Goal: Information Seeking & Learning: Find specific fact

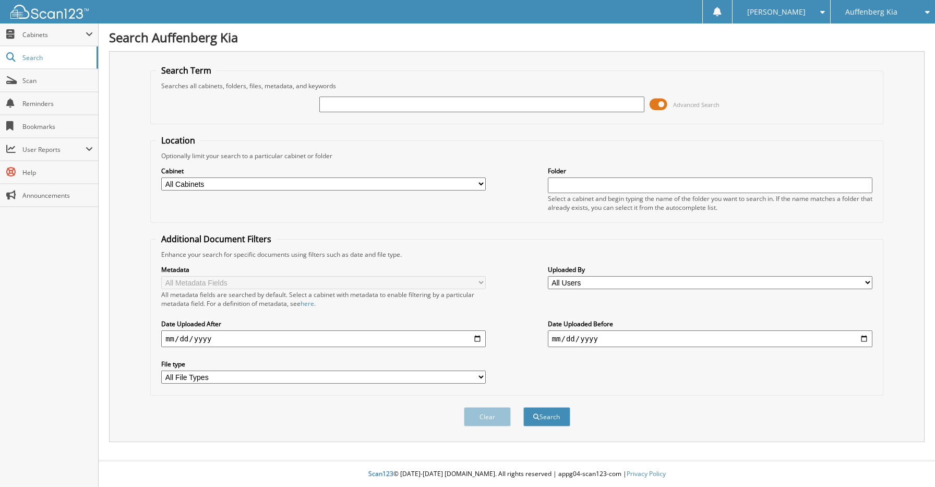
click at [915, 6] on div "Auffenberg Kia" at bounding box center [883, 11] width 94 height 23
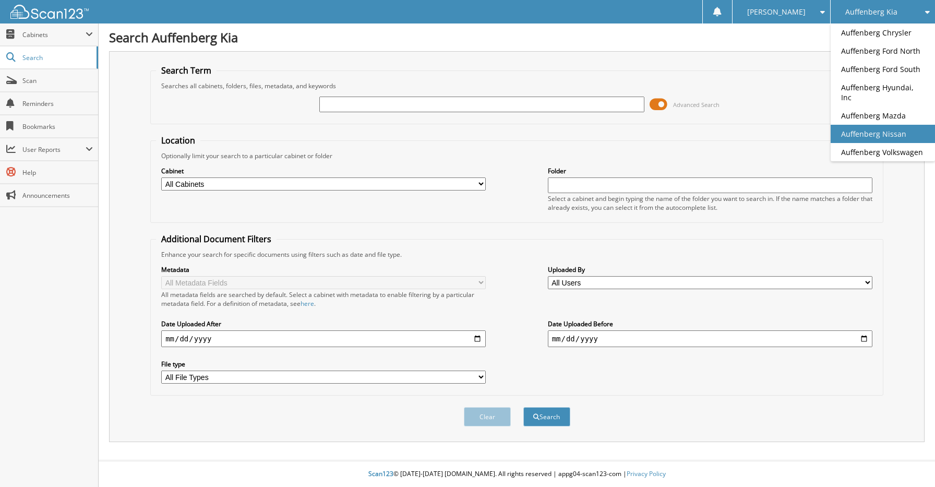
click at [877, 125] on link "Auffenberg Nissan" at bounding box center [882, 134] width 104 height 18
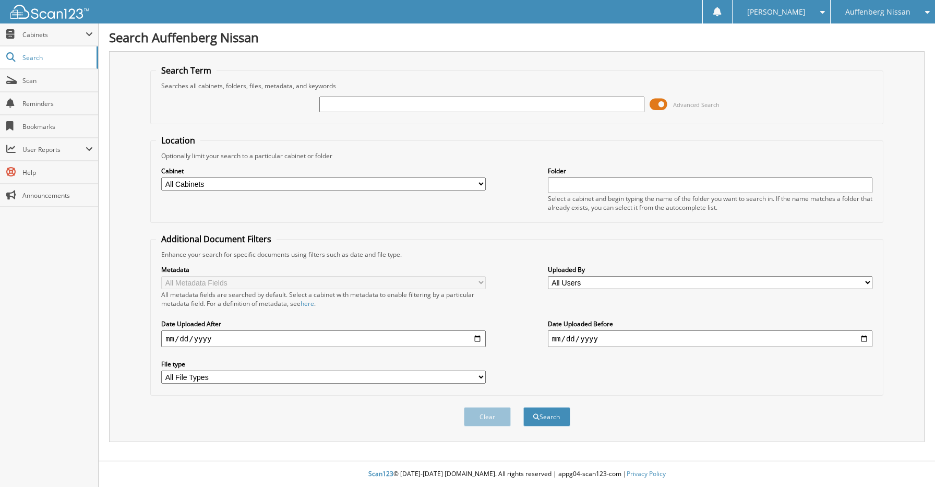
click at [398, 105] on input "text" at bounding box center [481, 104] width 324 height 16
type input "[PERSON_NAME]"
click at [523, 407] on button "Search" at bounding box center [546, 416] width 47 height 19
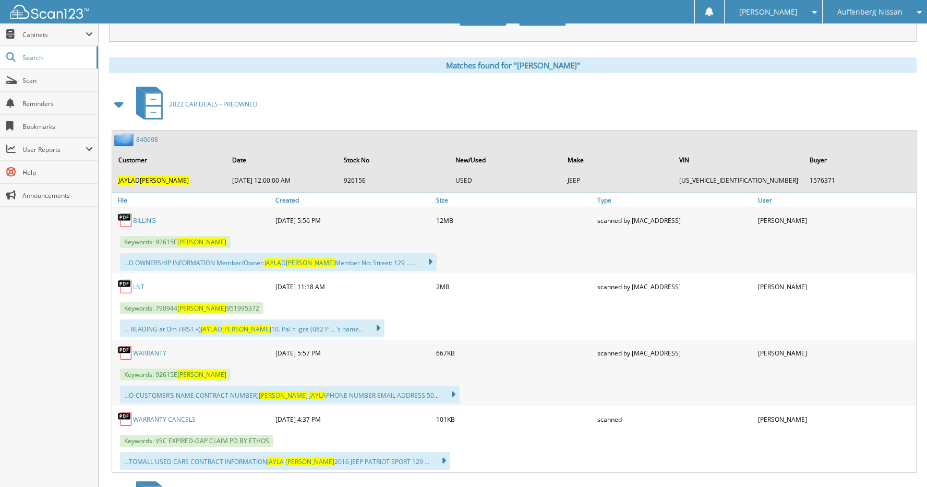
scroll to position [417, 0]
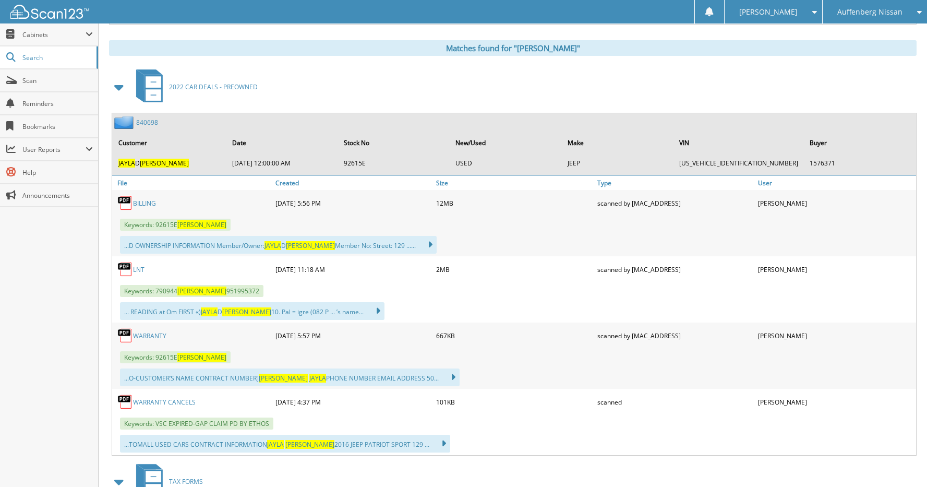
click at [148, 120] on link "840698" at bounding box center [147, 122] width 22 height 9
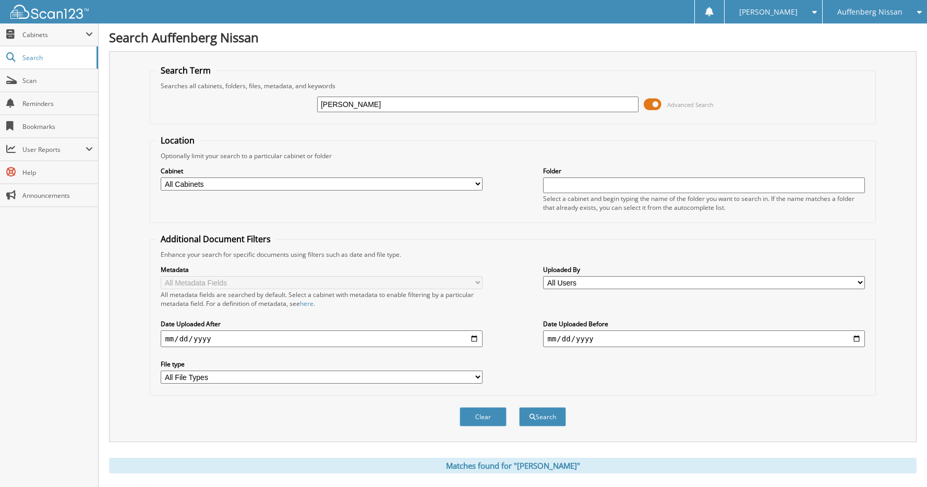
drag, startPoint x: 441, startPoint y: 103, endPoint x: 253, endPoint y: 103, distance: 187.2
click at [253, 103] on div "[PERSON_NAME] Advanced Search" at bounding box center [512, 104] width 714 height 28
type input "[PERSON_NAME]"
click at [519, 407] on button "Search" at bounding box center [542, 416] width 47 height 19
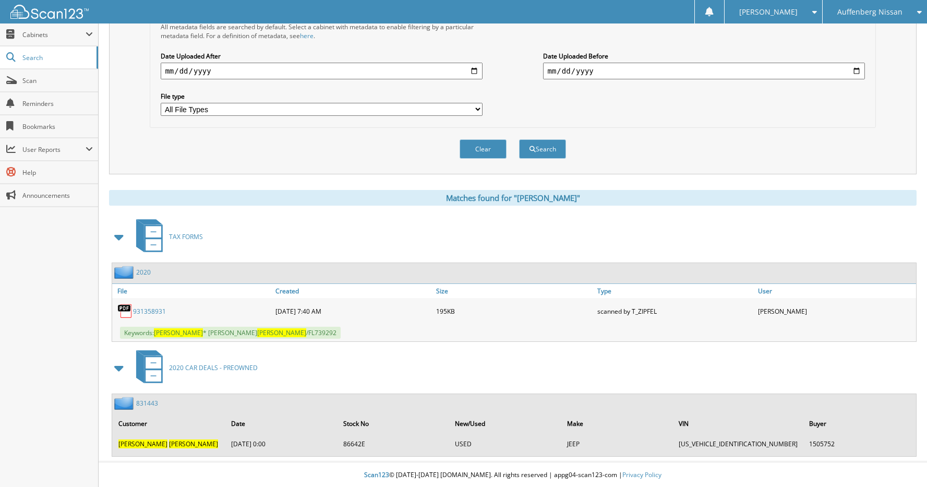
scroll to position [269, 0]
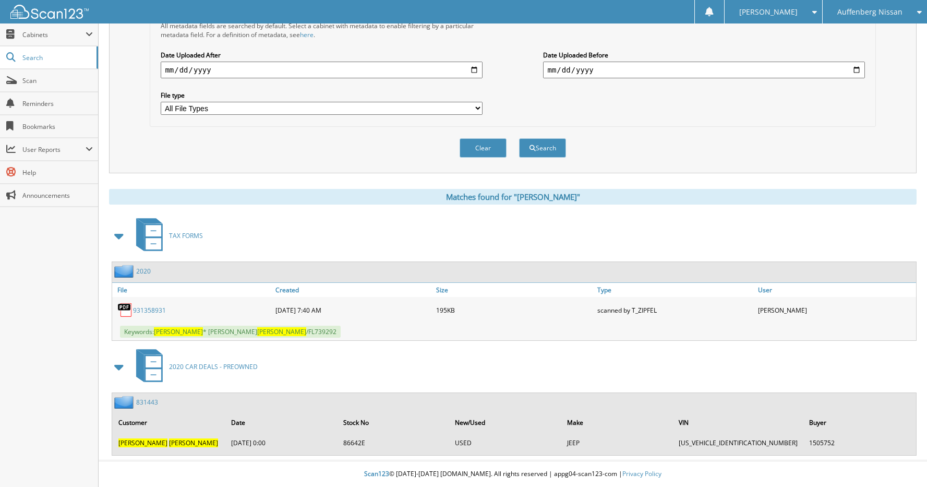
click at [145, 402] on link "831443" at bounding box center [147, 401] width 22 height 9
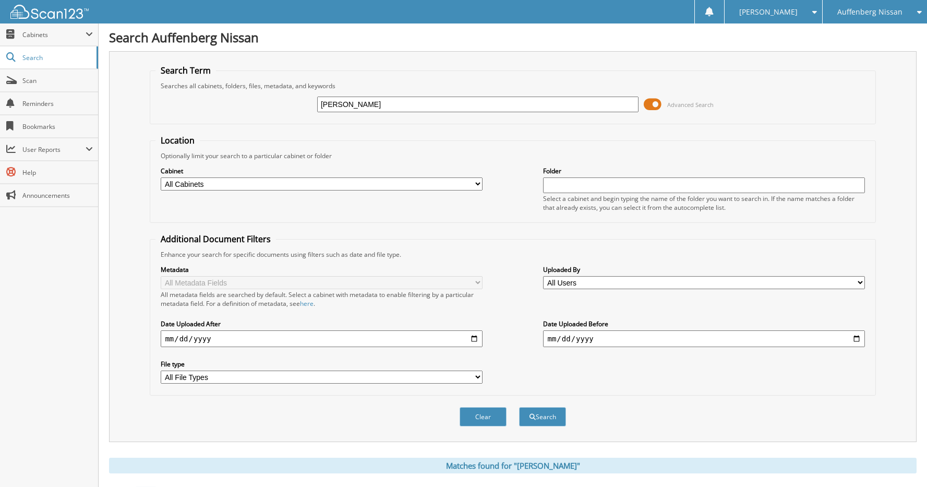
click at [921, 16] on div "Auffenberg Nissan" at bounding box center [875, 11] width 94 height 23
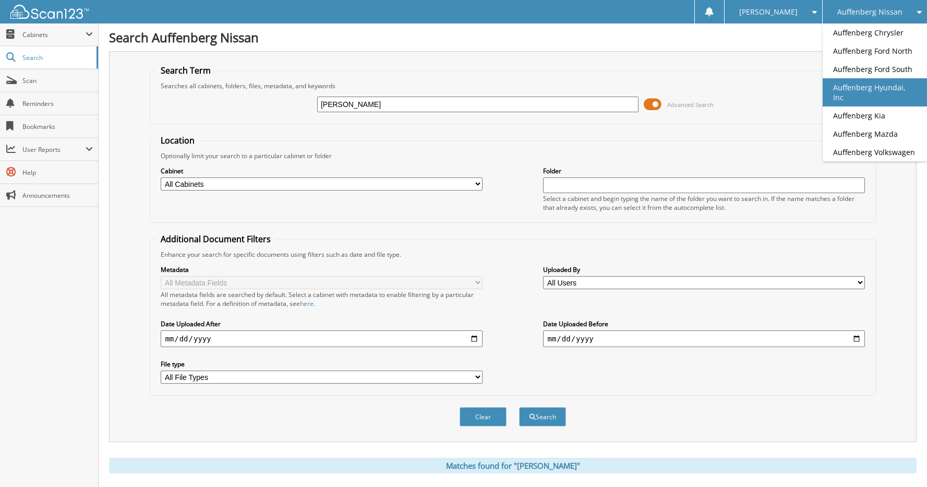
click at [866, 87] on link "Auffenberg Hyundai, Inc" at bounding box center [874, 92] width 104 height 28
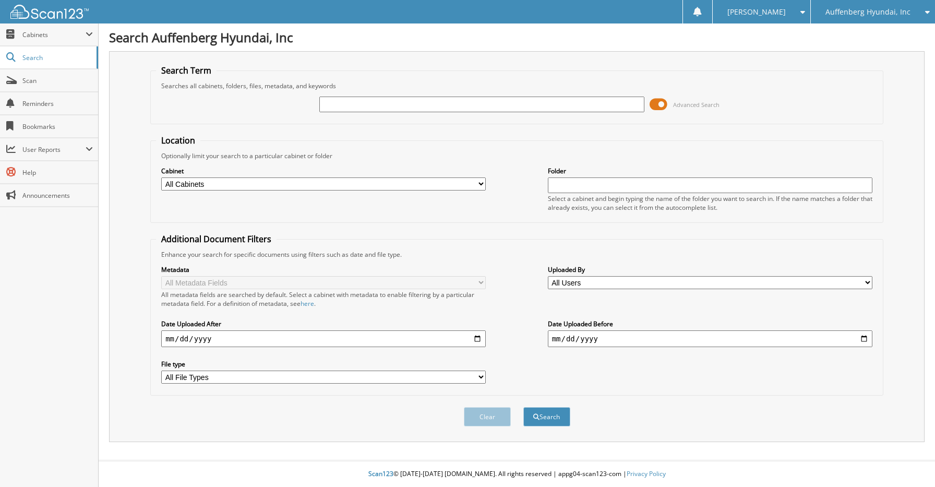
click at [562, 102] on input "text" at bounding box center [481, 104] width 324 height 16
type input "RHONDA COX"
click at [523, 407] on button "Search" at bounding box center [546, 416] width 47 height 19
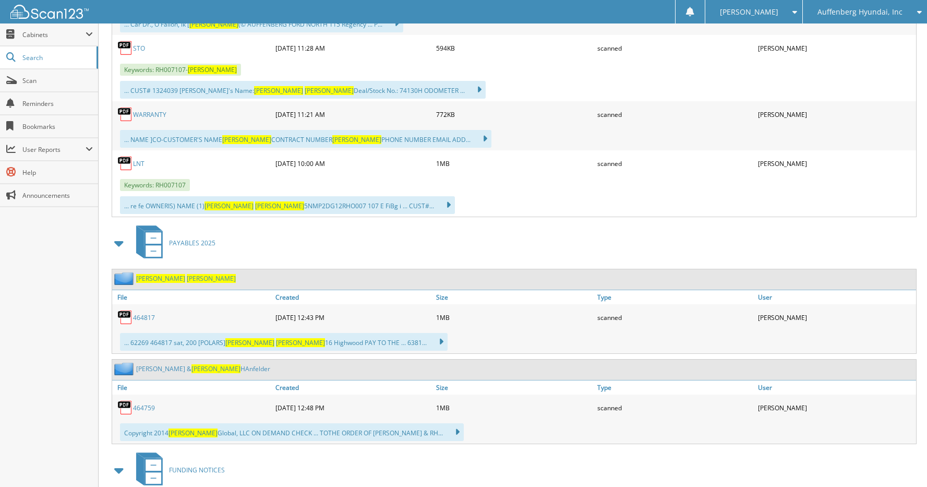
scroll to position [626, 0]
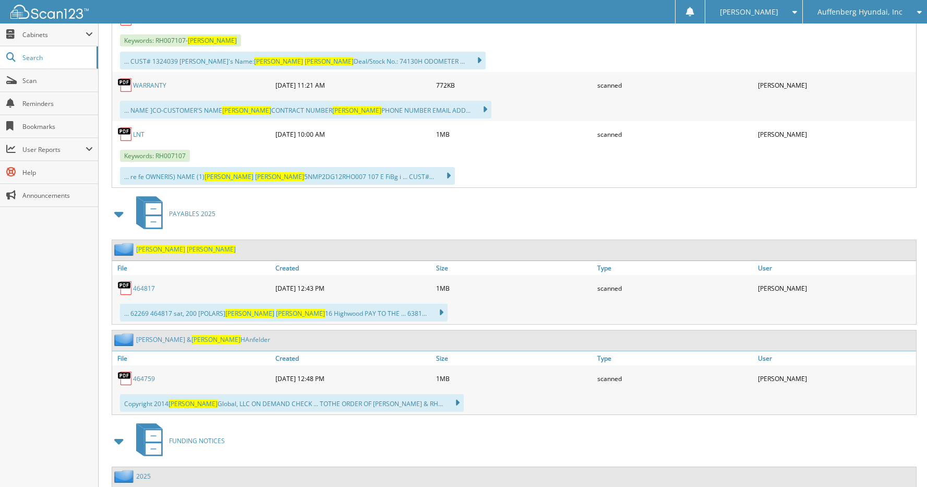
click at [141, 286] on link "464817" at bounding box center [144, 288] width 22 height 9
click at [483, 174] on div "... re fe OWNERIS) NAME (1) RHONDA COX 5NMP2DG12RHO007 107 E FiBg i ... CUST#..…" at bounding box center [514, 175] width 804 height 23
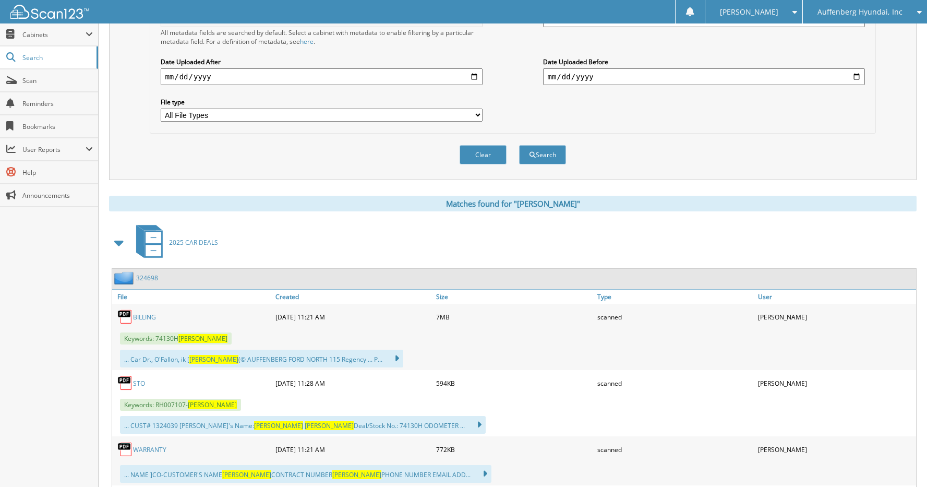
scroll to position [261, 0]
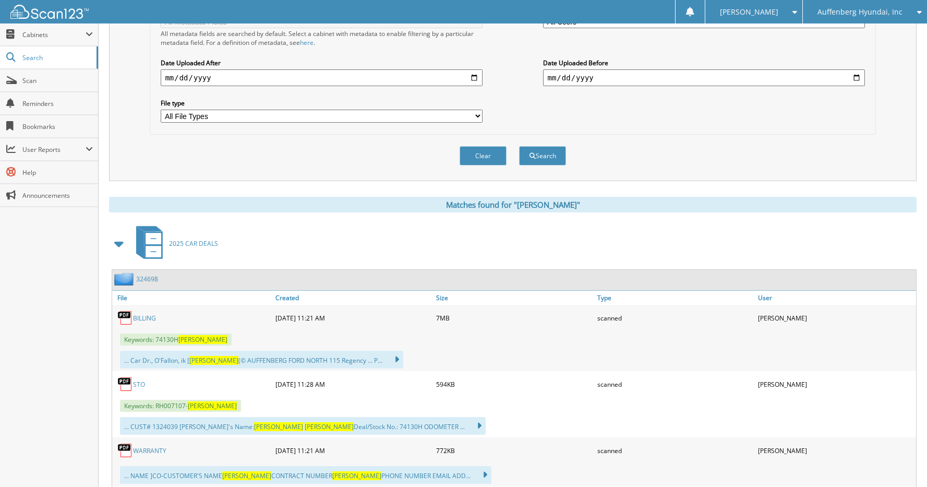
click at [149, 277] on link "324698" at bounding box center [147, 278] width 22 height 9
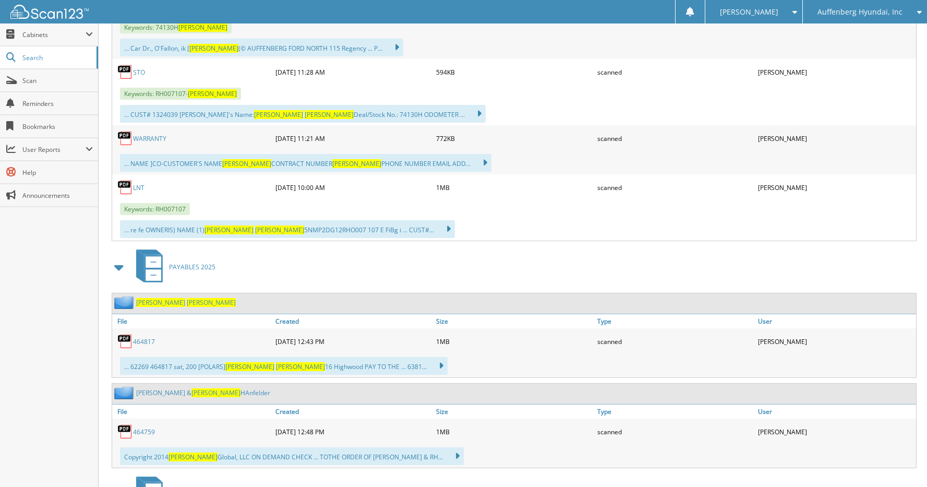
scroll to position [574, 0]
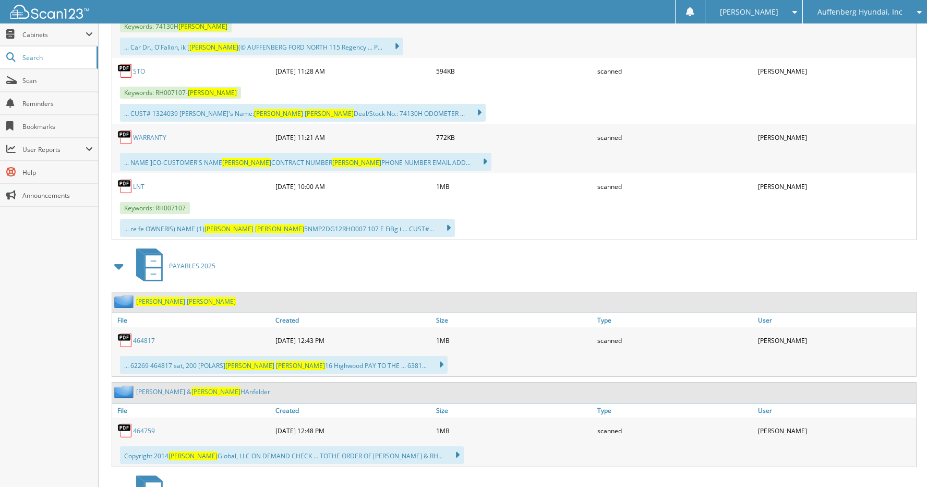
click at [146, 342] on link "464817" at bounding box center [144, 340] width 22 height 9
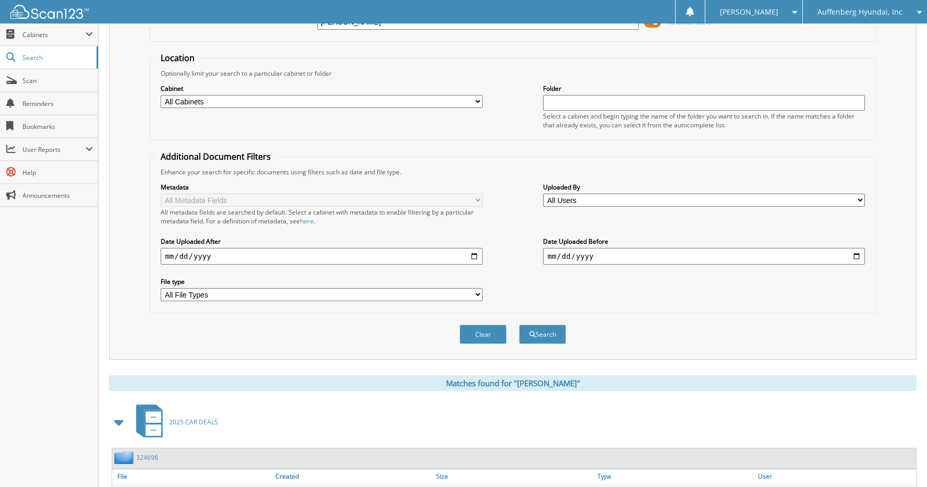
scroll to position [0, 0]
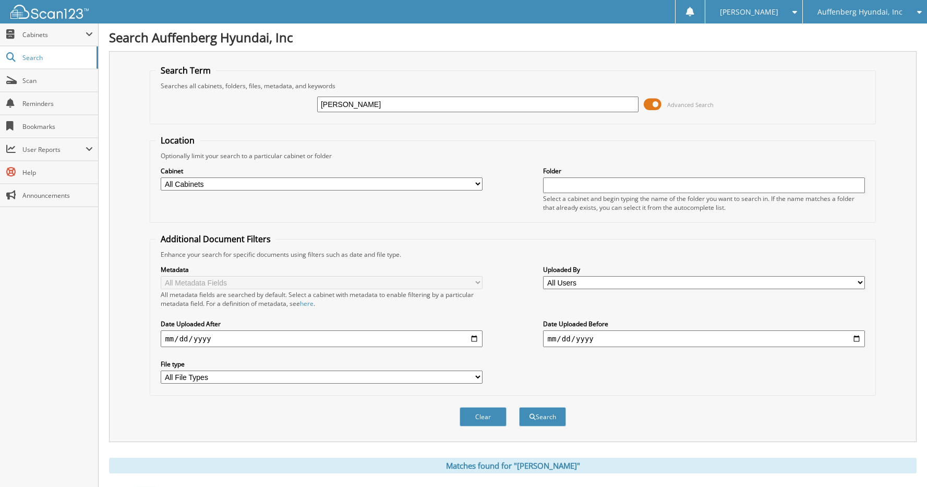
click at [915, 16] on div "Auffenberg Hyundai, Inc" at bounding box center [865, 11] width 114 height 23
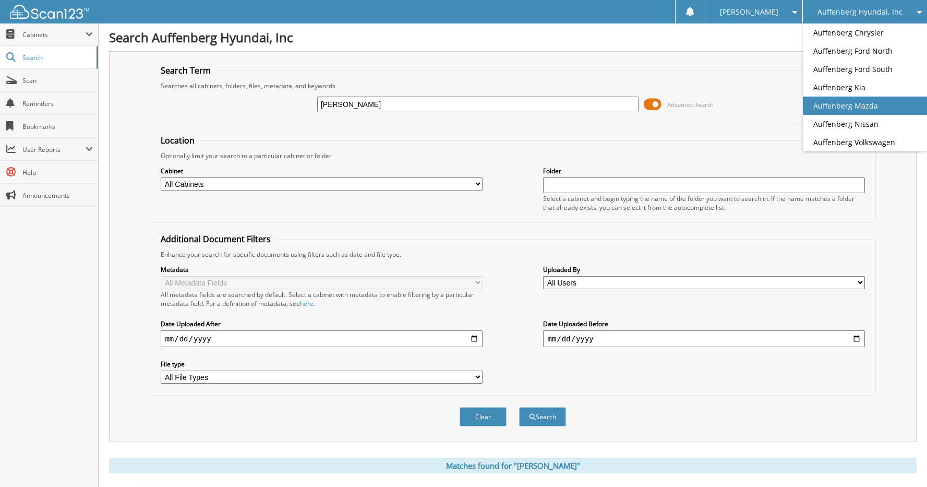
click at [874, 101] on link "Auffenberg Mazda" at bounding box center [865, 105] width 124 height 18
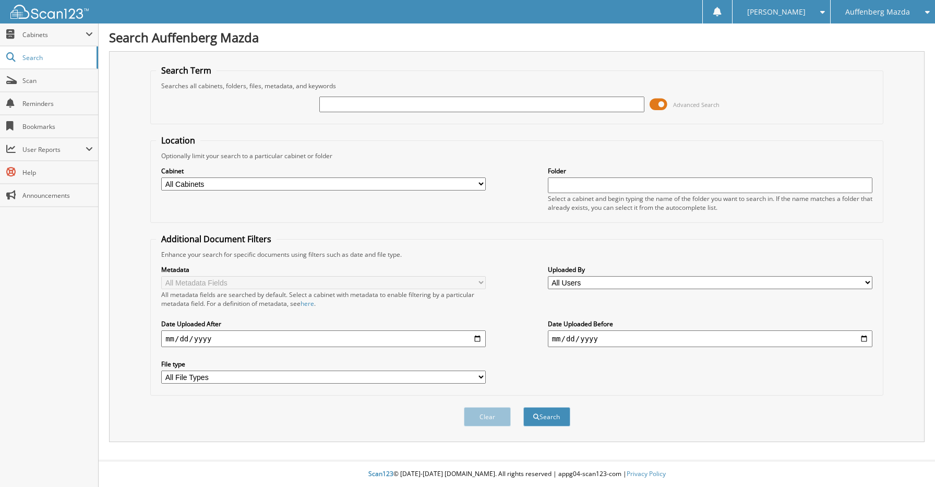
click at [412, 103] on input "text" at bounding box center [481, 104] width 324 height 16
type input "[PERSON_NAME]"
click at [523, 407] on button "Search" at bounding box center [546, 416] width 47 height 19
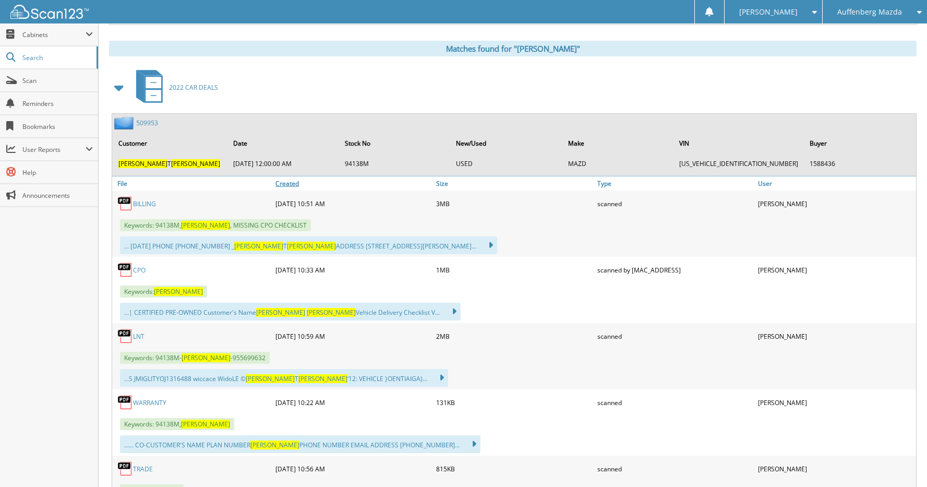
scroll to position [417, 0]
click at [151, 125] on link "509953" at bounding box center [147, 122] width 22 height 9
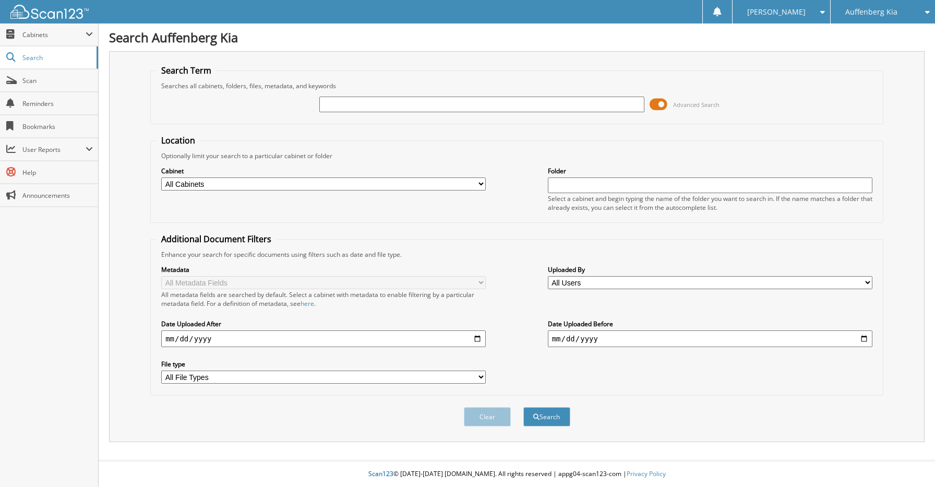
click at [450, 103] on input "text" at bounding box center [481, 104] width 324 height 16
type input "[PERSON_NAME]"
click at [523, 407] on button "Search" at bounding box center [546, 416] width 47 height 19
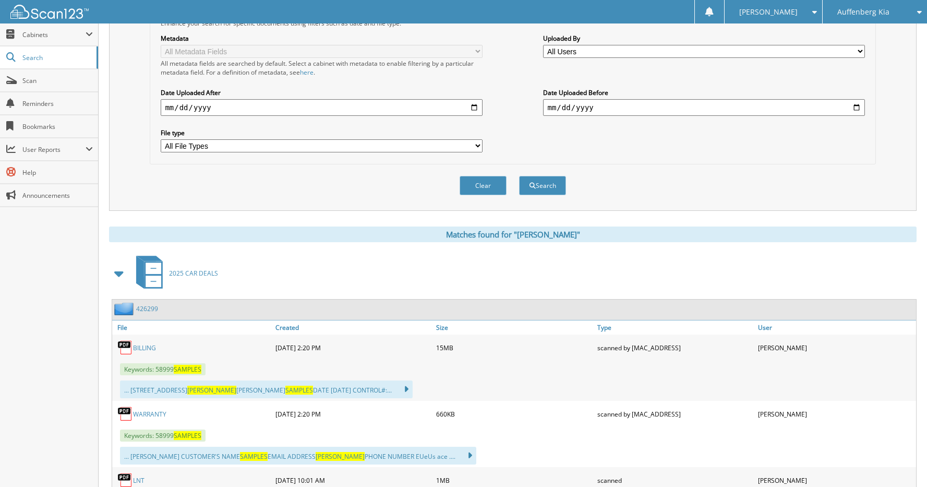
scroll to position [365, 0]
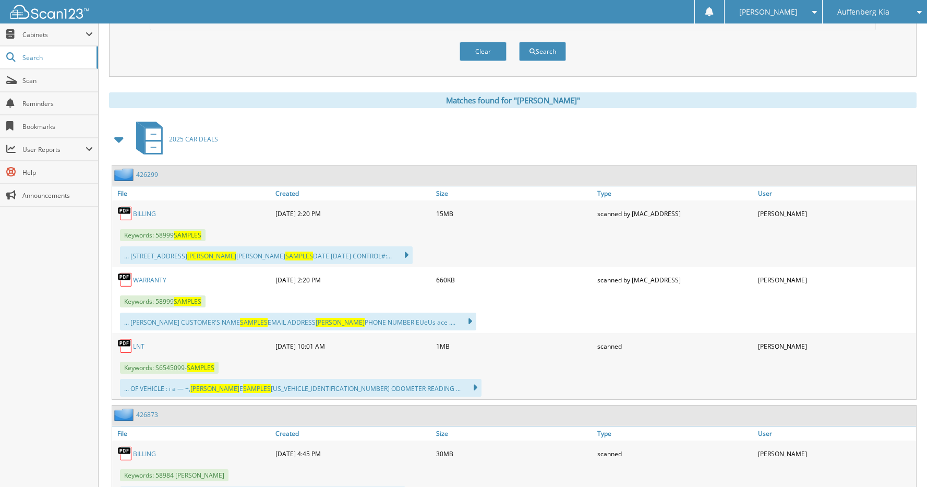
click at [150, 176] on link "426299" at bounding box center [147, 174] width 22 height 9
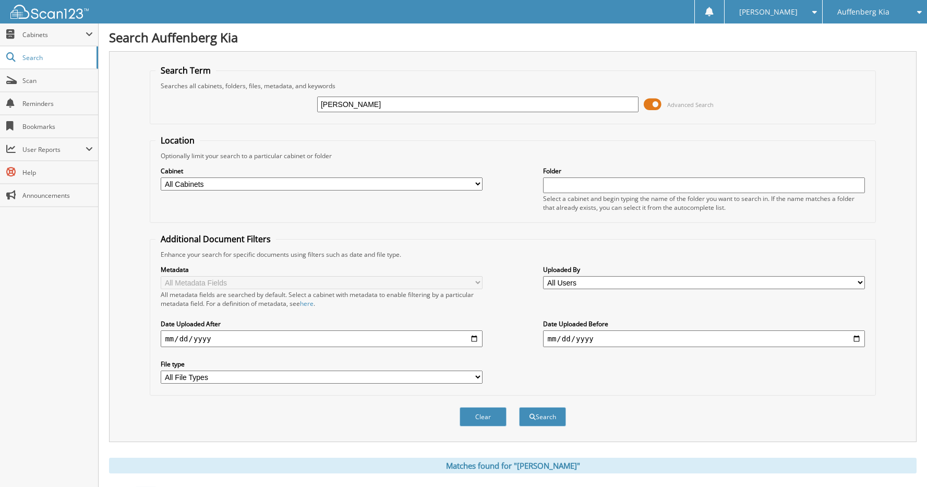
drag, startPoint x: 408, startPoint y: 102, endPoint x: 320, endPoint y: 104, distance: 88.2
click at [320, 104] on input "JOHN SAMPLES" at bounding box center [477, 104] width 321 height 16
type input "JILL WARD"
click at [519, 407] on button "Search" at bounding box center [542, 416] width 47 height 19
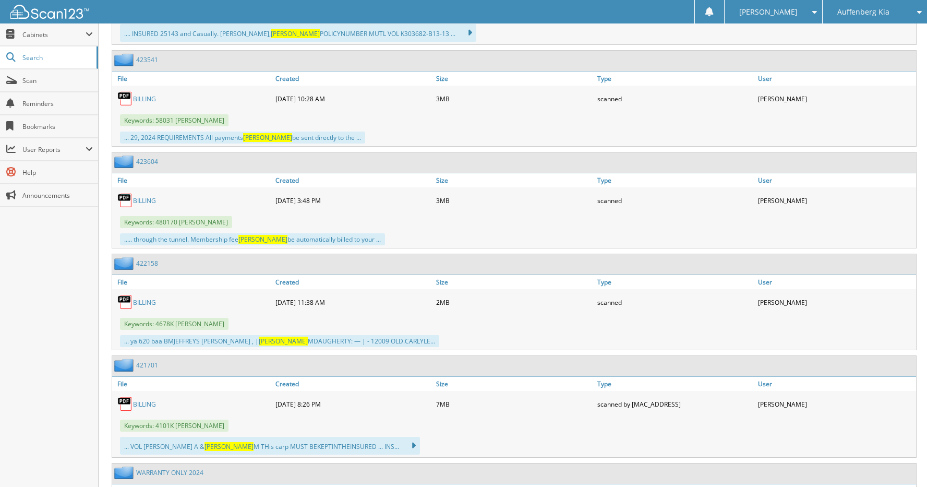
scroll to position [4277, 0]
click at [149, 302] on link "BILLING" at bounding box center [144, 303] width 23 height 9
click at [155, 265] on link "422158" at bounding box center [147, 264] width 22 height 9
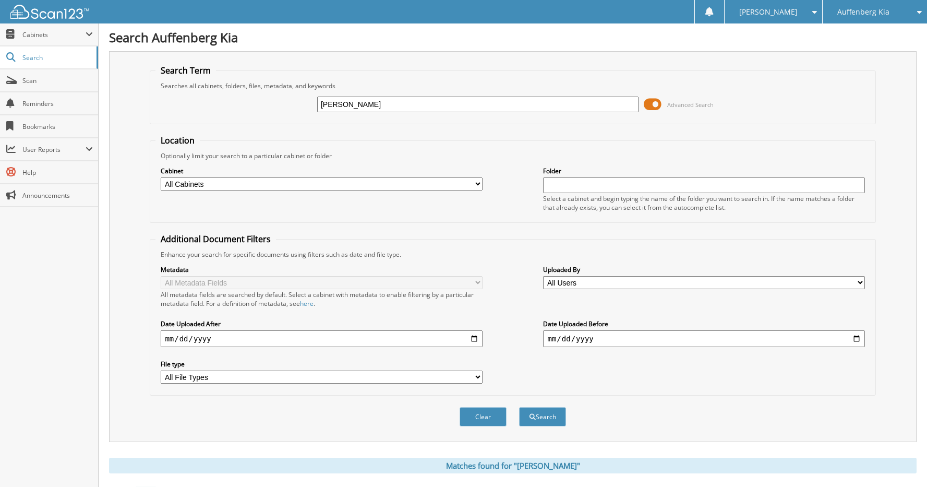
drag, startPoint x: 383, startPoint y: 108, endPoint x: 311, endPoint y: 104, distance: 72.1
click at [311, 104] on div "JILL WARD Advanced Search" at bounding box center [512, 104] width 714 height 28
type input "[US_VEHICLE_IDENTIFICATION_NUMBER]"
click at [544, 416] on button "Search" at bounding box center [542, 416] width 47 height 19
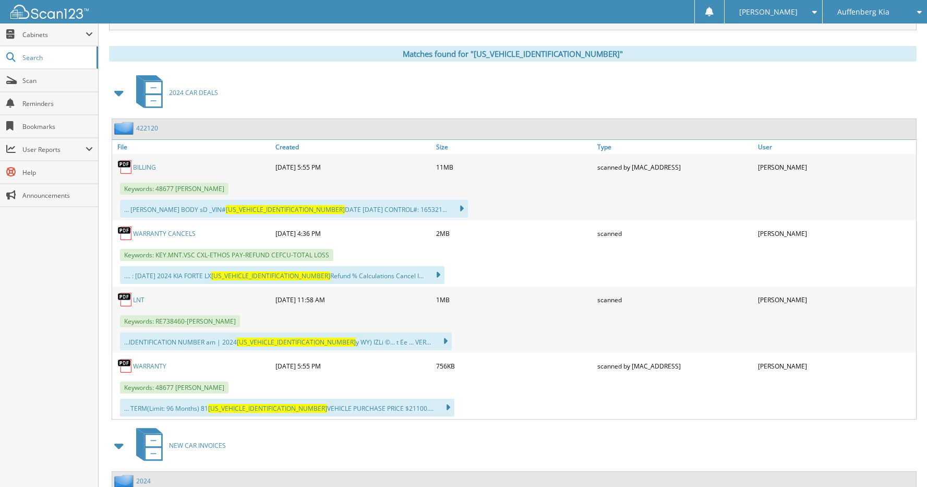
scroll to position [417, 0]
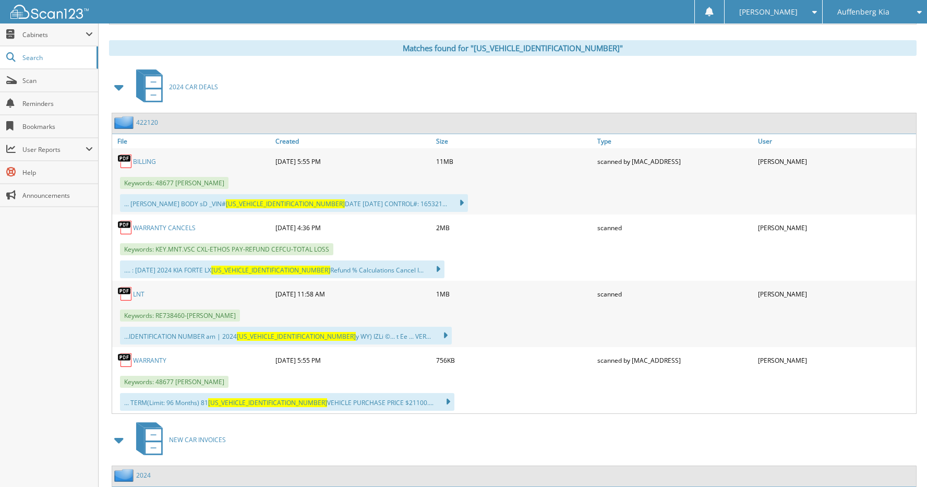
click at [147, 120] on link "422120" at bounding box center [147, 122] width 22 height 9
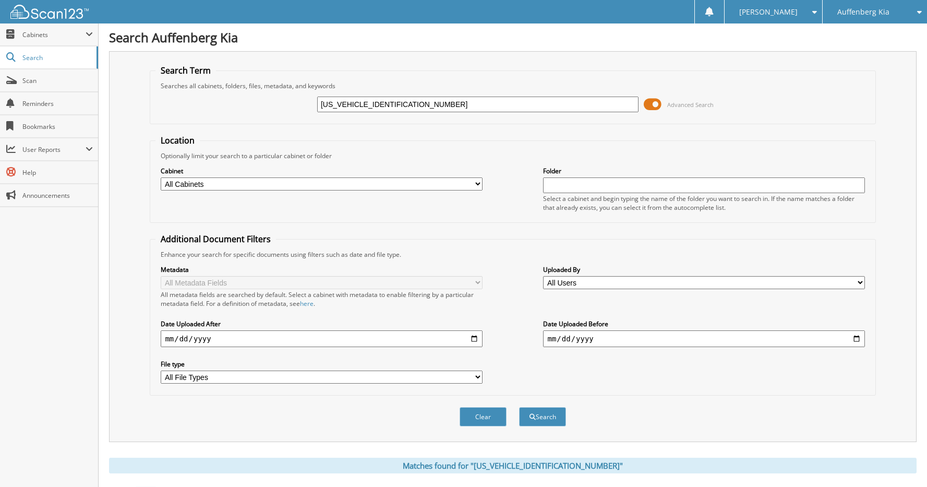
drag, startPoint x: 438, startPoint y: 101, endPoint x: 316, endPoint y: 101, distance: 121.5
click at [316, 101] on div "[US_VEHICLE_IDENTIFICATION_NUMBER] Advanced Search" at bounding box center [512, 104] width 714 height 28
click at [915, 15] on icon at bounding box center [917, 11] width 10 height 7
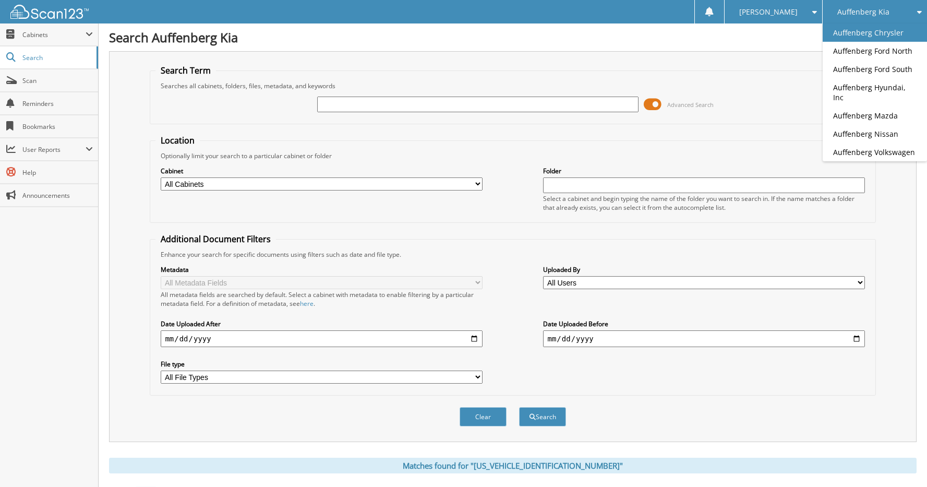
click at [886, 32] on link "Auffenberg Chrysler" at bounding box center [874, 32] width 104 height 18
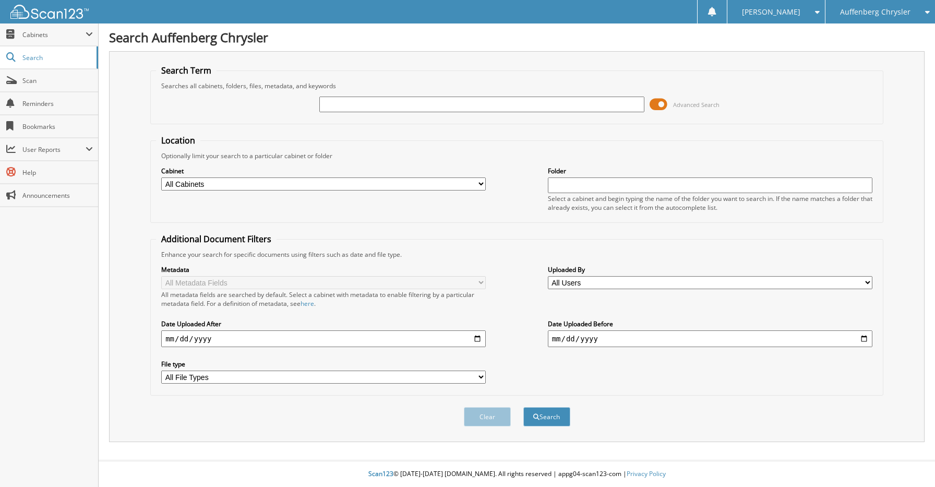
click at [369, 103] on input "text" at bounding box center [481, 104] width 324 height 16
type input "[US_VEHICLE_IDENTIFICATION_NUMBER]"
click at [550, 418] on button "Search" at bounding box center [546, 416] width 47 height 19
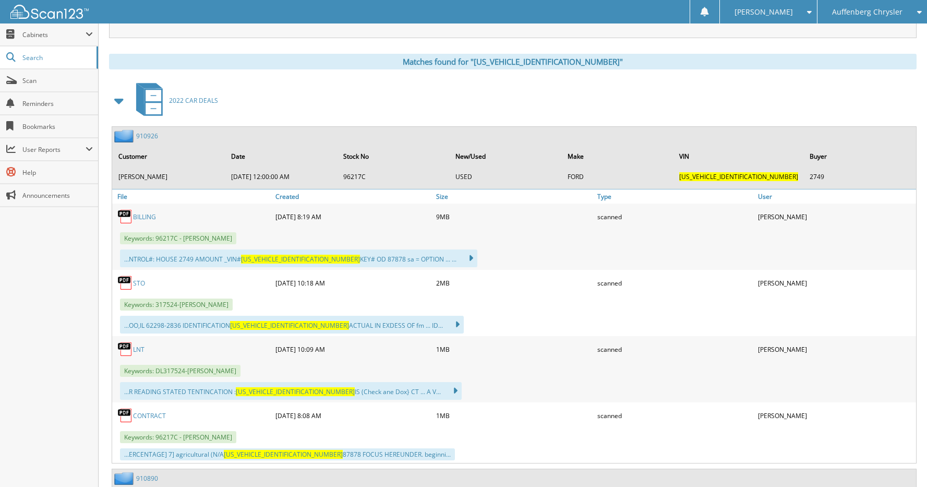
scroll to position [417, 0]
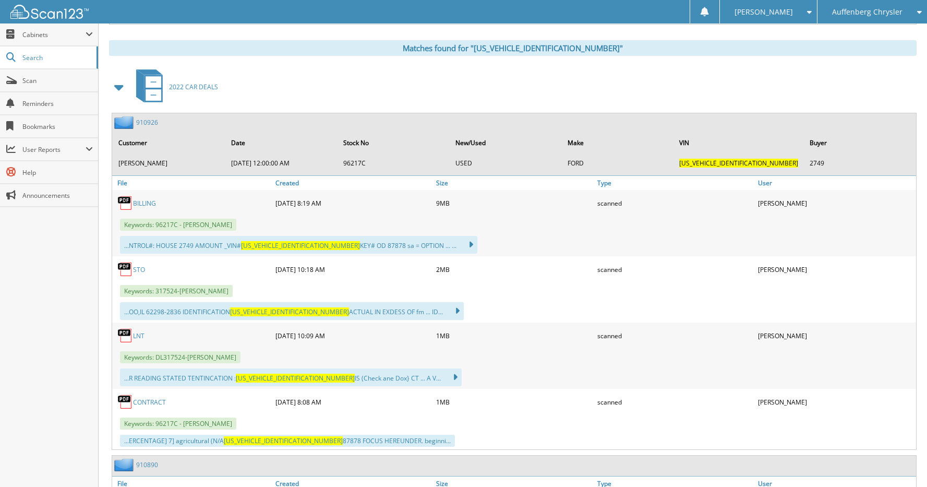
click at [147, 124] on link "910926" at bounding box center [147, 122] width 22 height 9
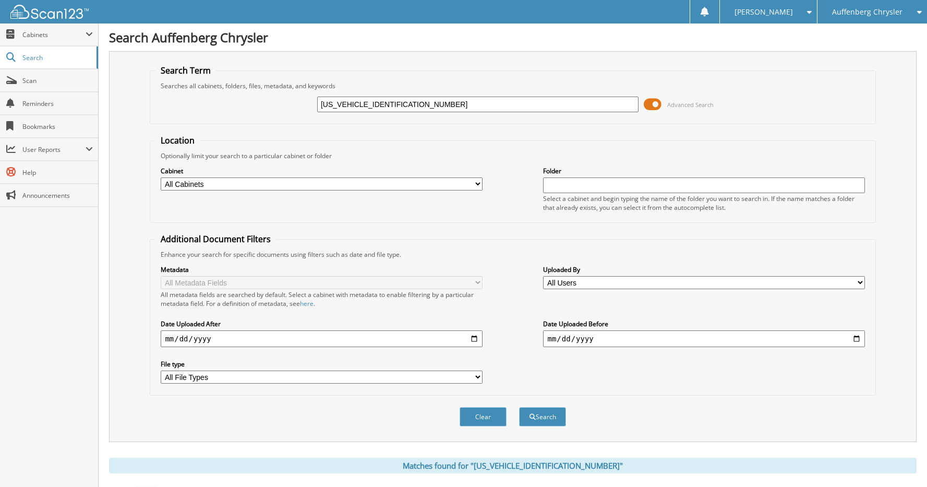
drag, startPoint x: 458, startPoint y: 102, endPoint x: 273, endPoint y: 102, distance: 185.1
click at [273, 102] on div "1FADP3L92DL317524 Advanced Search" at bounding box center [512, 104] width 714 height 28
type input "1C4PJMCX6JD521729"
click at [537, 414] on button "Search" at bounding box center [542, 416] width 47 height 19
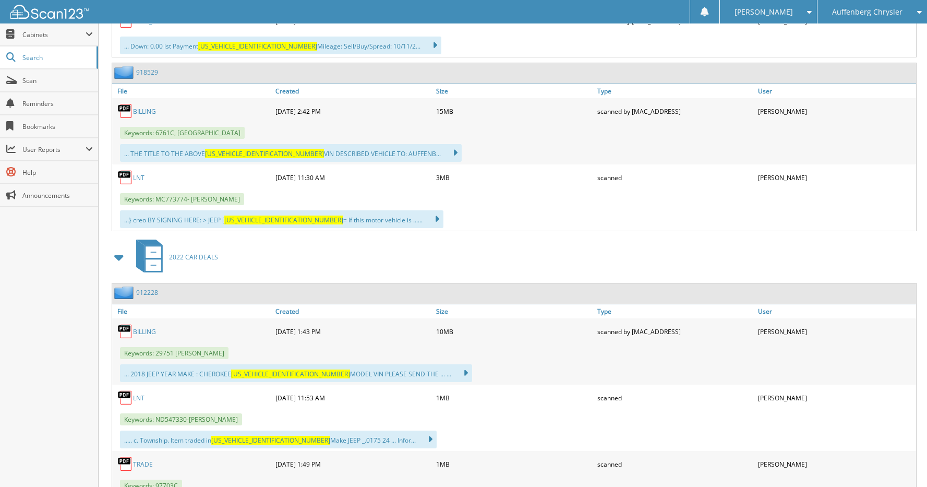
scroll to position [1252, 0]
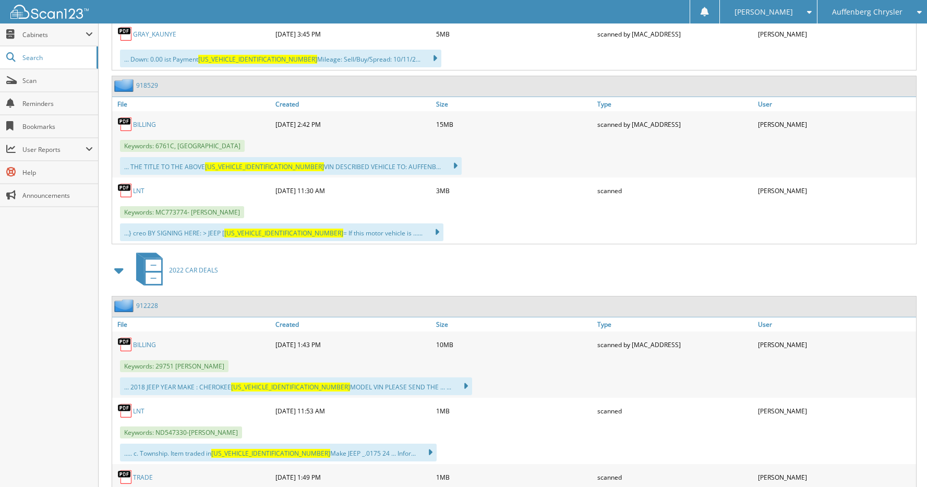
click at [140, 126] on link "BILLING" at bounding box center [144, 124] width 23 height 9
click at [148, 85] on link "918529" at bounding box center [147, 85] width 22 height 9
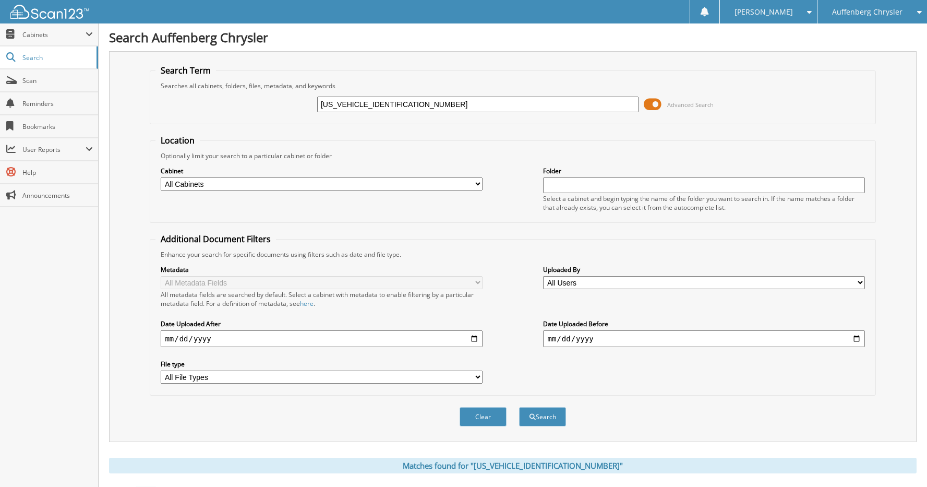
drag, startPoint x: 316, startPoint y: 103, endPoint x: 264, endPoint y: 103, distance: 52.2
click at [264, 103] on div "[US_VEHICLE_IDENTIFICATION_NUMBER] Advanced Search" at bounding box center [512, 104] width 714 height 28
type input "KAUNYE GRAY"
click at [519, 407] on button "Search" at bounding box center [542, 416] width 47 height 19
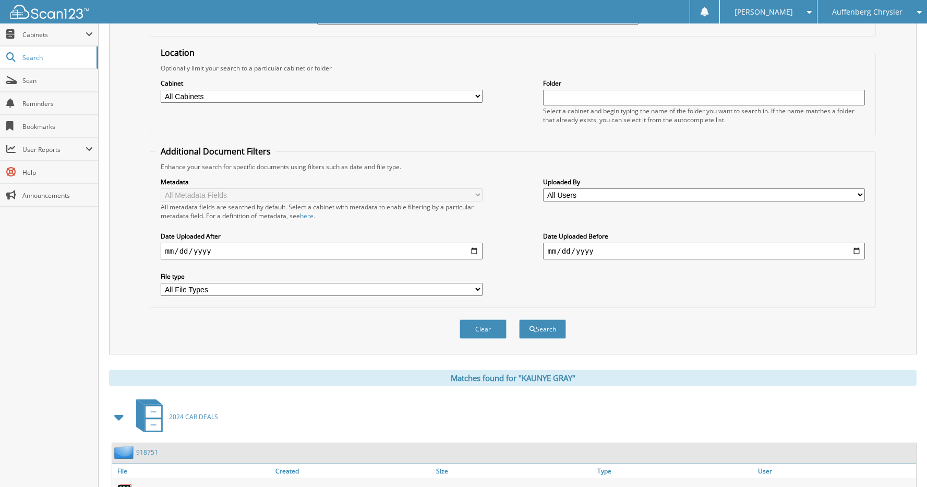
scroll to position [261, 0]
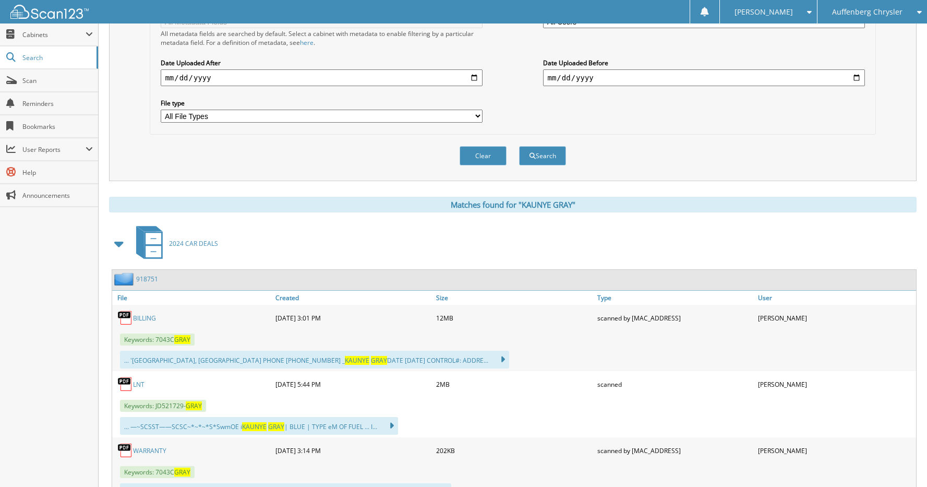
click at [151, 277] on link "918751" at bounding box center [147, 278] width 22 height 9
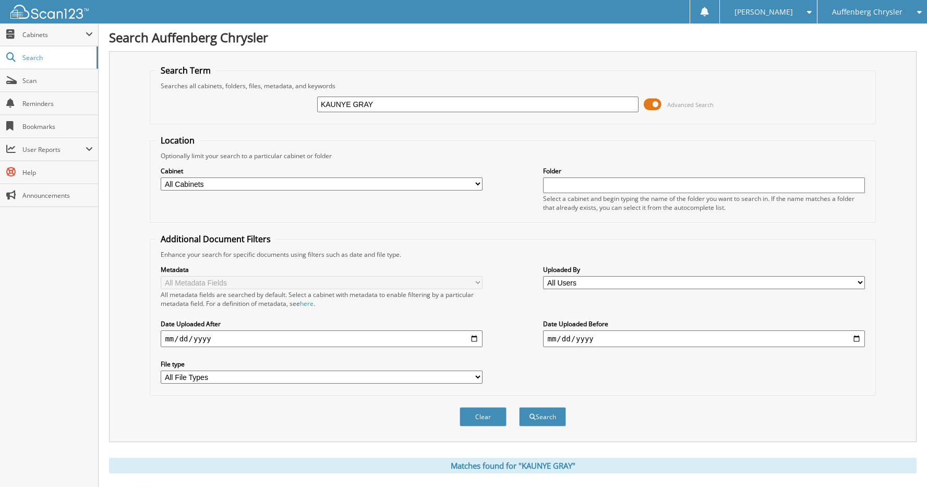
drag, startPoint x: 411, startPoint y: 102, endPoint x: 312, endPoint y: 102, distance: 99.1
click at [312, 102] on div "KAUNYE GRAY Advanced Search" at bounding box center [512, 104] width 714 height 28
type input "[US_STATE][PERSON_NAME]"
click at [519, 407] on button "Search" at bounding box center [542, 416] width 47 height 19
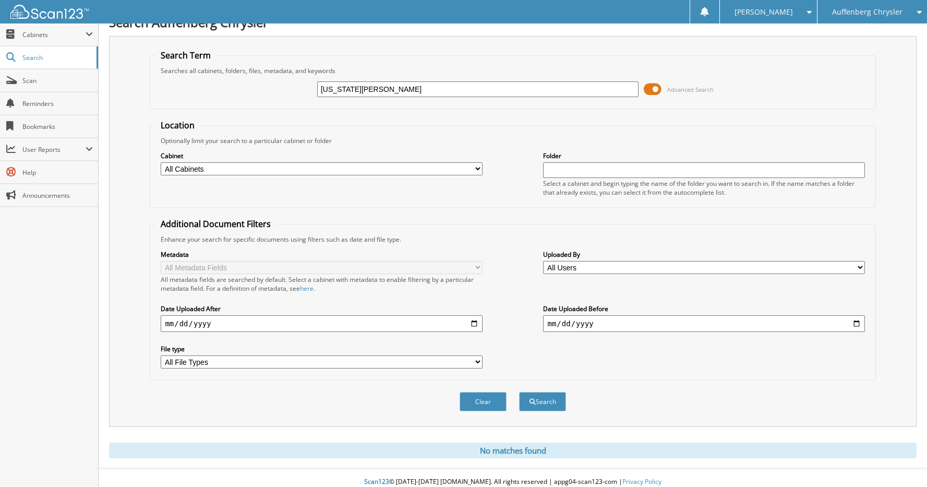
scroll to position [23, 0]
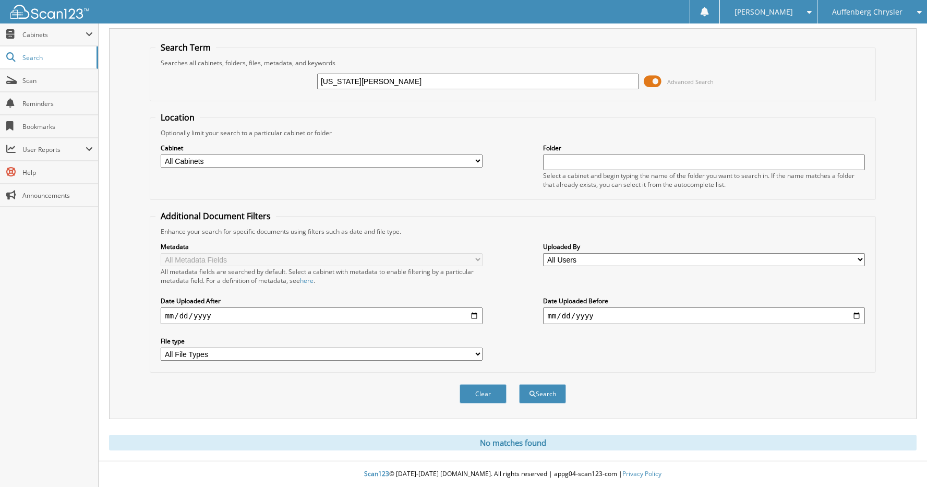
drag, startPoint x: 443, startPoint y: 79, endPoint x: 322, endPoint y: 59, distance: 122.5
click at [322, 59] on fieldset "Search Term Searches all cabinets, folders, files, metadata, and keywords [US_S…" at bounding box center [512, 71] width 725 height 59
click at [917, 11] on icon at bounding box center [917, 11] width 10 height 7
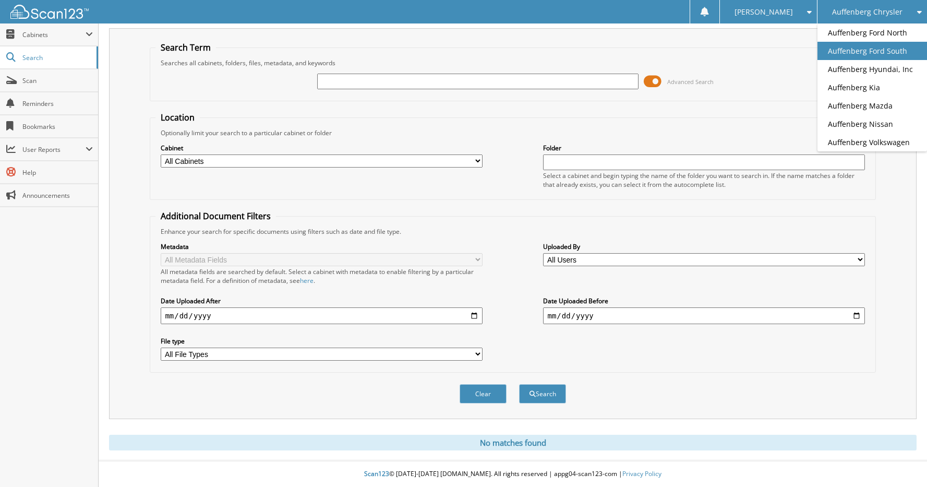
click at [892, 52] on link "Auffenberg Ford South" at bounding box center [872, 51] width 110 height 18
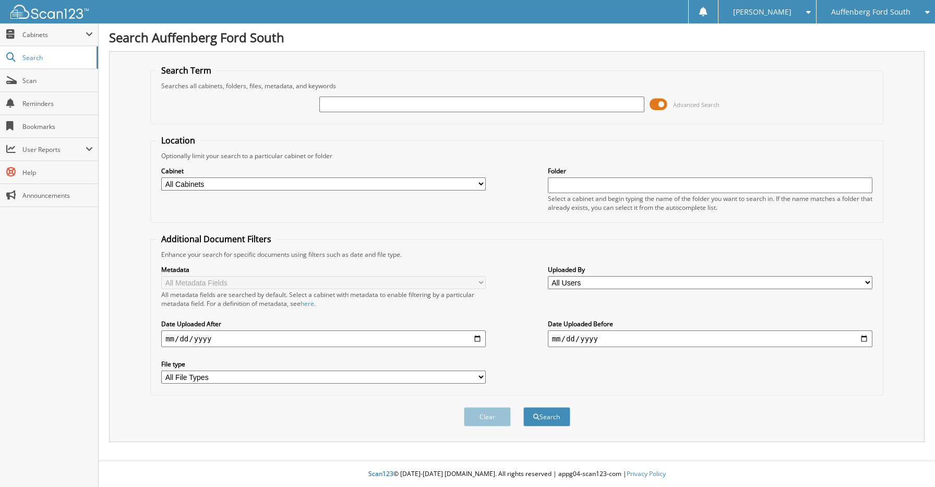
click at [464, 104] on input "text" at bounding box center [481, 104] width 324 height 16
type input "[US_STATE][PERSON_NAME]"
click at [523, 407] on button "Search" at bounding box center [546, 416] width 47 height 19
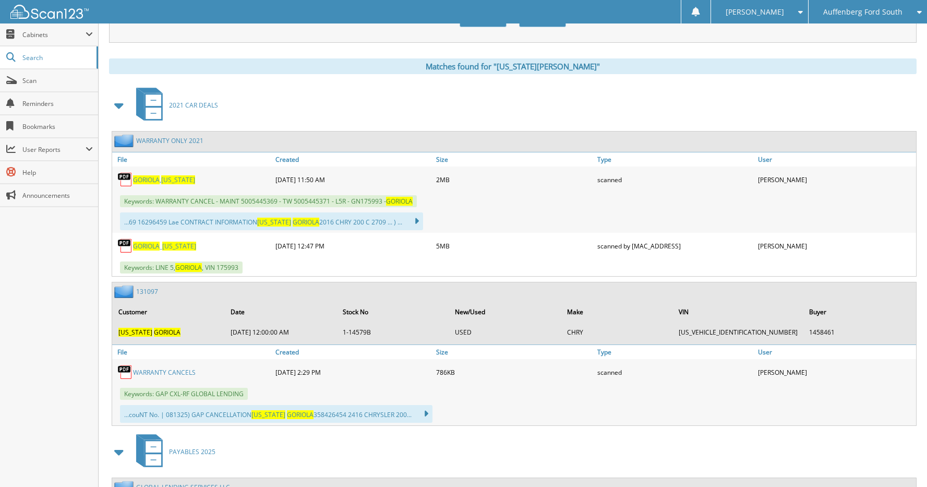
scroll to position [417, 0]
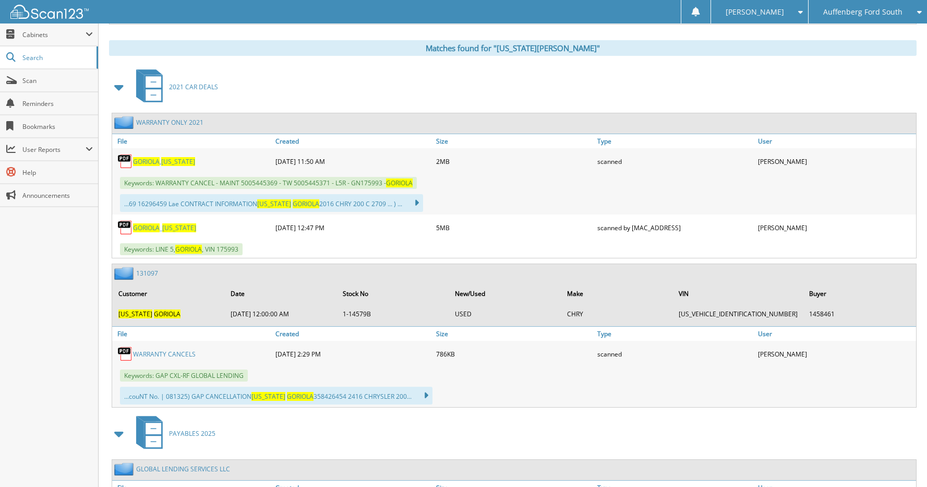
click at [150, 274] on link "131097" at bounding box center [147, 273] width 22 height 9
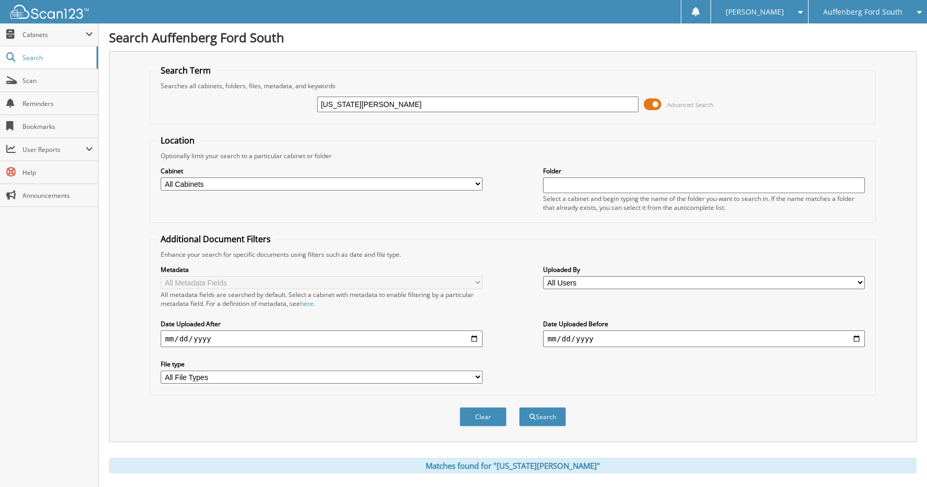
drag, startPoint x: 438, startPoint y: 101, endPoint x: 296, endPoint y: 99, distance: 141.4
click at [296, 99] on div "[US_STATE][PERSON_NAME] Advanced Search" at bounding box center [512, 104] width 714 height 28
type input "[PERSON_NAME]"
click at [519, 407] on button "Search" at bounding box center [542, 416] width 47 height 19
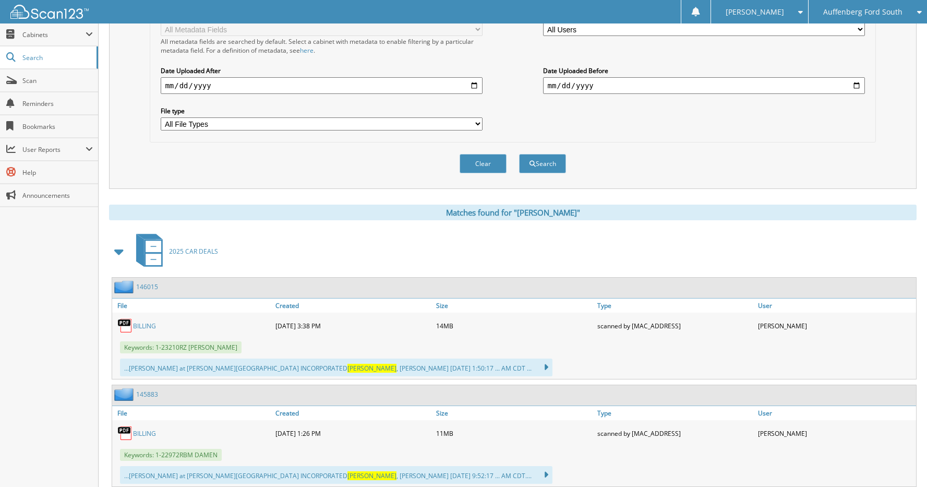
scroll to position [313, 0]
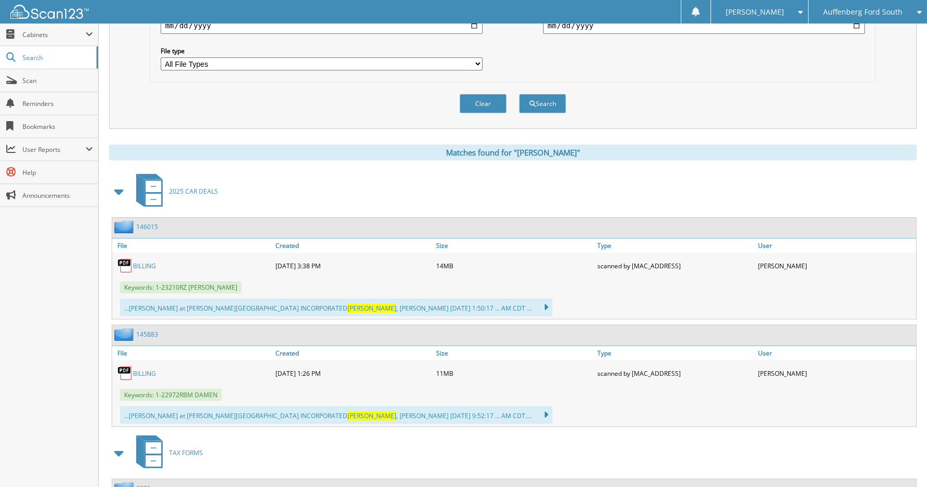
click at [146, 226] on link "146015" at bounding box center [147, 226] width 22 height 9
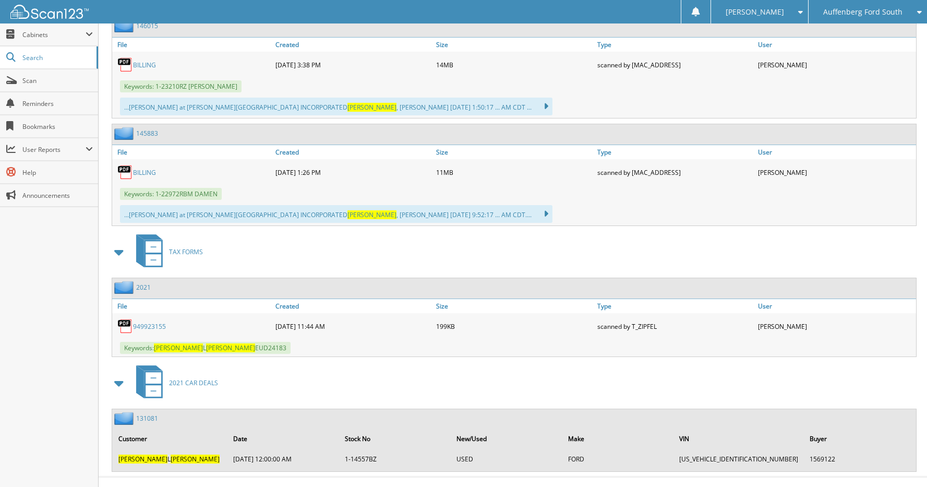
scroll to position [530, 0]
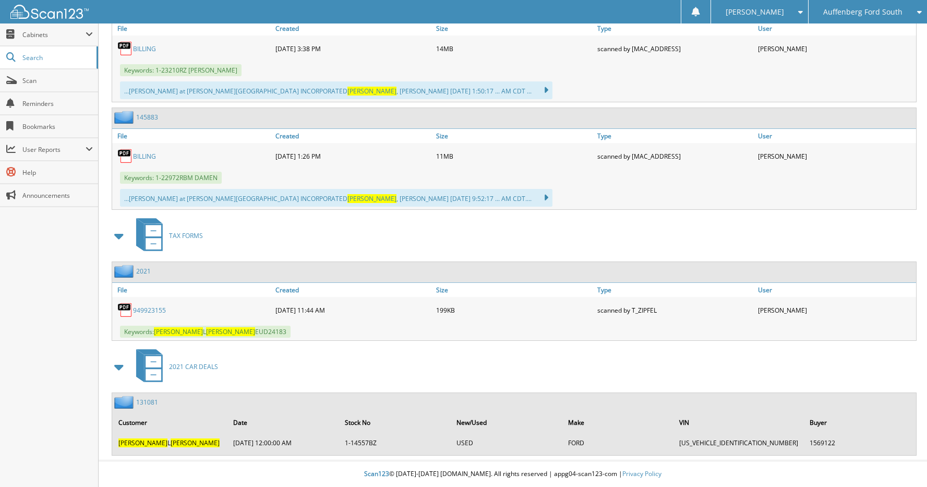
click at [148, 397] on link "131081" at bounding box center [147, 401] width 22 height 9
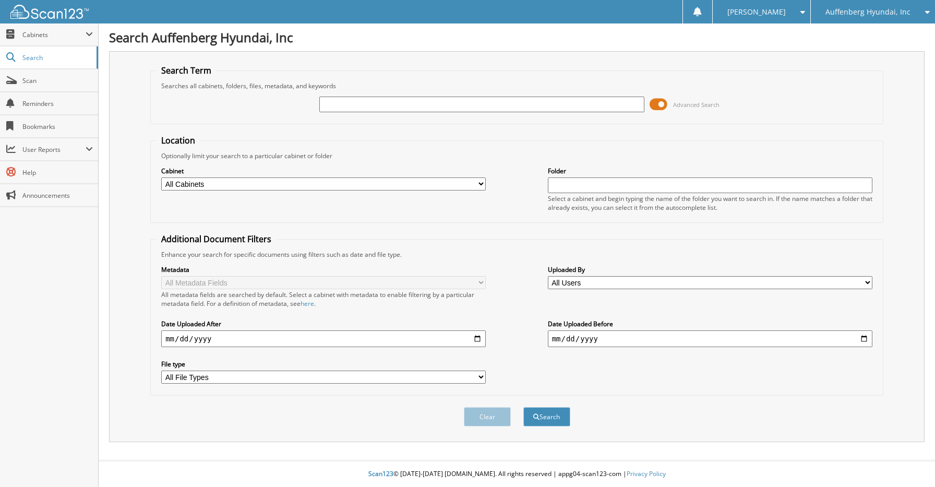
click at [353, 102] on input "text" at bounding box center [481, 104] width 324 height 16
type input "[PERSON_NAME]"
click at [523, 407] on button "Search" at bounding box center [546, 416] width 47 height 19
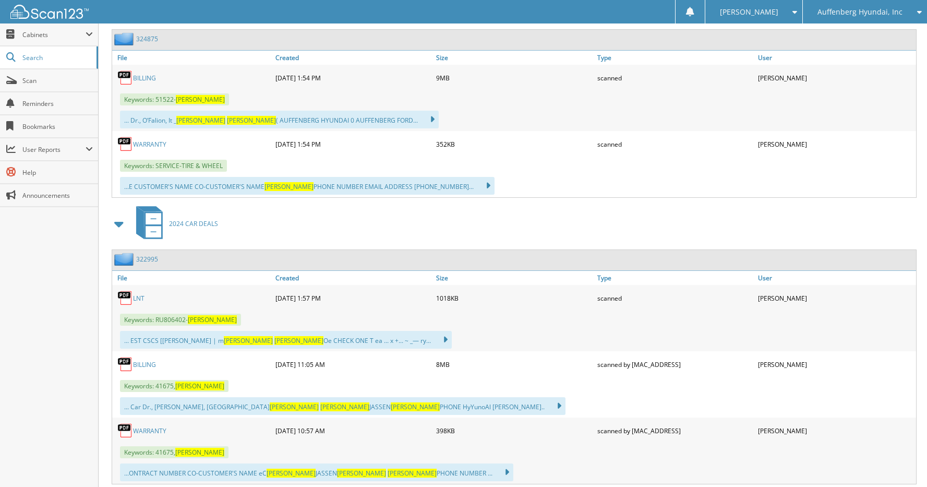
scroll to position [522, 0]
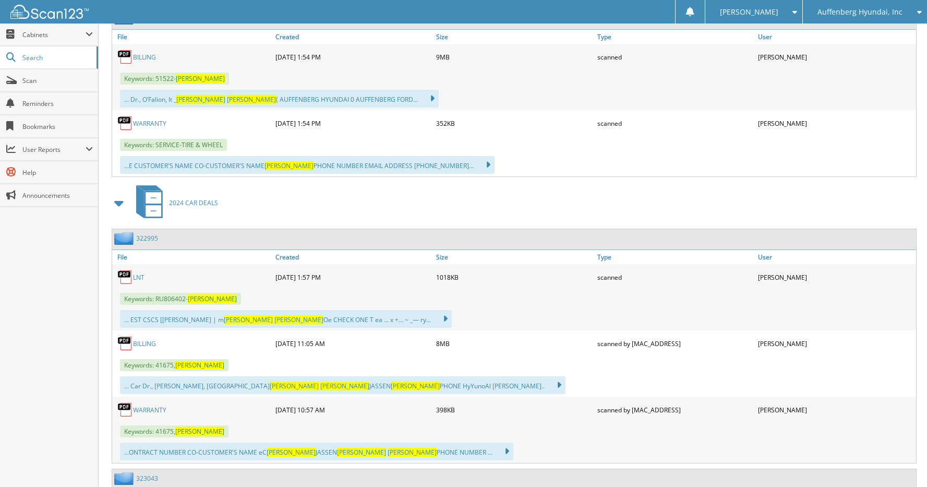
click at [152, 238] on link "322995" at bounding box center [147, 238] width 22 height 9
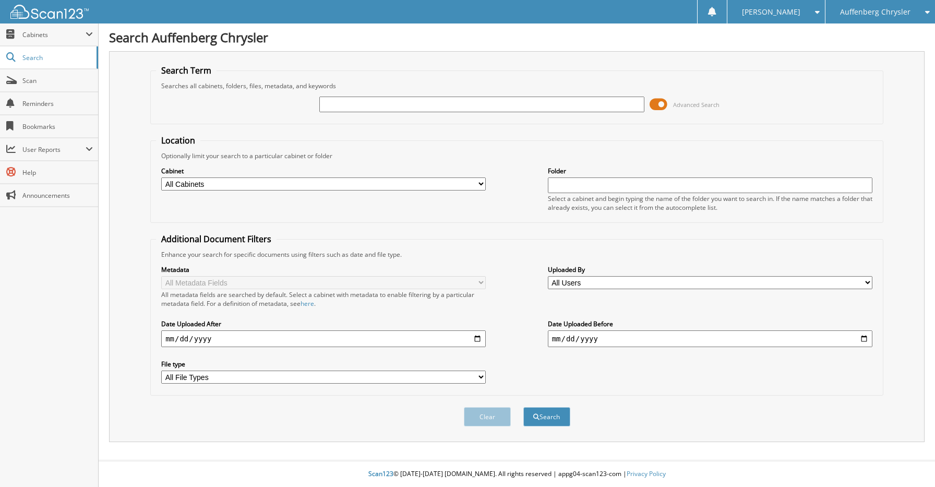
click at [407, 103] on input "text" at bounding box center [481, 104] width 324 height 16
type input "[PERSON_NAME]"
click at [523, 407] on button "Search" at bounding box center [546, 416] width 47 height 19
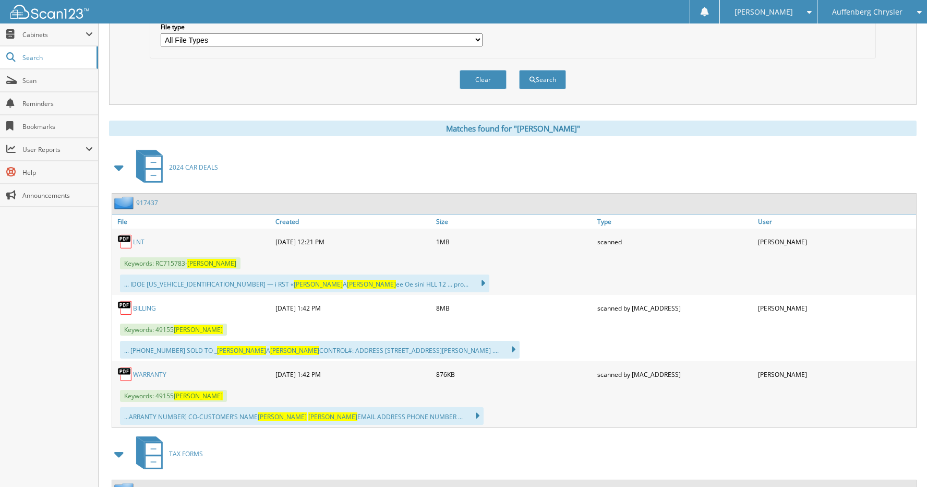
scroll to position [417, 0]
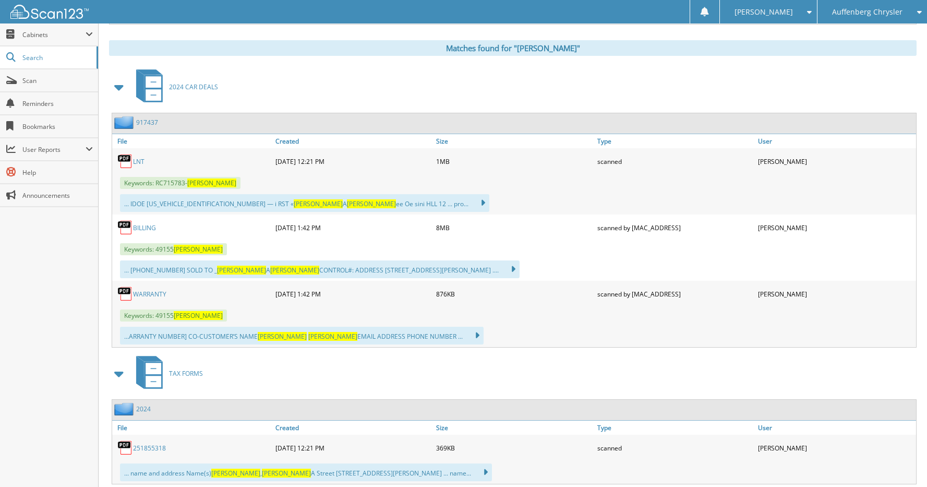
click at [145, 120] on link "917437" at bounding box center [147, 122] width 22 height 9
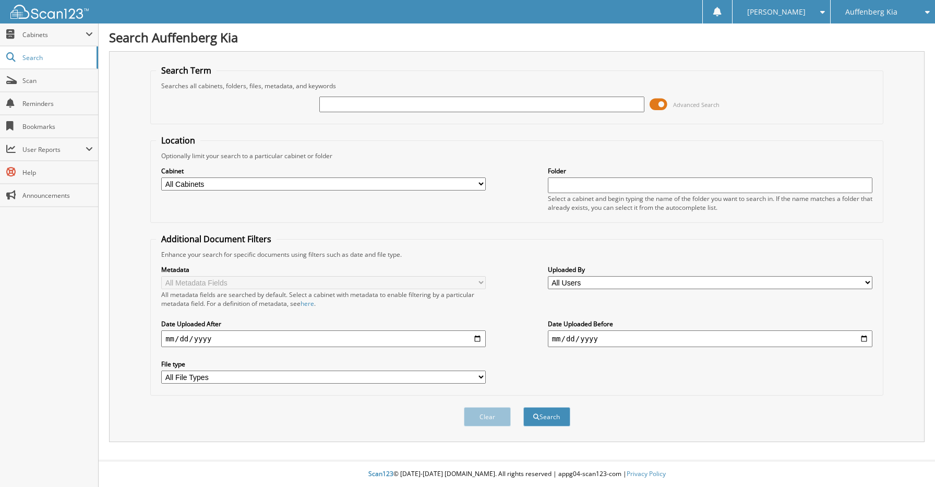
click at [454, 100] on input "text" at bounding box center [481, 104] width 324 height 16
type input "427011"
click at [523, 407] on button "Search" at bounding box center [546, 416] width 47 height 19
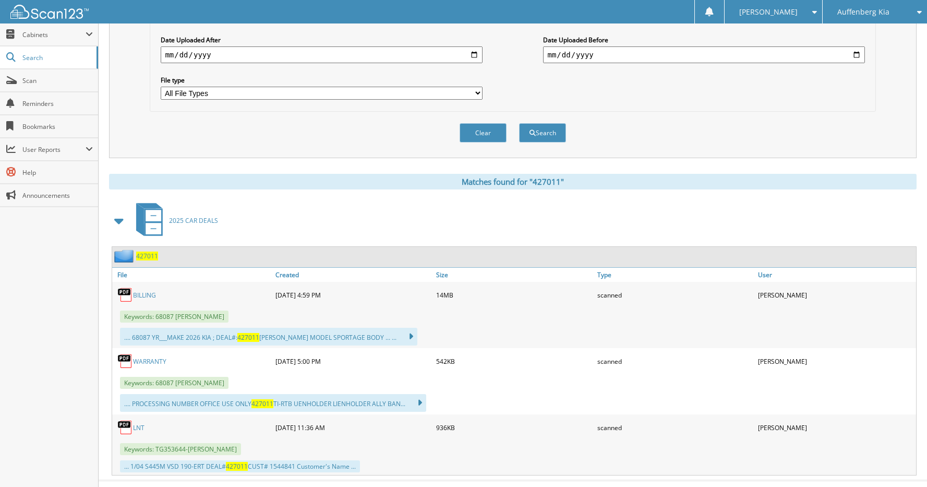
scroll to position [304, 0]
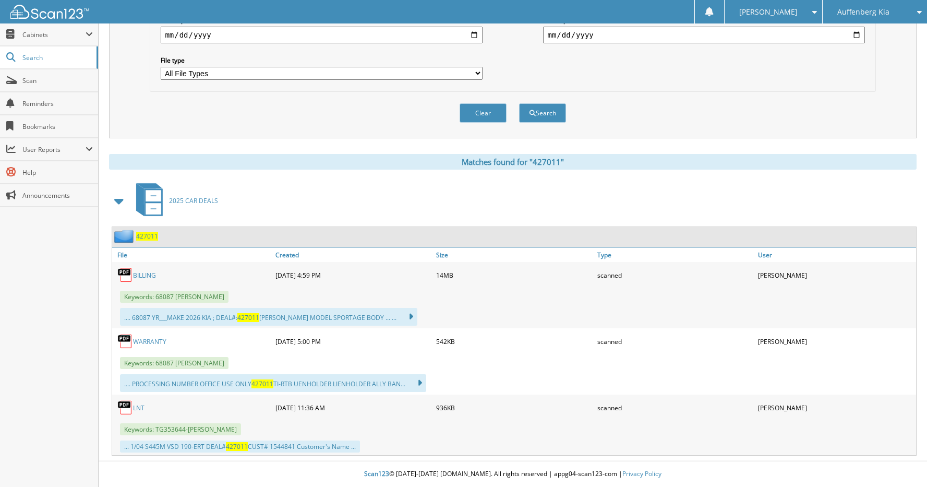
click at [150, 234] on span "427011" at bounding box center [147, 236] width 22 height 9
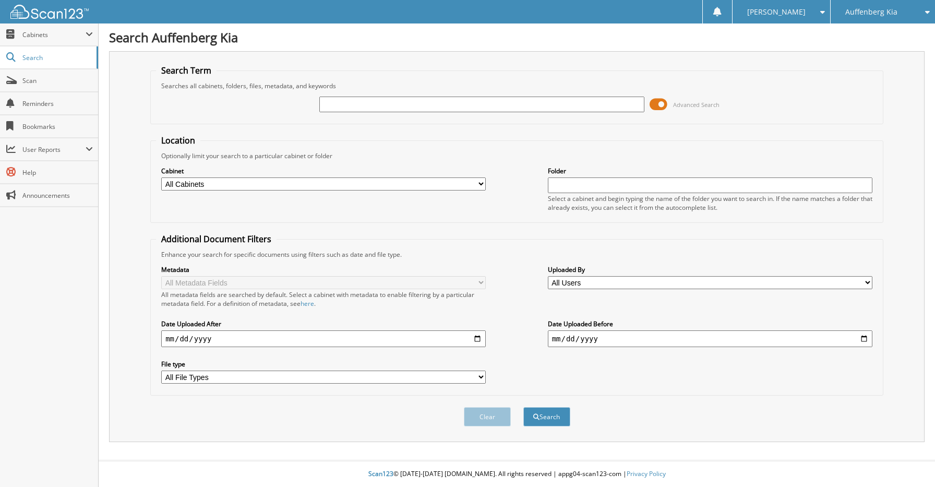
click at [360, 105] on input "text" at bounding box center [481, 104] width 324 height 16
type input "427011"
click at [523, 407] on button "Search" at bounding box center [546, 416] width 47 height 19
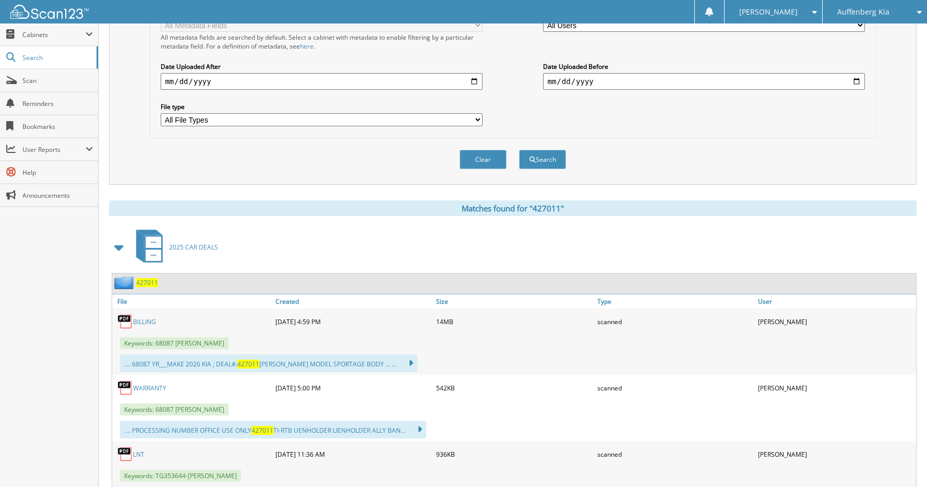
scroll to position [304, 0]
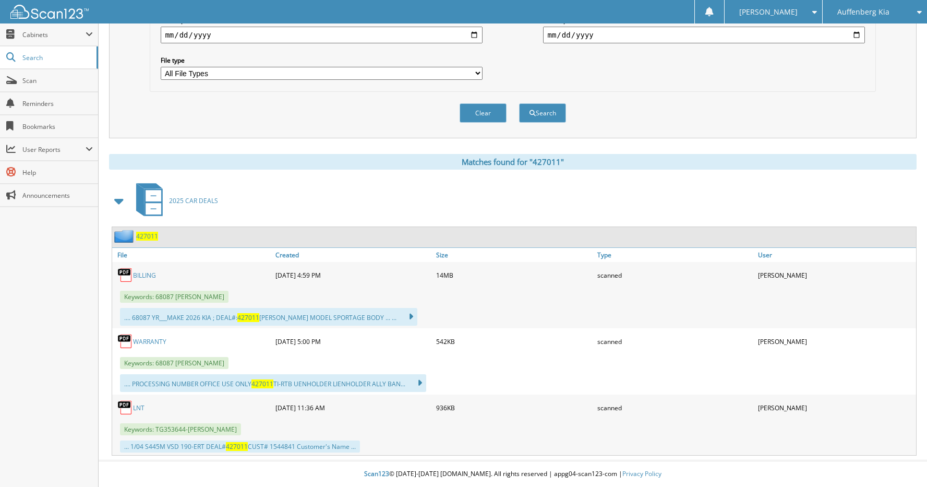
click at [146, 274] on link "BILLING" at bounding box center [144, 275] width 23 height 9
click at [148, 236] on span "427011" at bounding box center [147, 236] width 22 height 9
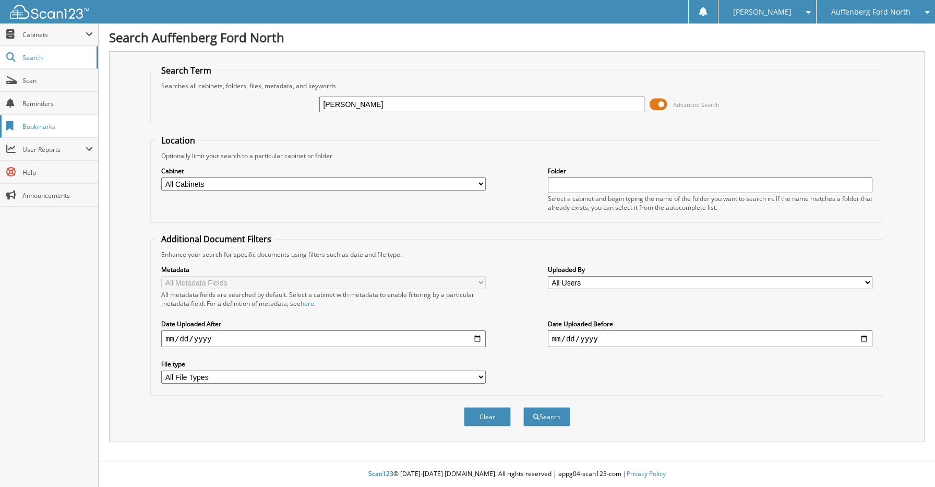
type input "[PERSON_NAME]"
click at [523, 407] on button "Search" at bounding box center [546, 416] width 47 height 19
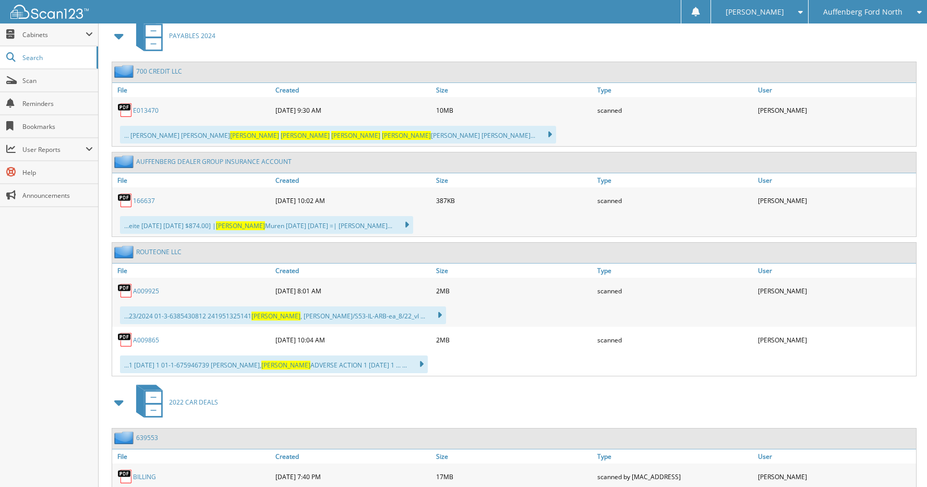
scroll to position [469, 0]
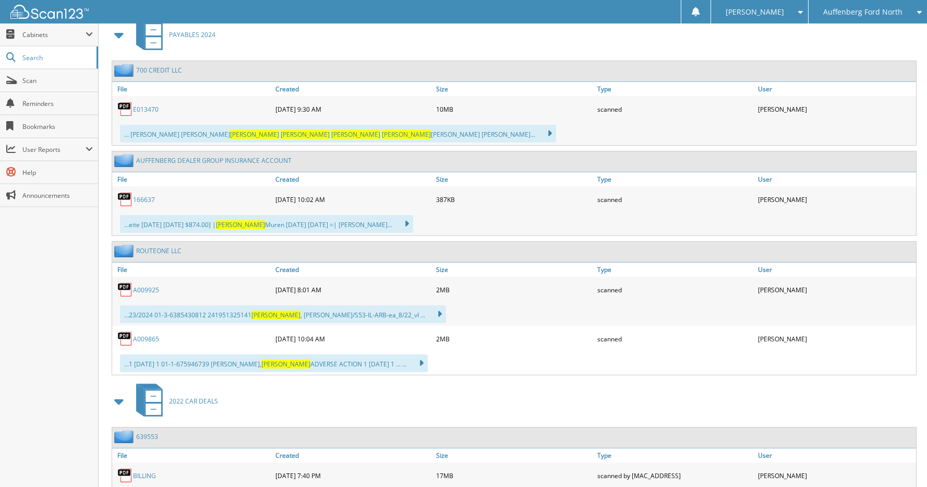
click at [146, 200] on link "166637" at bounding box center [144, 199] width 22 height 9
click at [600, 311] on div "...23/2024 01-3-6385430812 241951325141 Gregory , William LAW/S53-IL-ARB-ea_8/2…" at bounding box center [514, 313] width 804 height 23
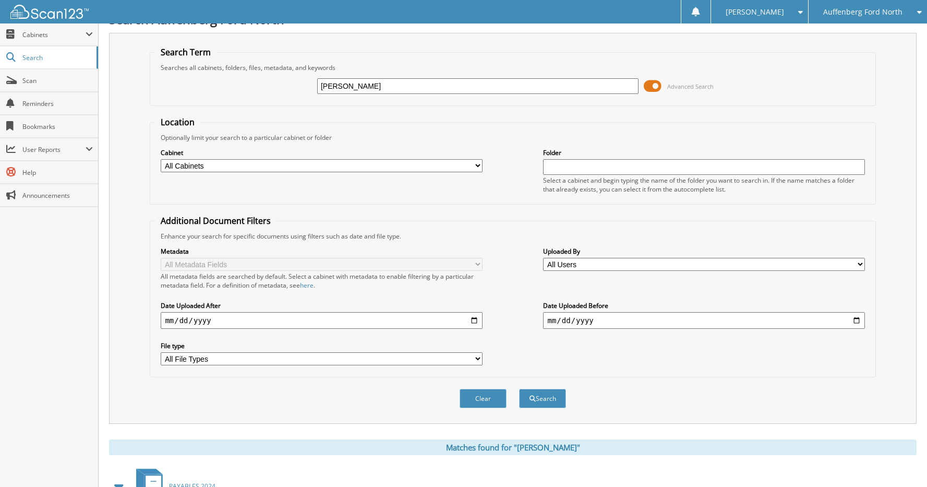
scroll to position [0, 0]
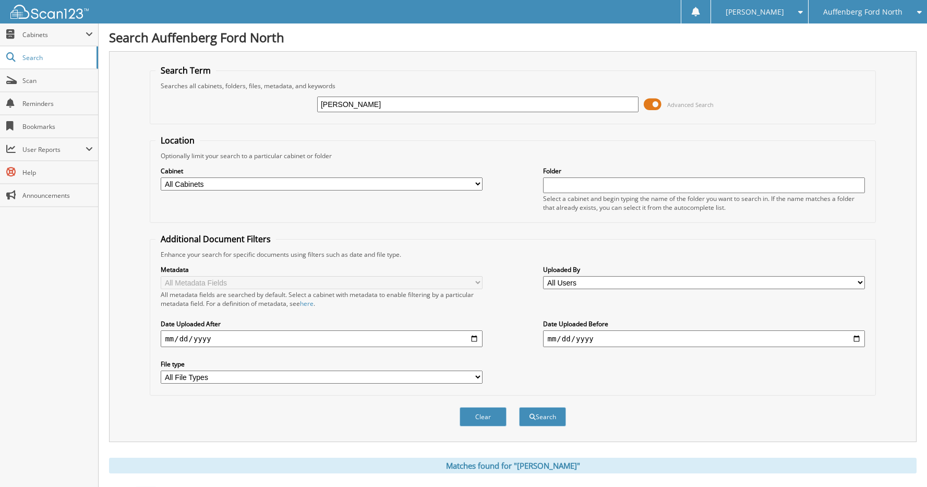
drag, startPoint x: 424, startPoint y: 109, endPoint x: 294, endPoint y: 106, distance: 130.4
click at [294, 106] on div "GREGORY ROGERS Advanced Search" at bounding box center [512, 104] width 714 height 28
type input "1FTEX1EP3KKC33519"
click at [552, 416] on button "Search" at bounding box center [542, 416] width 47 height 19
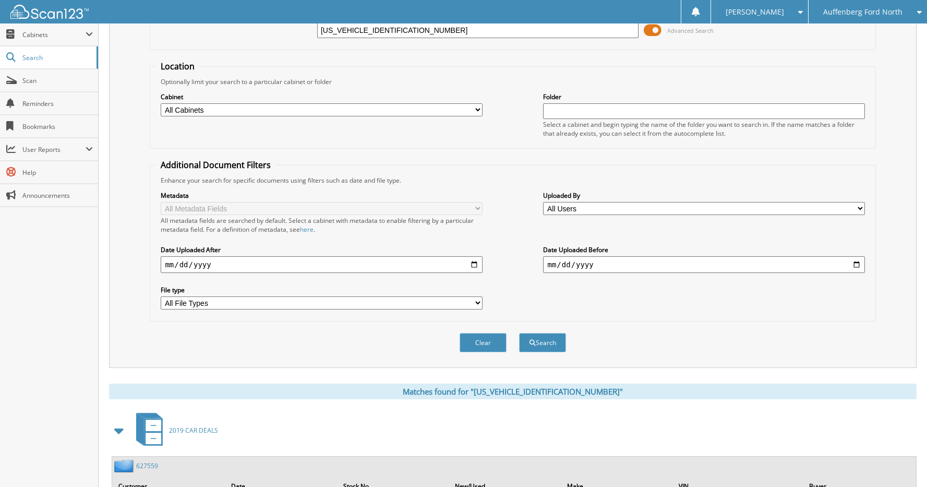
scroll to position [138, 0]
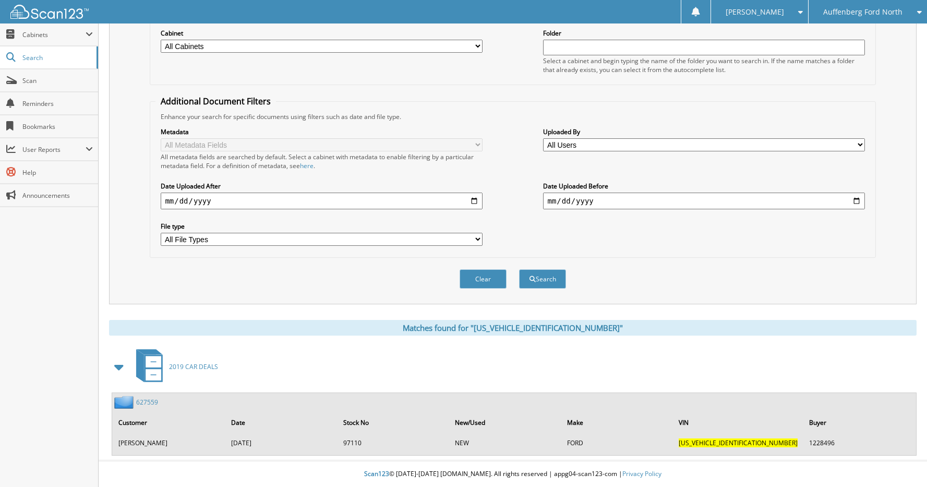
click at [150, 403] on link "627559" at bounding box center [147, 401] width 22 height 9
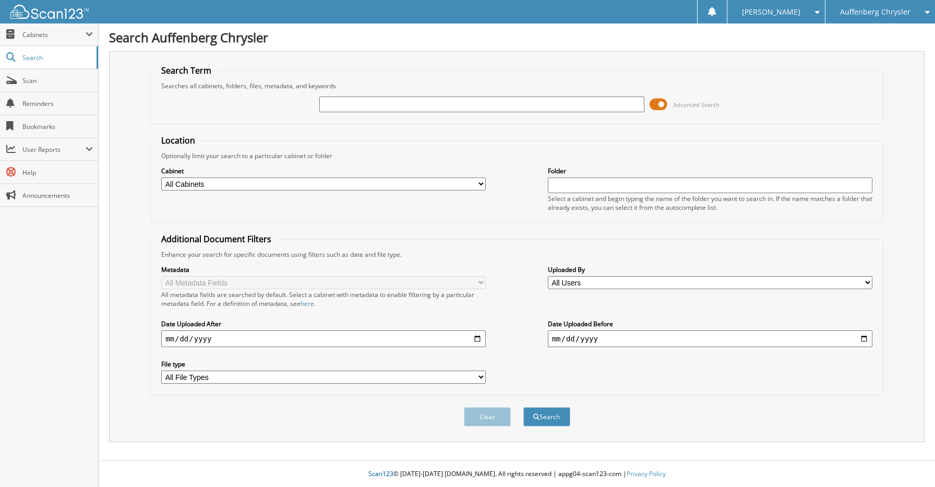
click at [412, 100] on input "text" at bounding box center [481, 104] width 324 height 16
type input "[PERSON_NAME]"
click at [523, 407] on button "Search" at bounding box center [546, 416] width 47 height 19
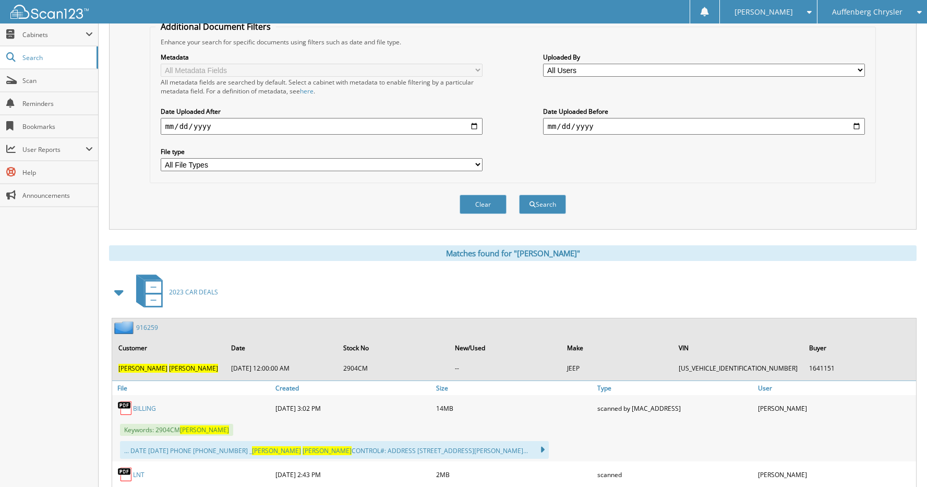
scroll to position [365, 0]
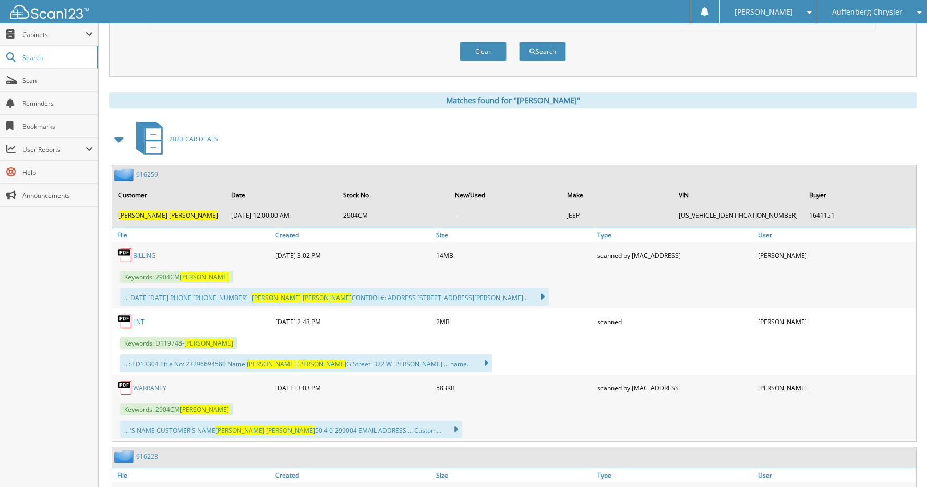
click at [149, 172] on link "916259" at bounding box center [147, 174] width 22 height 9
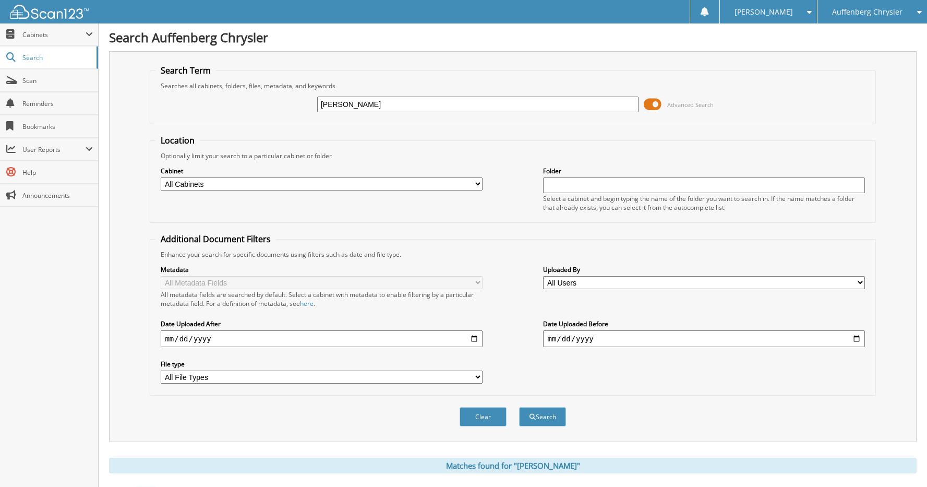
drag, startPoint x: 382, startPoint y: 103, endPoint x: 243, endPoint y: 95, distance: 139.5
click at [243, 95] on div "[PERSON_NAME] Advanced Search" at bounding box center [512, 104] width 714 height 28
type input "[PERSON_NAME]"
click at [519, 407] on button "Search" at bounding box center [542, 416] width 47 height 19
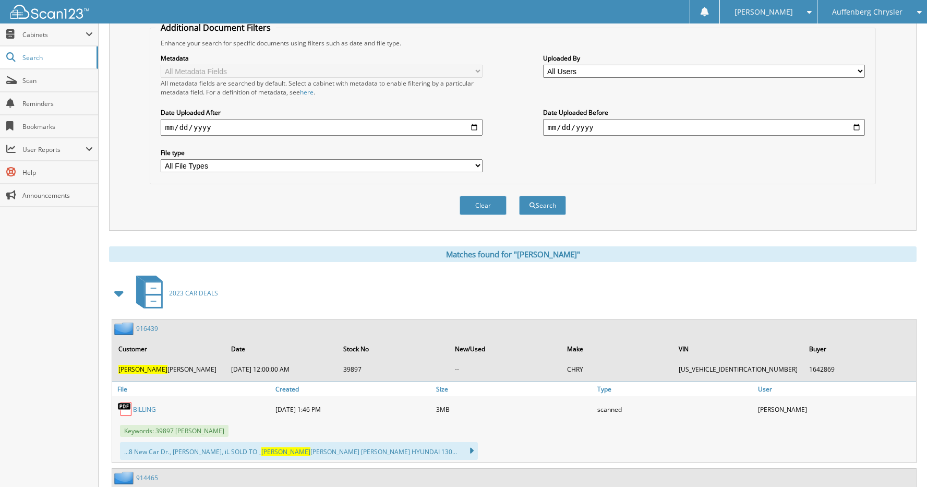
scroll to position [313, 0]
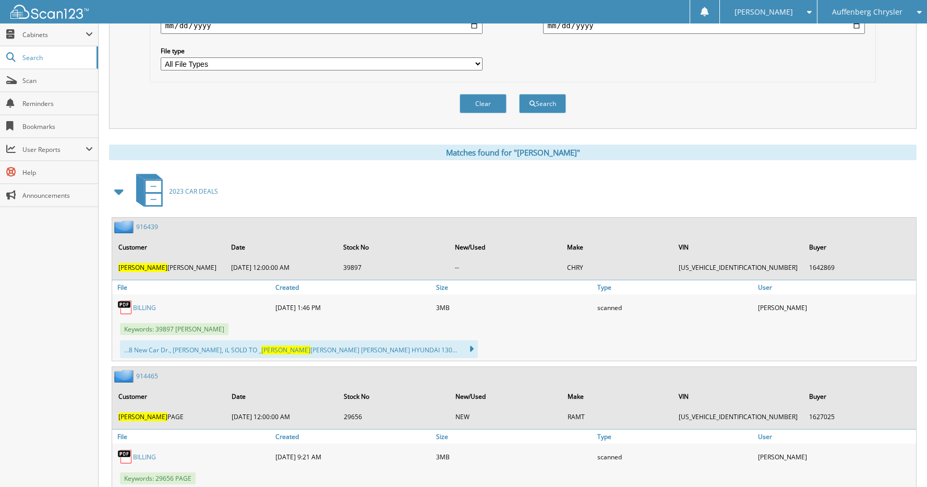
click at [147, 233] on div "916439" at bounding box center [135, 226] width 46 height 13
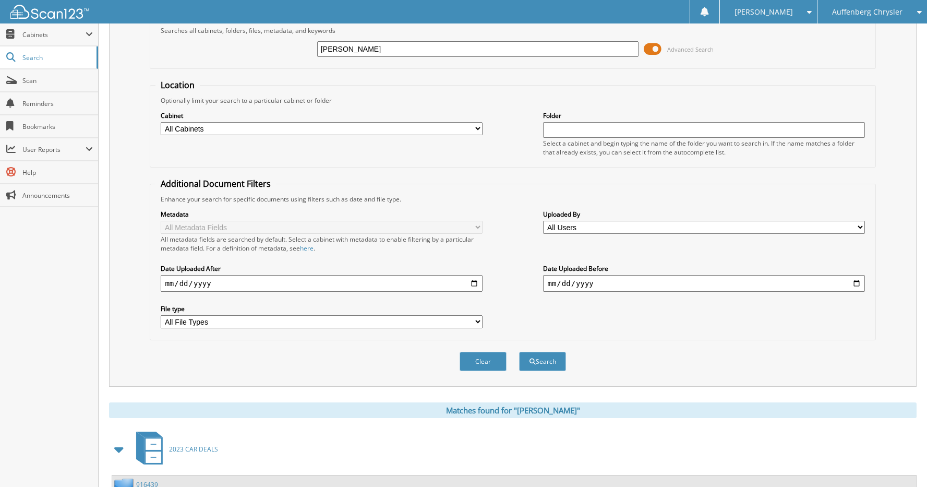
scroll to position [0, 0]
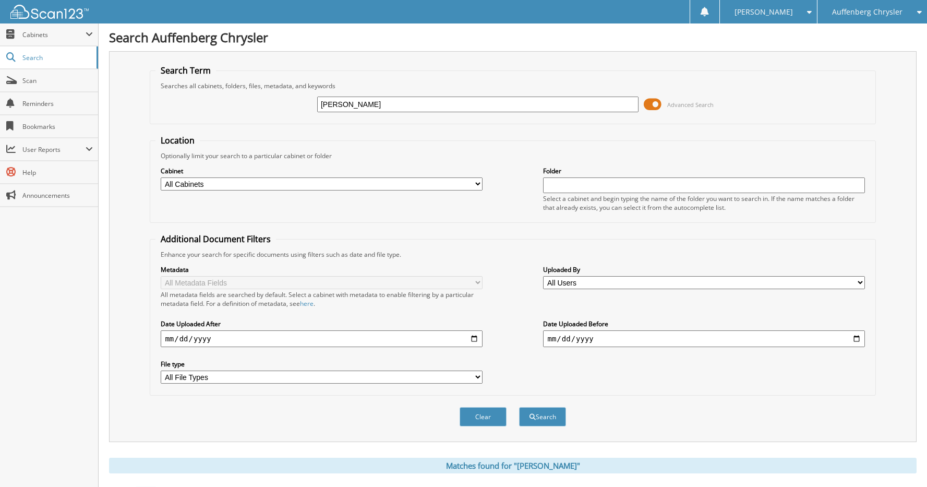
drag, startPoint x: 396, startPoint y: 105, endPoint x: 322, endPoint y: 108, distance: 74.1
click at [322, 108] on input "JOSEPH LAY" at bounding box center [477, 104] width 321 height 16
type input "3KPF24AD8RE801020"
click at [545, 417] on button "Search" at bounding box center [542, 416] width 47 height 19
click at [546, 417] on button "Search" at bounding box center [542, 416] width 47 height 19
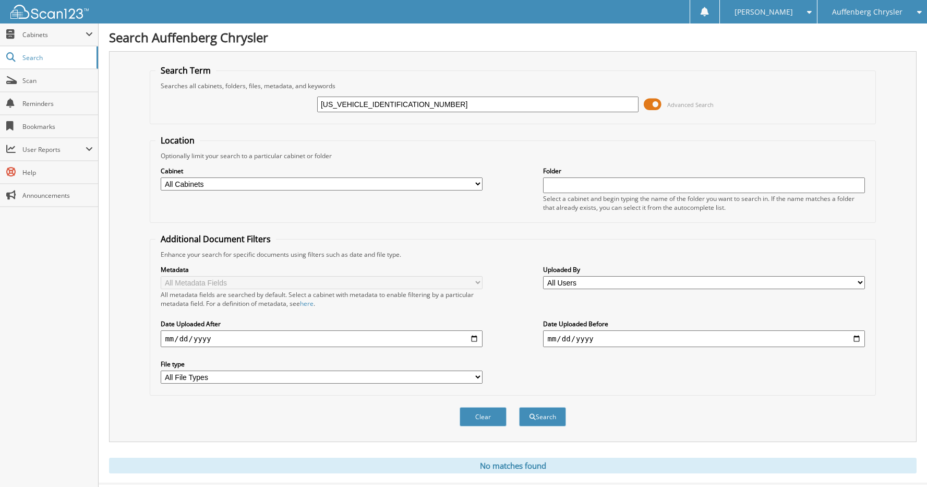
drag, startPoint x: 418, startPoint y: 104, endPoint x: 304, endPoint y: 112, distance: 114.4
click at [304, 112] on div "3KPF24AD8RE801020 Advanced Search" at bounding box center [512, 104] width 714 height 28
click at [904, 9] on div "Auffenberg Chrysler" at bounding box center [871, 11] width 99 height 23
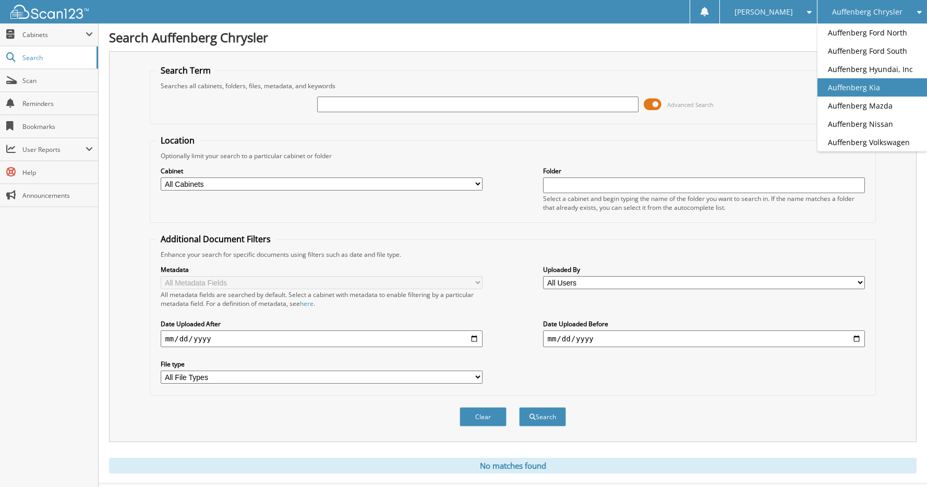
click at [869, 82] on link "Auffenberg Kia" at bounding box center [872, 87] width 110 height 18
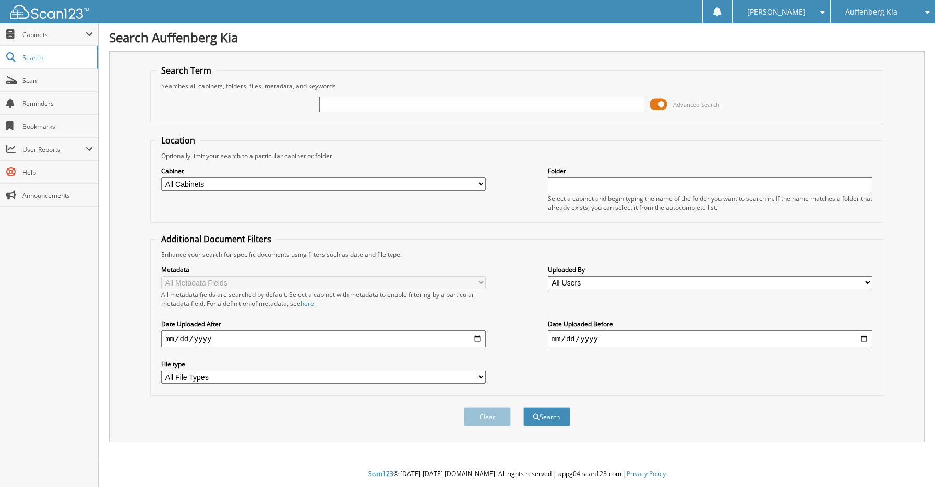
click at [383, 104] on input "text" at bounding box center [481, 104] width 324 height 16
type input "[PERSON_NAME]"
click at [523, 407] on button "Search" at bounding box center [546, 416] width 47 height 19
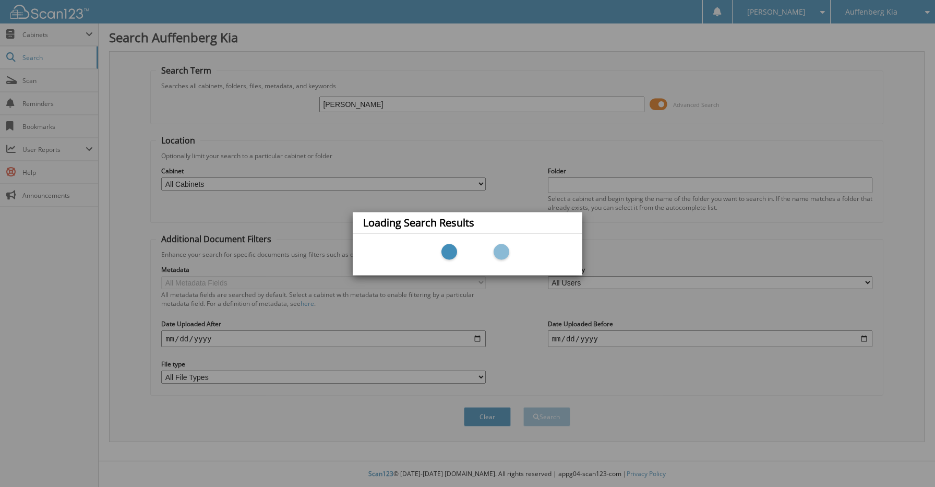
click at [691, 388] on div "Loading Search Results" at bounding box center [467, 243] width 935 height 487
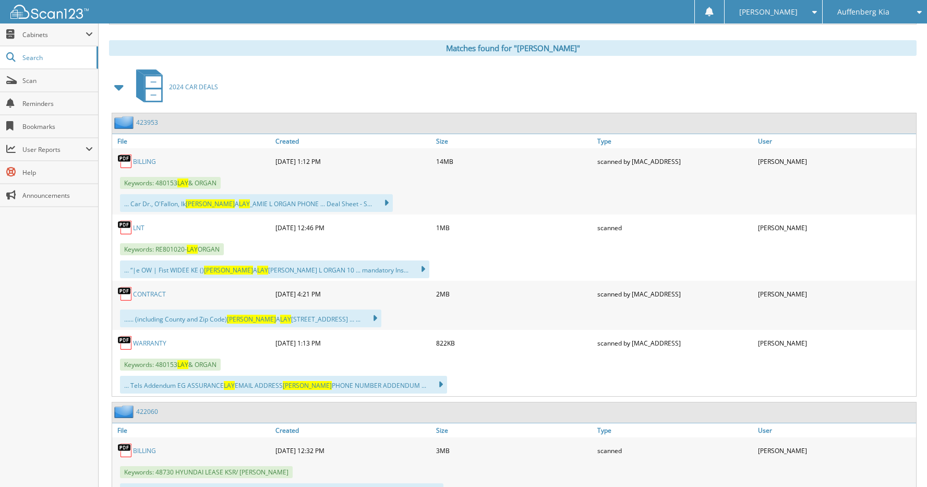
scroll to position [469, 0]
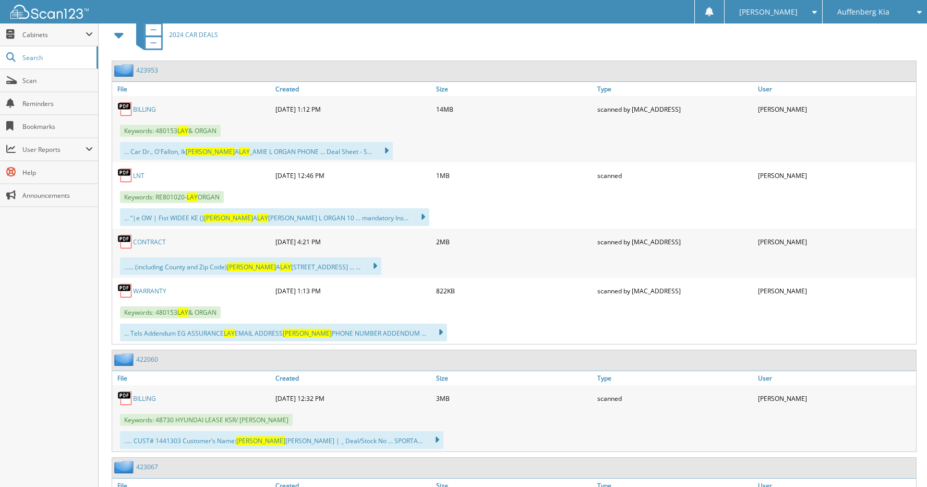
click at [160, 290] on link "WARRANTY" at bounding box center [149, 290] width 33 height 9
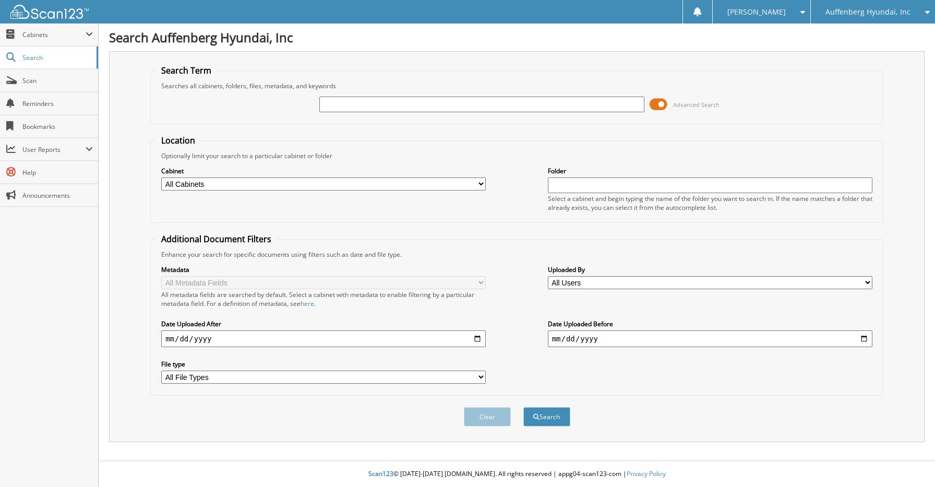
click at [413, 105] on input "text" at bounding box center [481, 104] width 324 height 16
type input "[PERSON_NAME]"
click at [523, 407] on button "Search" at bounding box center [546, 416] width 47 height 19
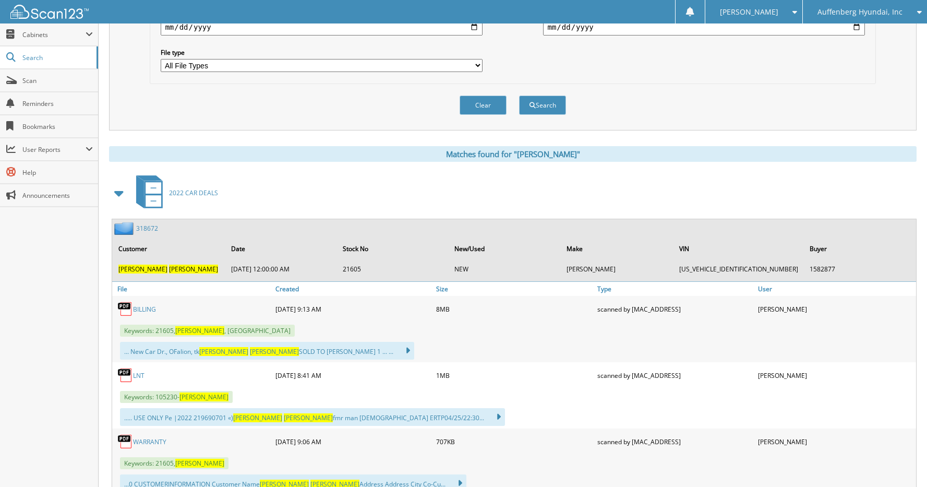
scroll to position [313, 0]
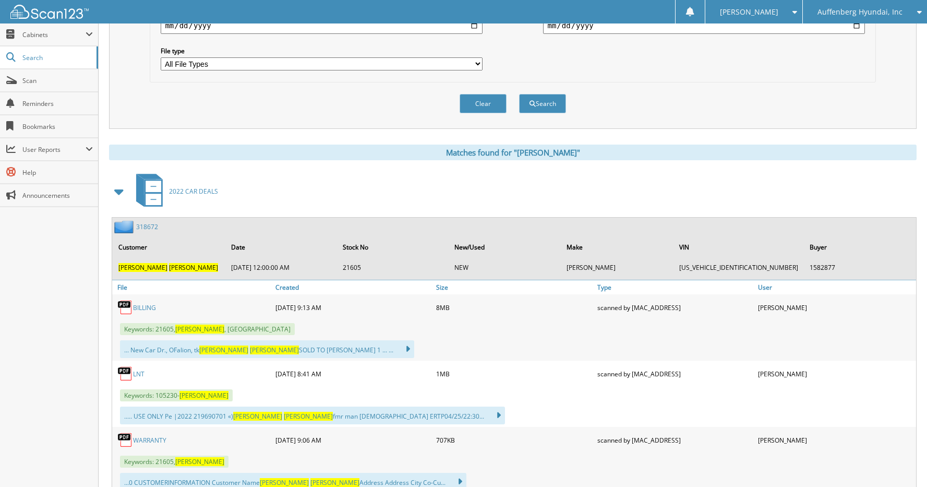
click at [147, 223] on link "318672" at bounding box center [147, 226] width 22 height 9
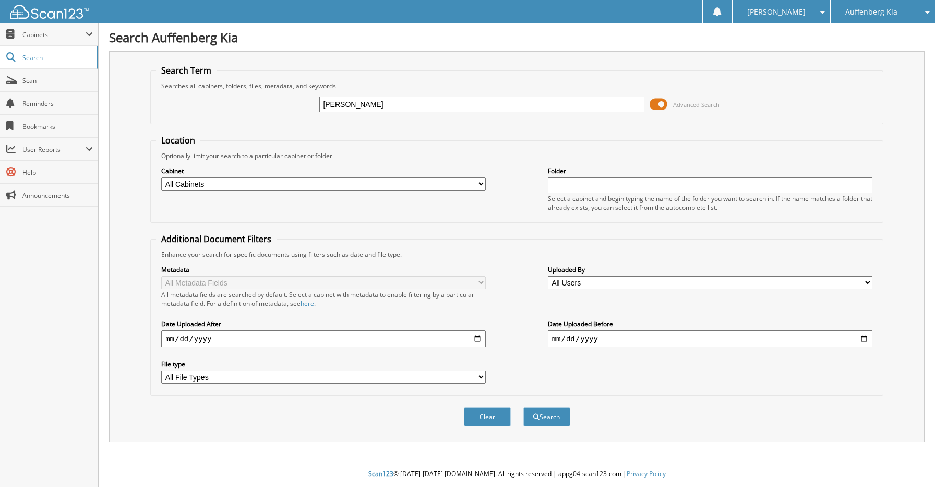
type input "[PERSON_NAME]"
click at [523, 407] on button "Search" at bounding box center [546, 416] width 47 height 19
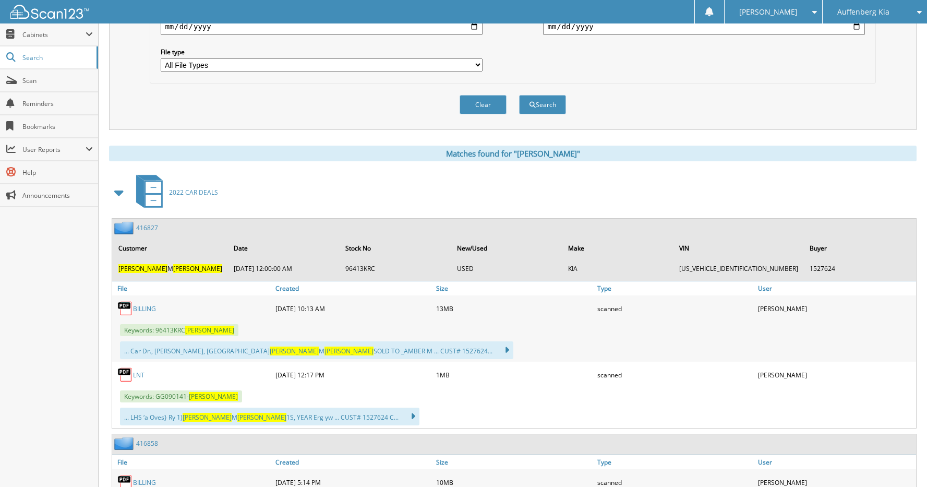
scroll to position [313, 0]
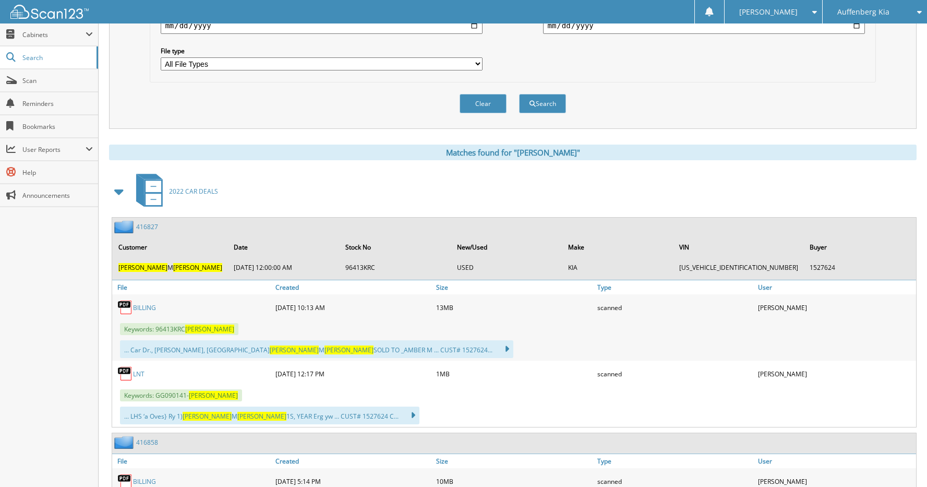
click at [149, 226] on link "416827" at bounding box center [147, 226] width 22 height 9
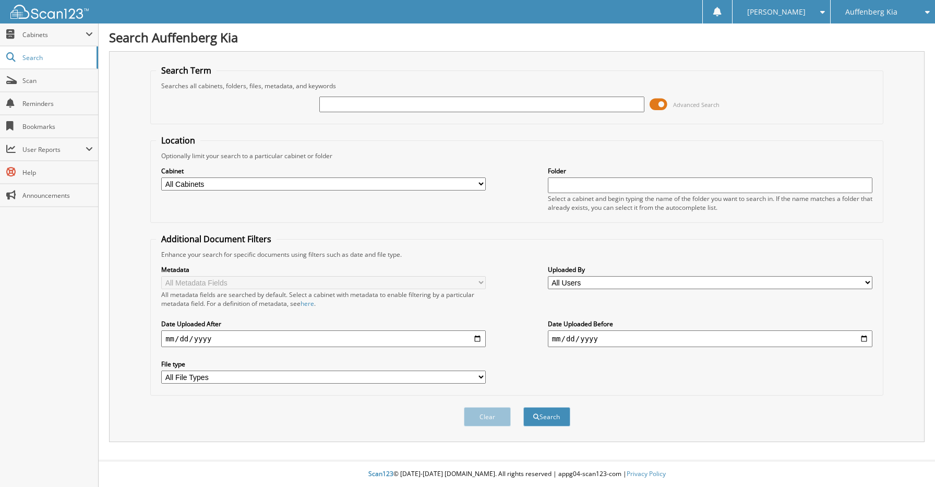
click at [454, 104] on input "text" at bounding box center [481, 104] width 324 height 16
type input "FRANCESS GARCIA ESGUERRA"
click at [552, 417] on button "Search" at bounding box center [546, 416] width 47 height 19
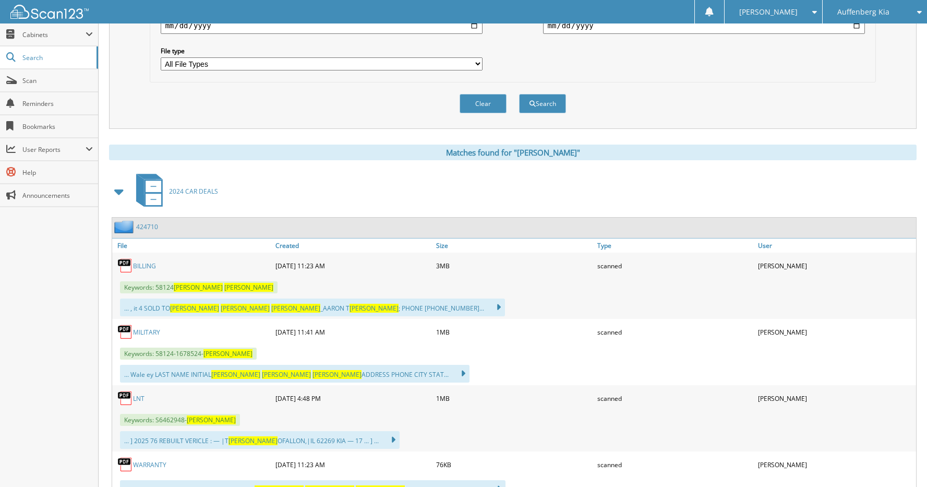
click at [149, 225] on link "424710" at bounding box center [147, 226] width 22 height 9
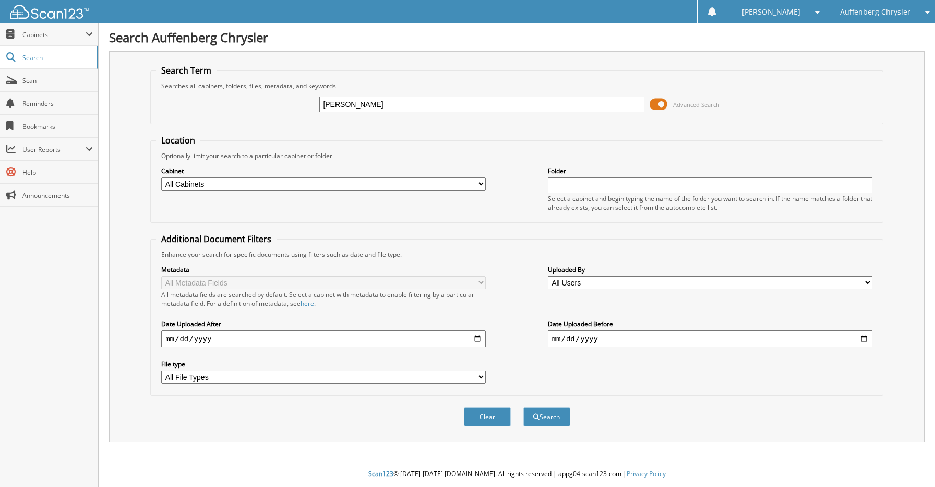
type input "JAMIE REZABEK"
click at [523, 407] on button "Search" at bounding box center [546, 416] width 47 height 19
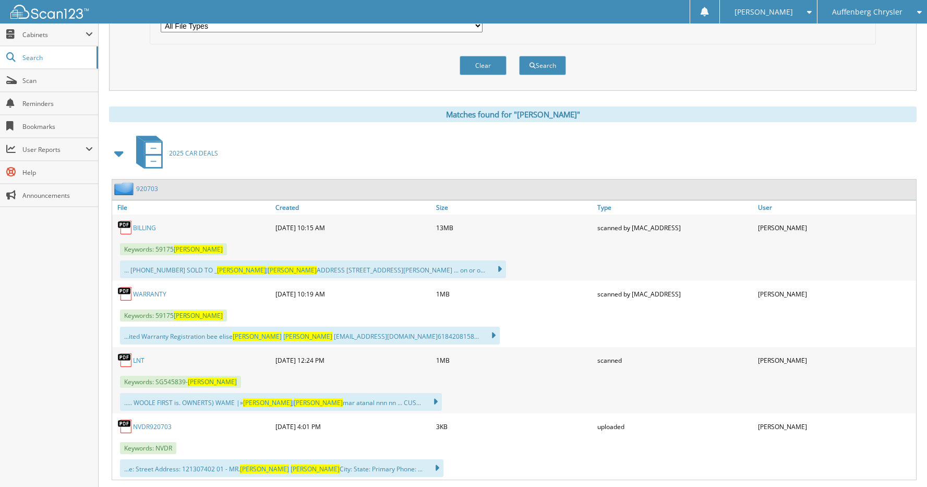
scroll to position [365, 0]
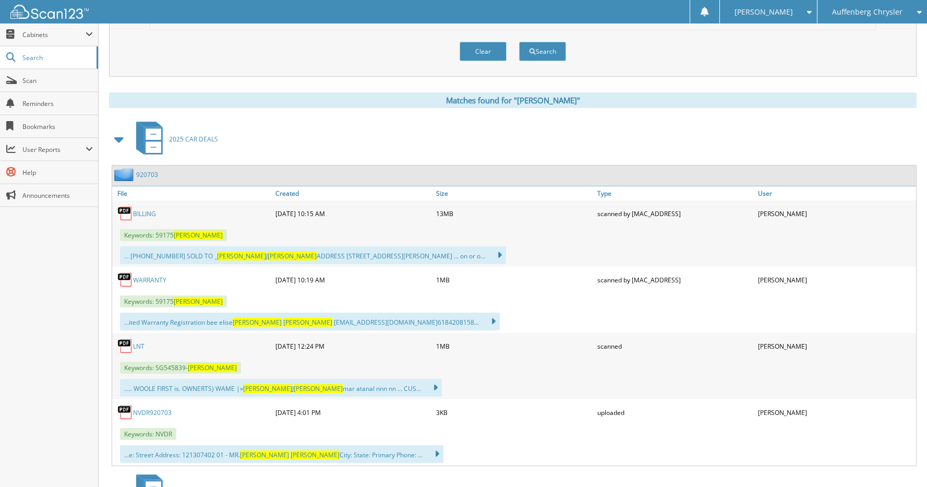
click at [146, 176] on link "920703" at bounding box center [147, 174] width 22 height 9
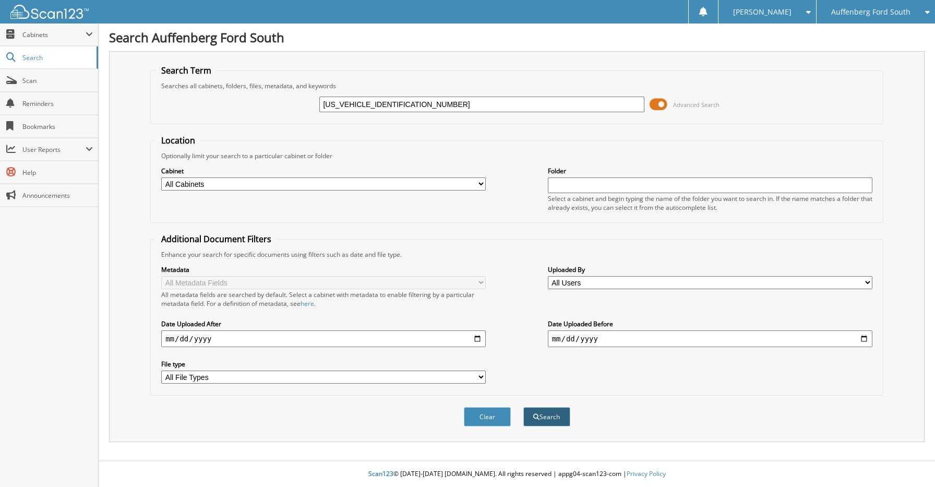
type input "[US_VEHICLE_IDENTIFICATION_NUMBER]"
click at [548, 411] on button "Search" at bounding box center [546, 416] width 47 height 19
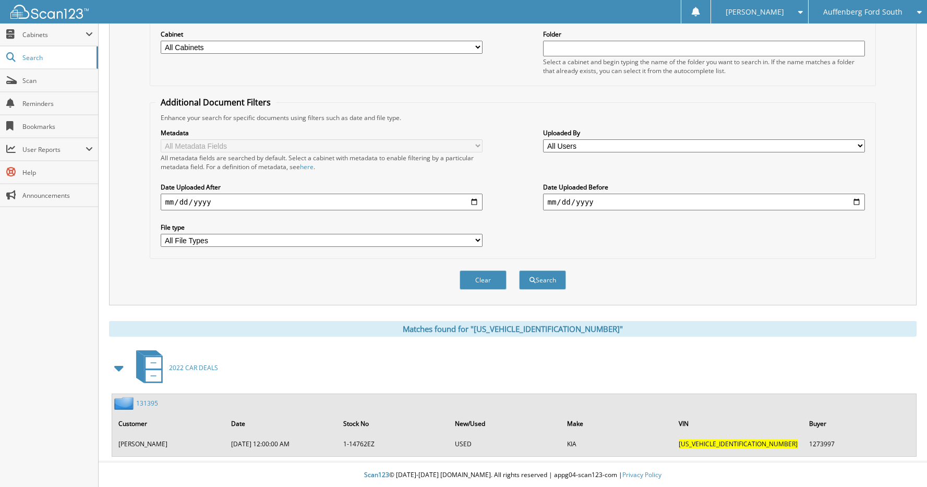
scroll to position [138, 0]
click at [149, 401] on link "131395" at bounding box center [147, 401] width 22 height 9
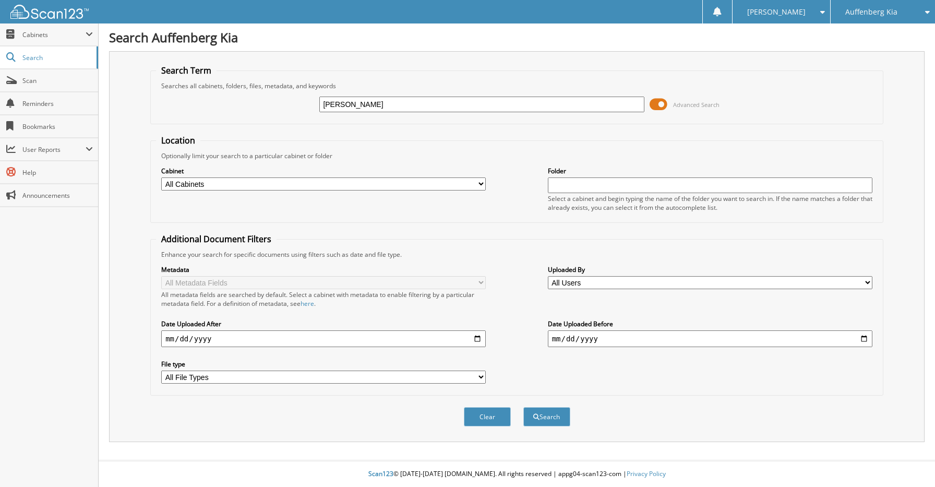
type input "[PERSON_NAME]"
click at [523, 407] on button "Search" at bounding box center [546, 416] width 47 height 19
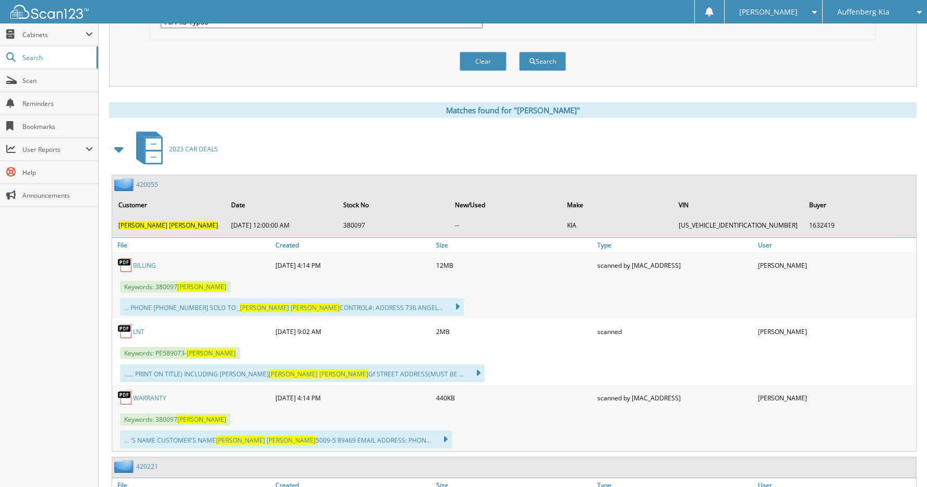
scroll to position [365, 0]
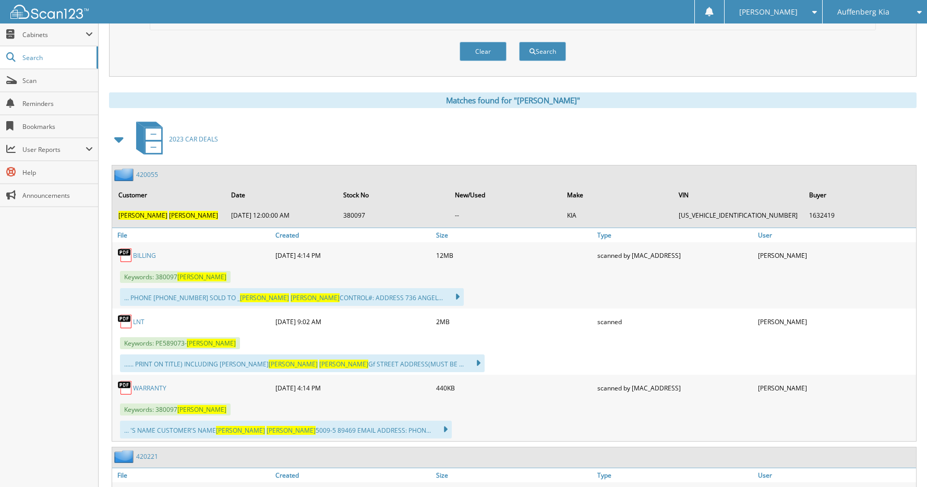
click at [149, 175] on link "420055" at bounding box center [147, 174] width 22 height 9
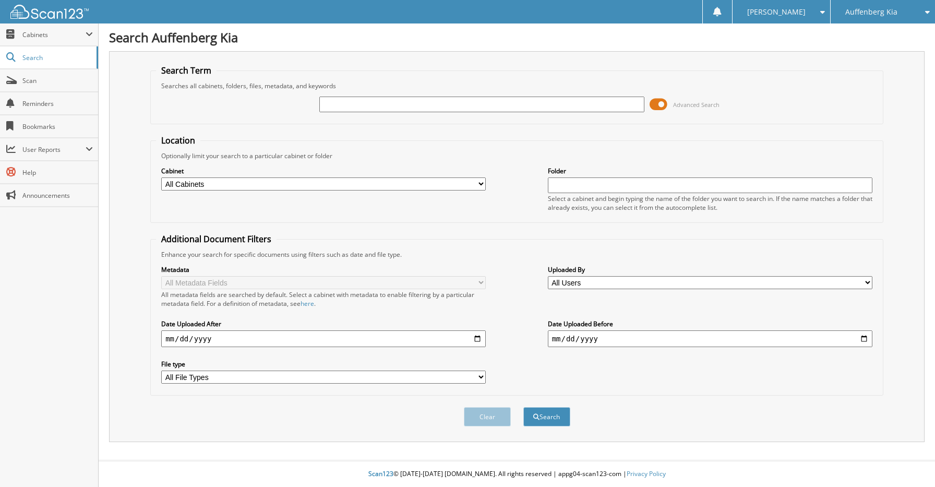
click at [390, 104] on input "text" at bounding box center [481, 104] width 324 height 16
type input "[PERSON_NAME] [GEOGRAPHIC_DATA]"
click at [523, 407] on button "Search" at bounding box center [546, 416] width 47 height 19
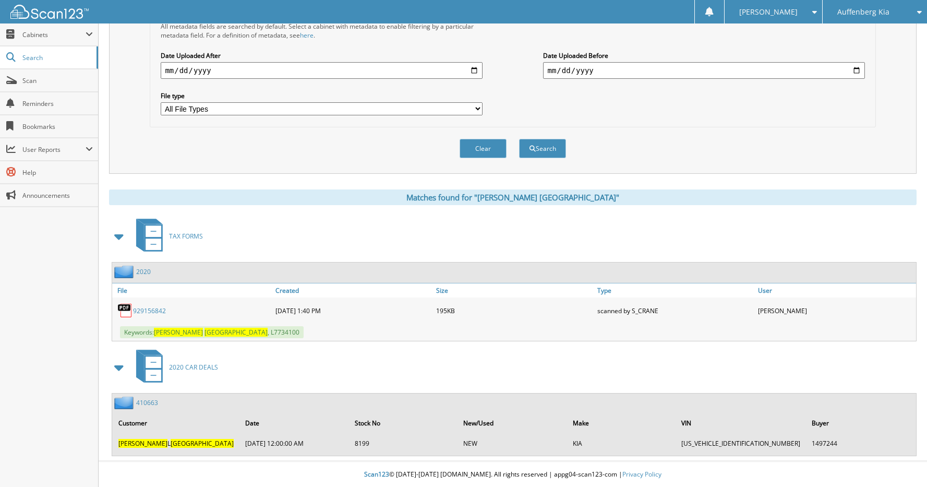
scroll to position [269, 0]
click at [148, 401] on link "410663" at bounding box center [147, 401] width 22 height 9
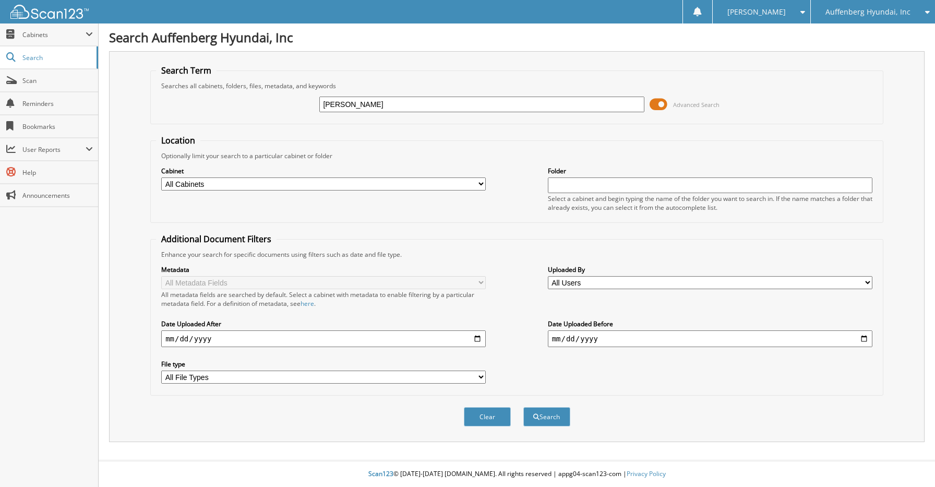
type input "[PERSON_NAME]"
click at [523, 407] on button "Search" at bounding box center [546, 416] width 47 height 19
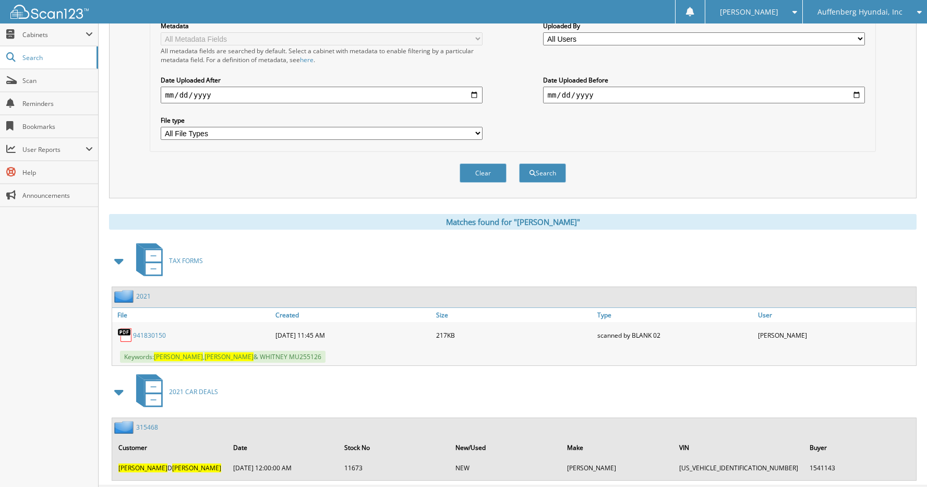
scroll to position [269, 0]
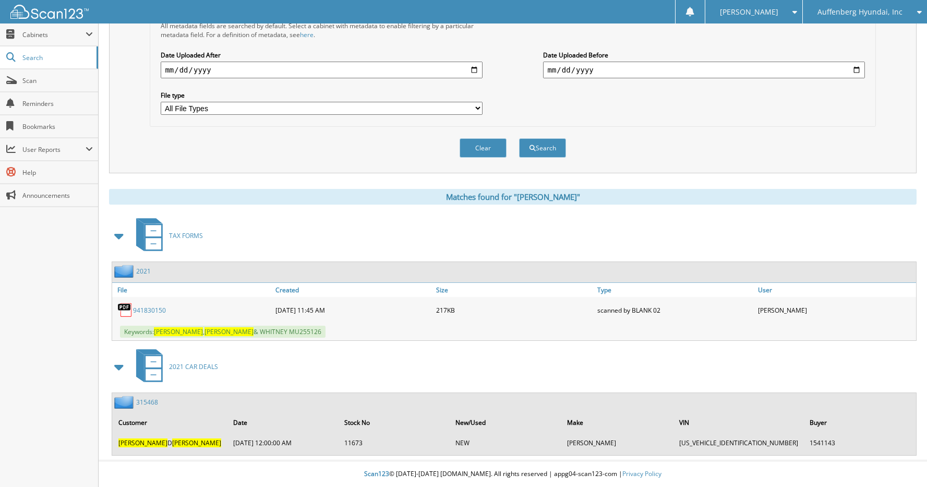
click at [146, 397] on link "315468" at bounding box center [147, 401] width 22 height 9
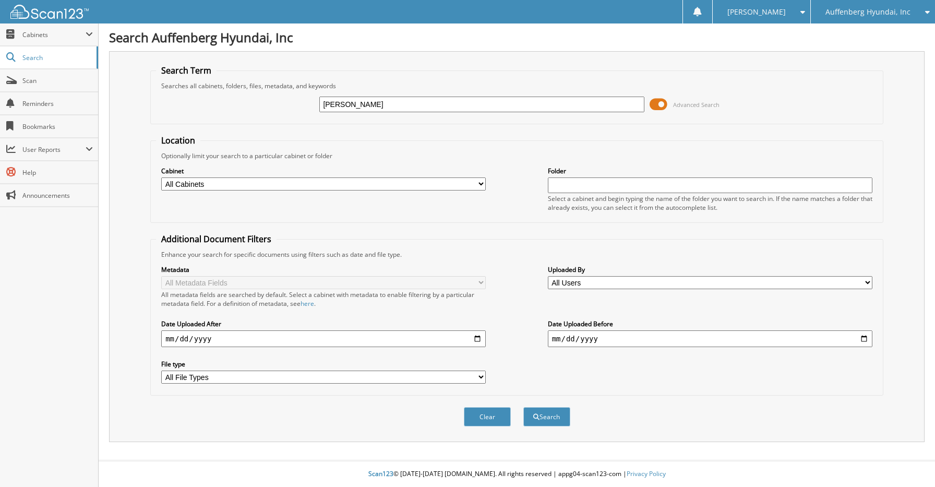
type input "[PERSON_NAME]"
click at [523, 407] on button "Search" at bounding box center [546, 416] width 47 height 19
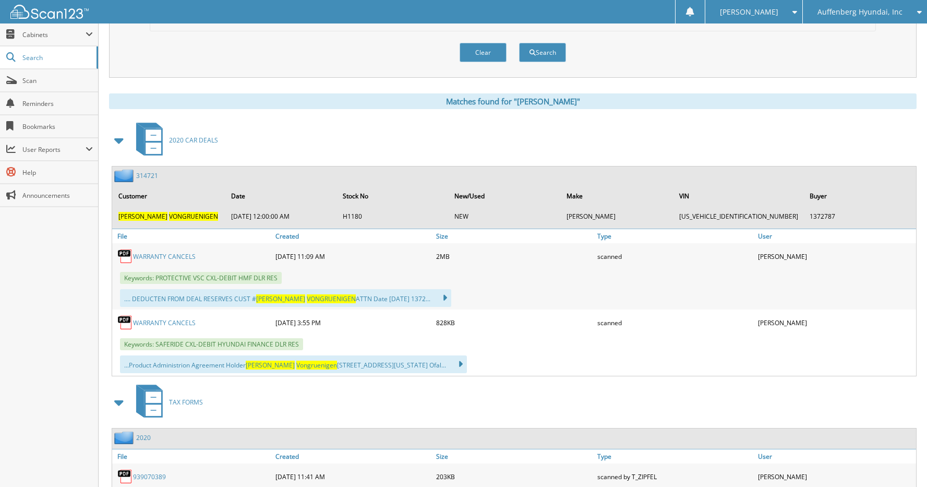
scroll to position [365, 0]
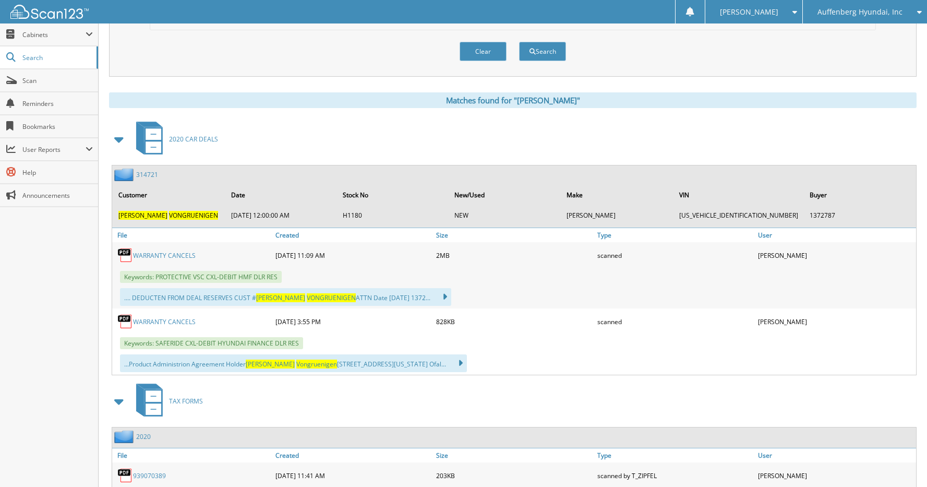
click at [143, 173] on link "314721" at bounding box center [147, 174] width 22 height 9
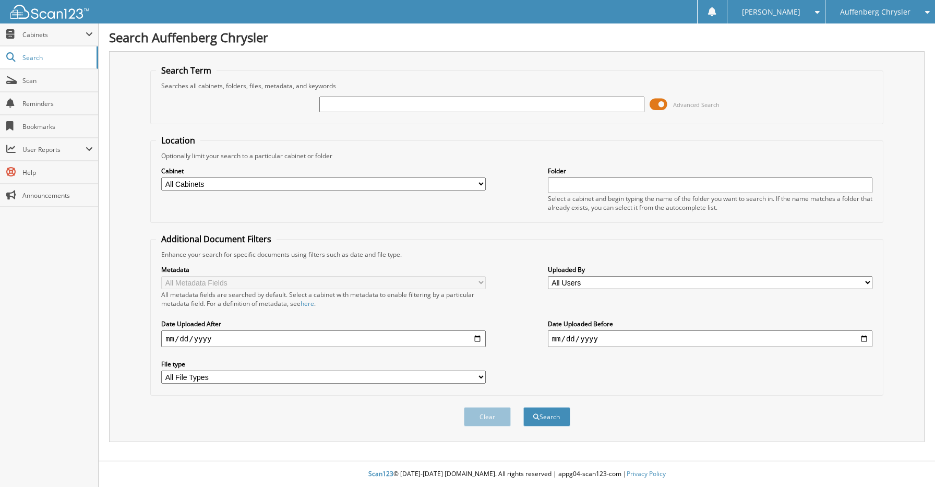
click at [366, 106] on input "text" at bounding box center [481, 104] width 324 height 16
type input "[PERSON_NAME]"
click at [523, 407] on button "Search" at bounding box center [546, 416] width 47 height 19
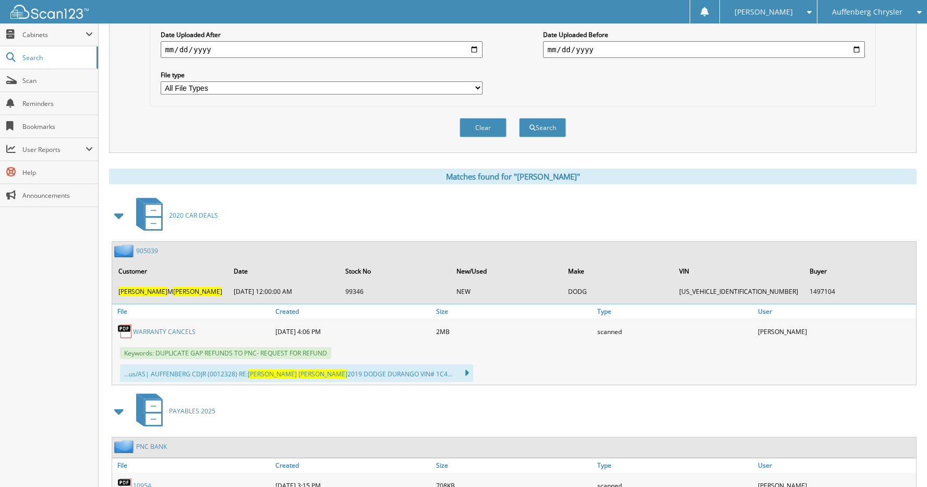
scroll to position [365, 0]
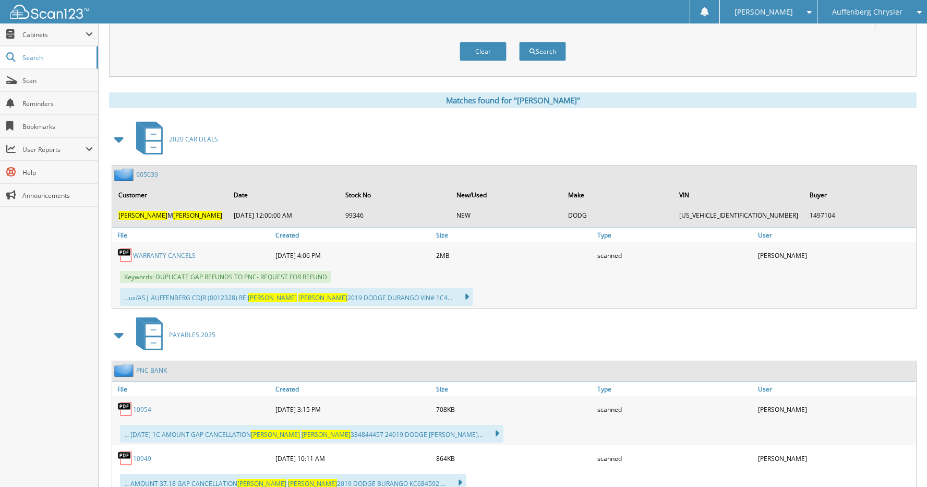
click at [147, 171] on link "905039" at bounding box center [147, 174] width 22 height 9
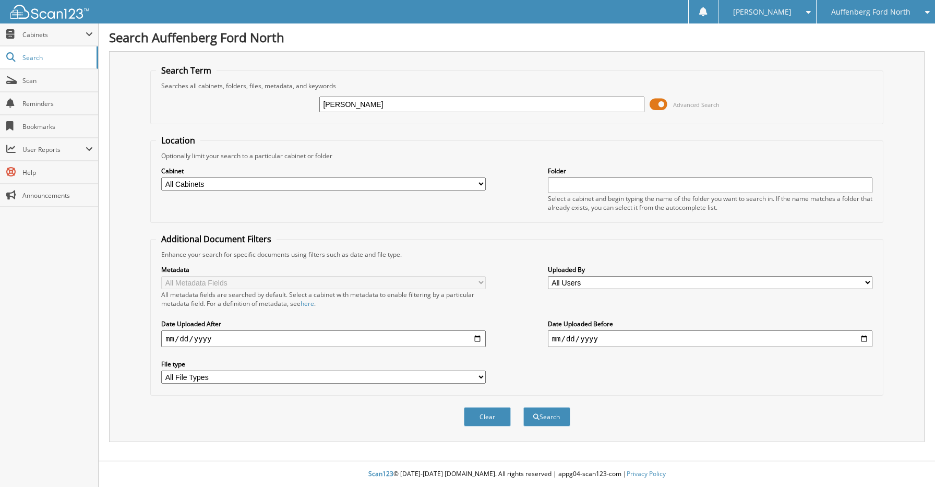
type input "[PERSON_NAME]"
click at [523, 407] on button "Search" at bounding box center [546, 416] width 47 height 19
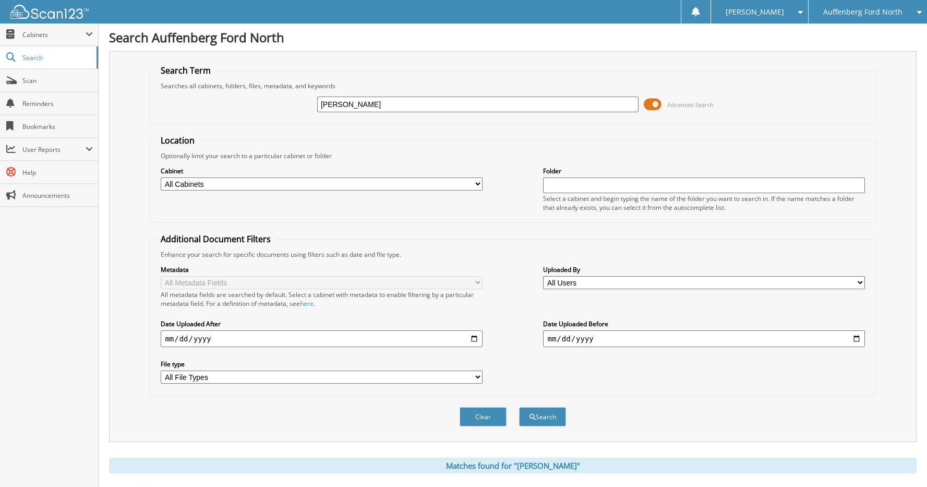
scroll to position [138, 0]
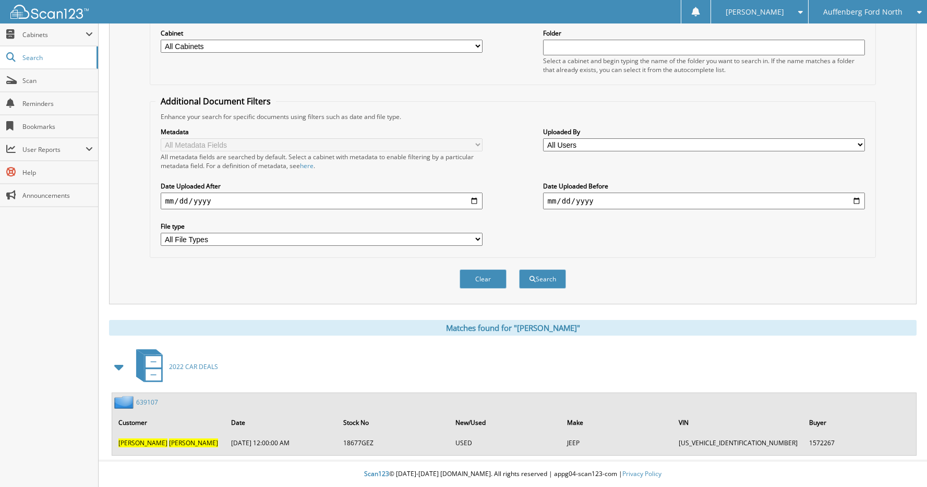
click at [148, 402] on link "639107" at bounding box center [147, 401] width 22 height 9
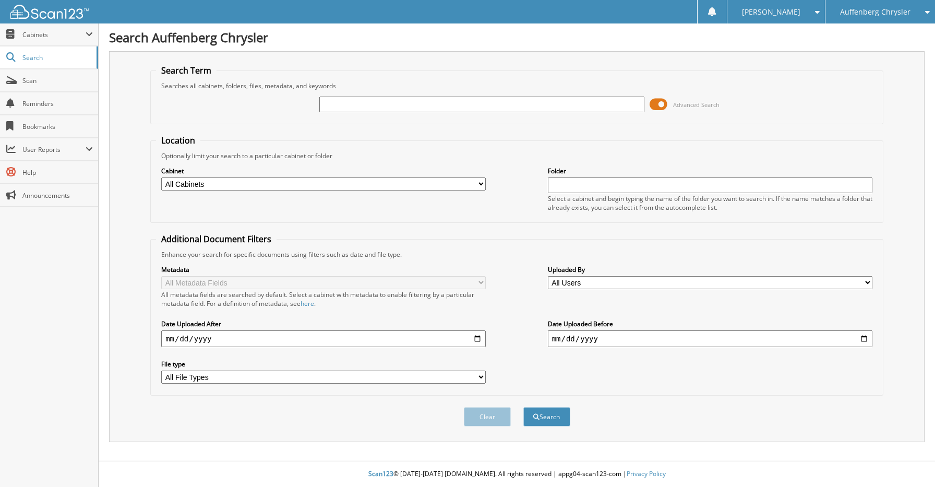
click at [411, 102] on input "text" at bounding box center [481, 104] width 324 height 16
type input "[PERSON_NAME]"
click at [523, 407] on button "Search" at bounding box center [546, 416] width 47 height 19
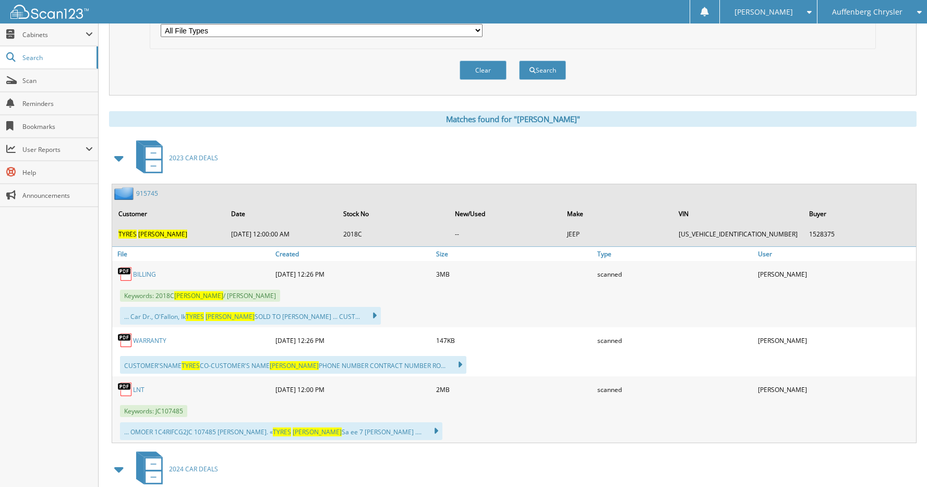
scroll to position [365, 0]
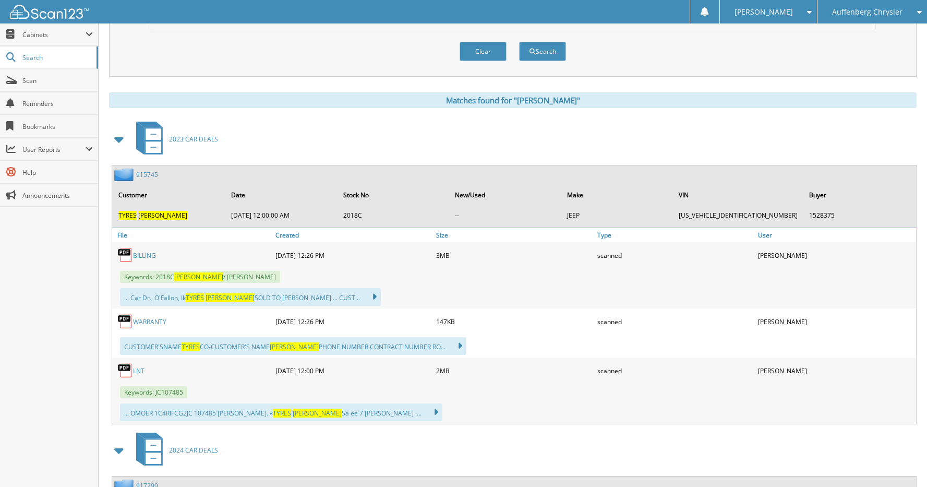
click at [141, 173] on link "915745" at bounding box center [147, 174] width 22 height 9
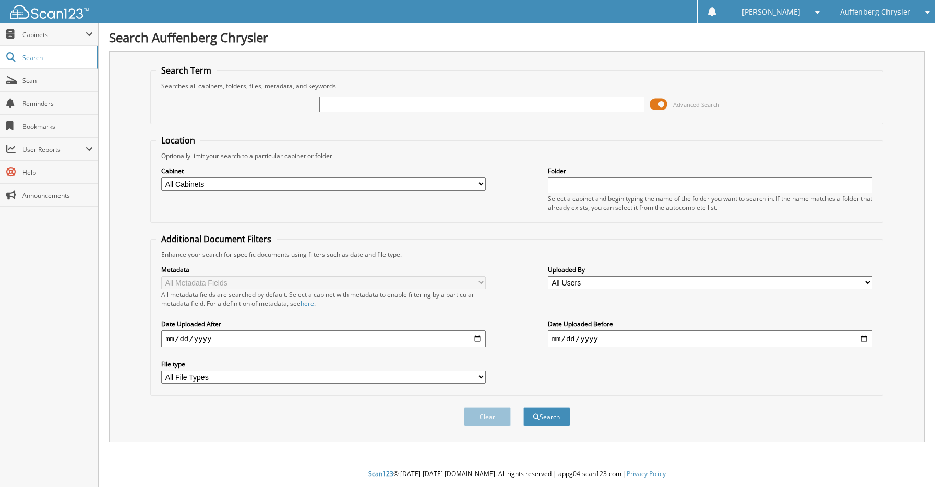
click at [405, 108] on input "text" at bounding box center [481, 104] width 324 height 16
type input "[PERSON_NAME]"
click at [523, 407] on button "Search" at bounding box center [546, 416] width 47 height 19
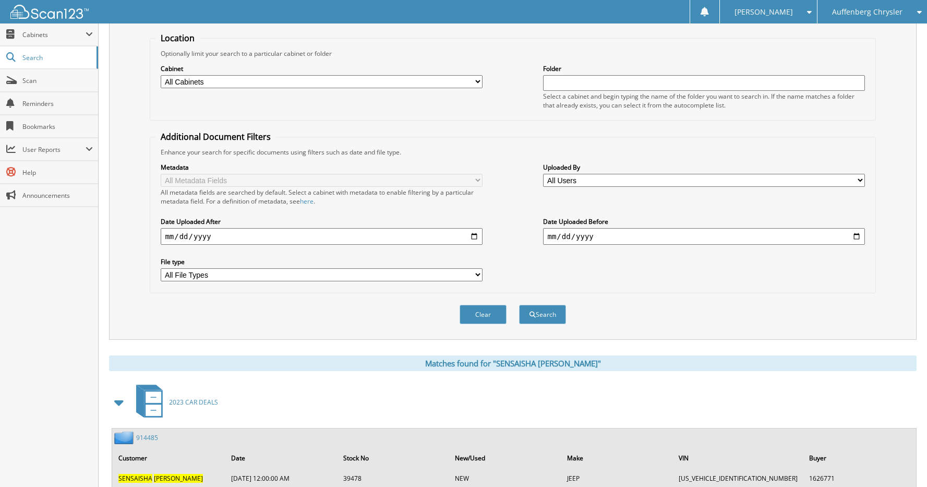
scroll to position [261, 0]
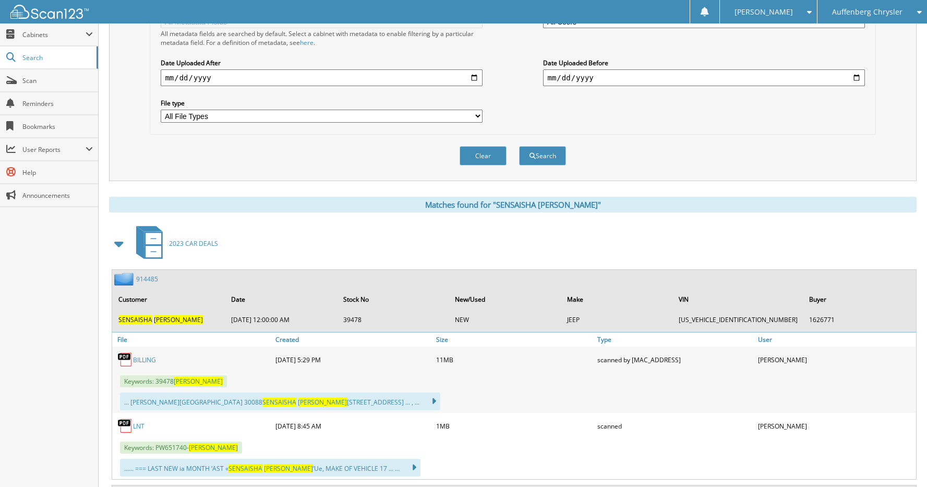
click at [149, 282] on link "914485" at bounding box center [147, 278] width 22 height 9
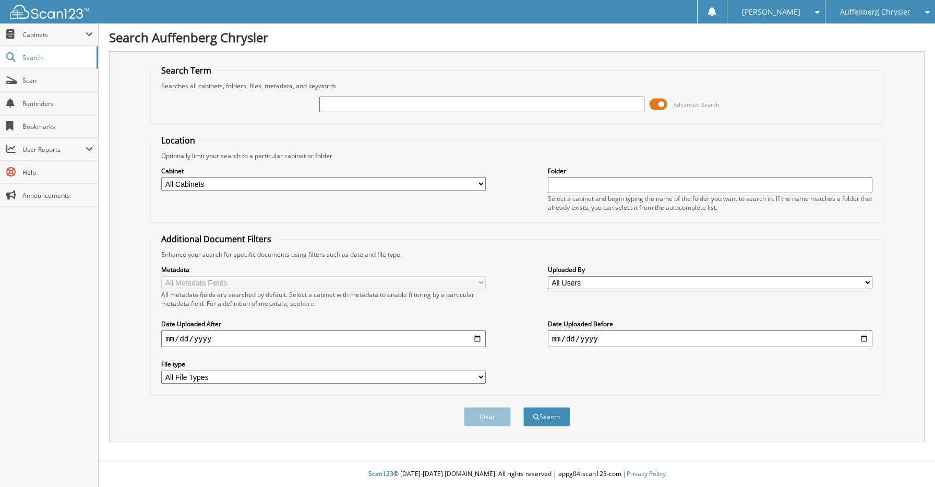
click at [409, 102] on input "text" at bounding box center [481, 104] width 324 height 16
type input "[PERSON_NAME]"
click at [523, 407] on button "Search" at bounding box center [546, 416] width 47 height 19
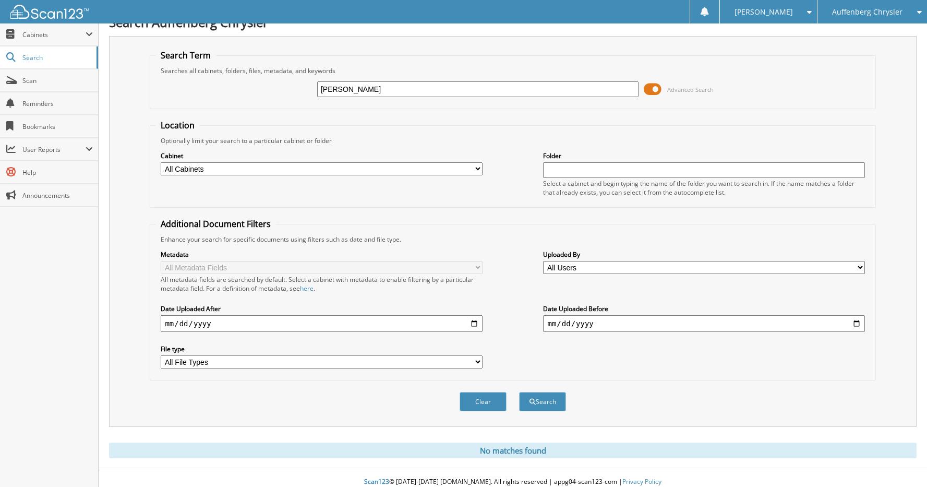
scroll to position [23, 0]
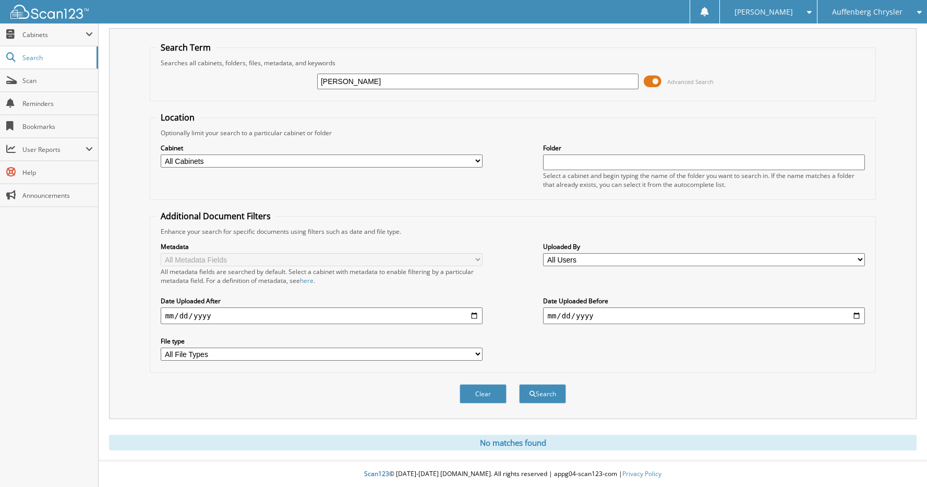
click at [330, 86] on input "[PERSON_NAME]" at bounding box center [477, 82] width 321 height 16
type input "D"
type input "[US_VEHICLE_IDENTIFICATION_NUMBER]"
click at [519, 384] on button "Search" at bounding box center [542, 393] width 47 height 19
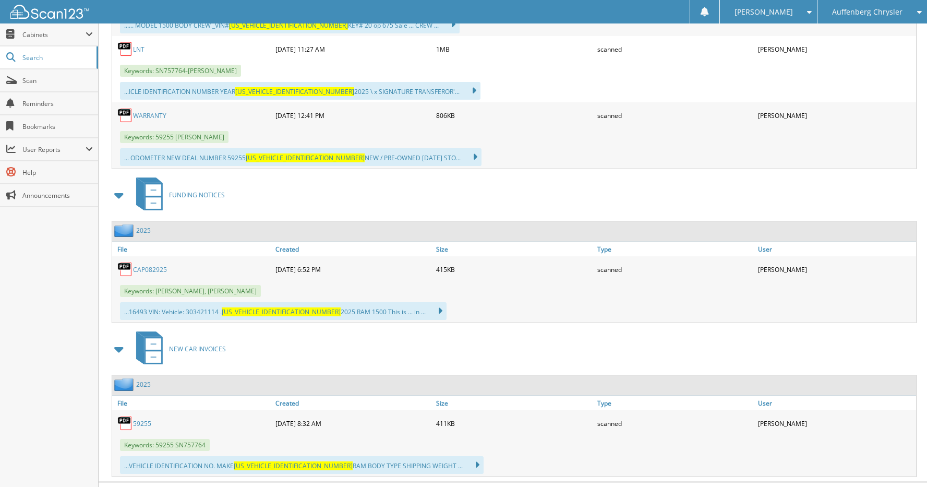
scroll to position [617, 0]
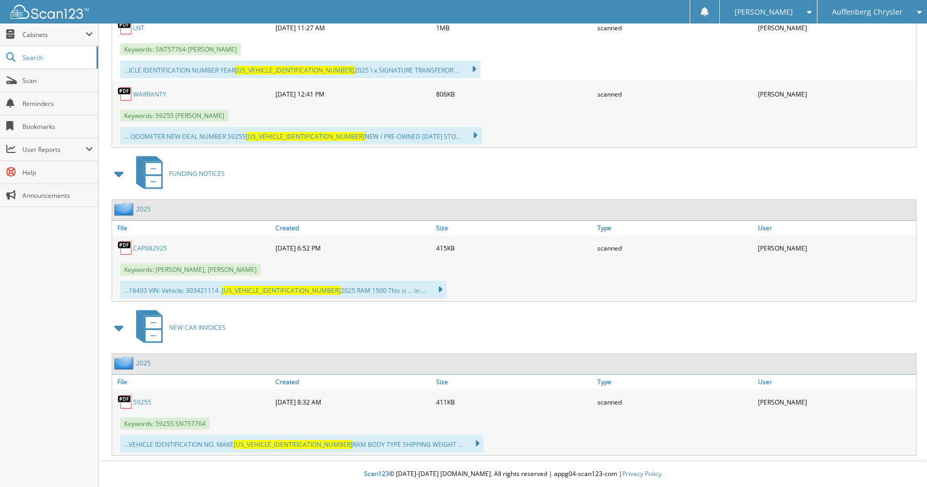
click at [144, 403] on link "59255" at bounding box center [142, 401] width 18 height 9
click at [571, 297] on div "...16493 VIN: Vehicle: 303421114 . [US_VEHICLE_IDENTIFICATION_NUMBER] 2025 RAM …" at bounding box center [514, 289] width 804 height 23
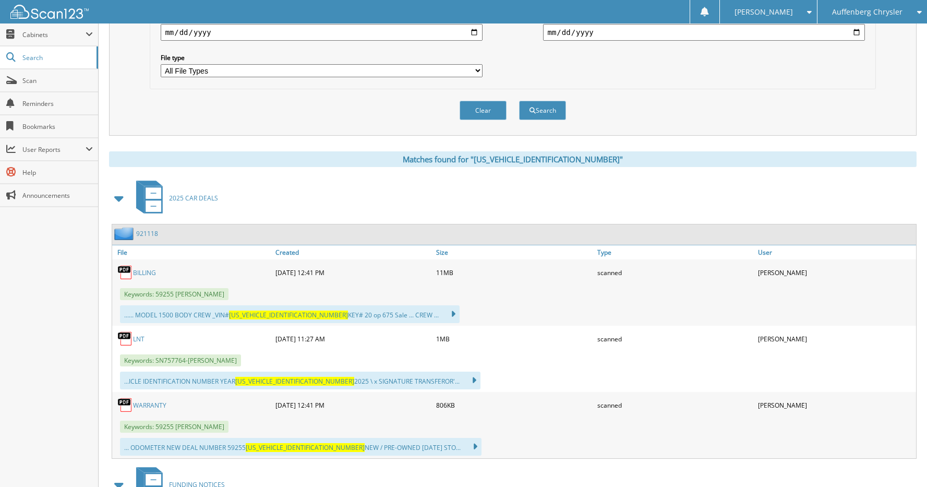
scroll to position [357, 0]
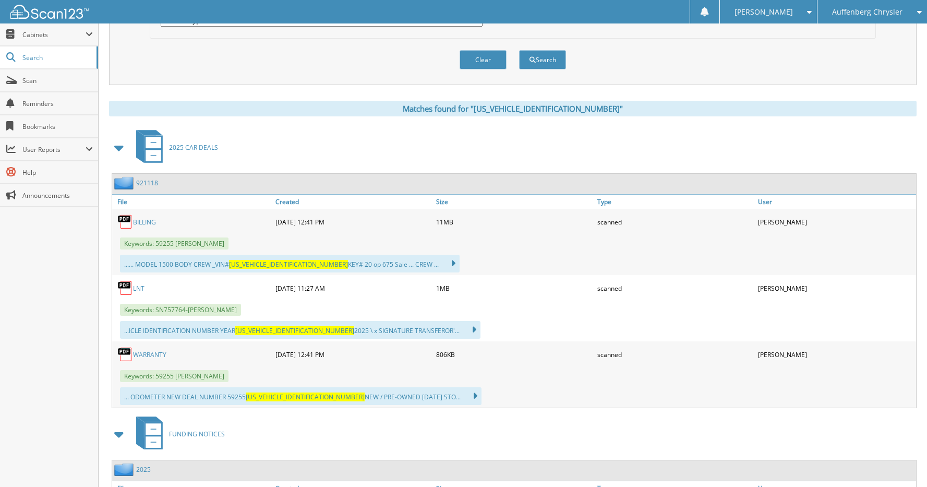
click at [153, 181] on link "921118" at bounding box center [147, 182] width 22 height 9
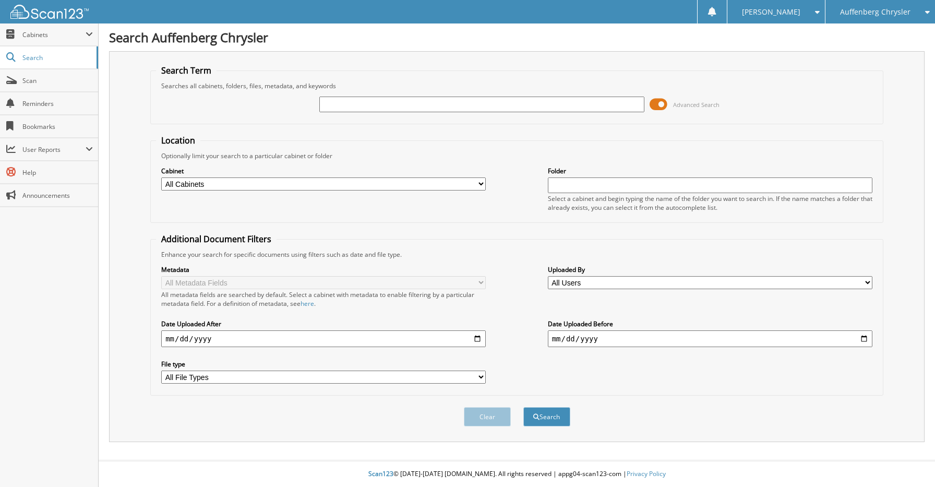
click at [928, 11] on icon at bounding box center [924, 11] width 10 height 7
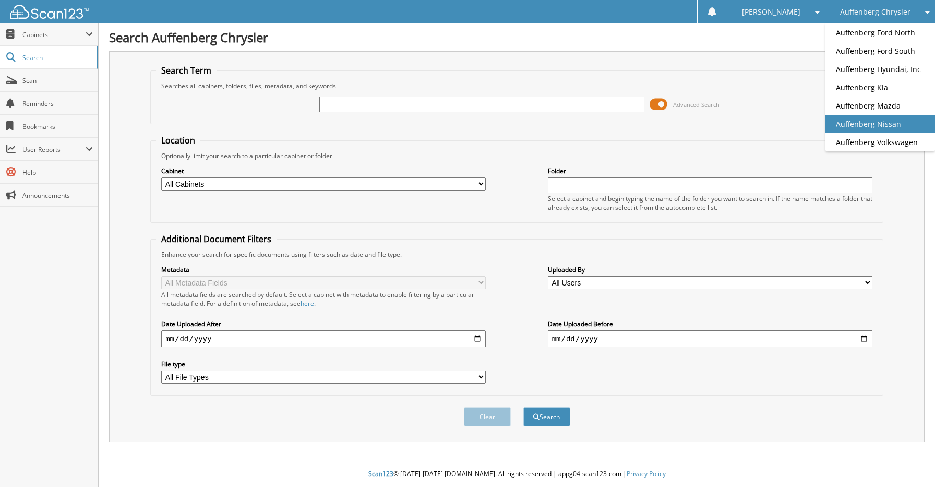
click at [890, 127] on link "Auffenberg Nissan" at bounding box center [880, 124] width 110 height 18
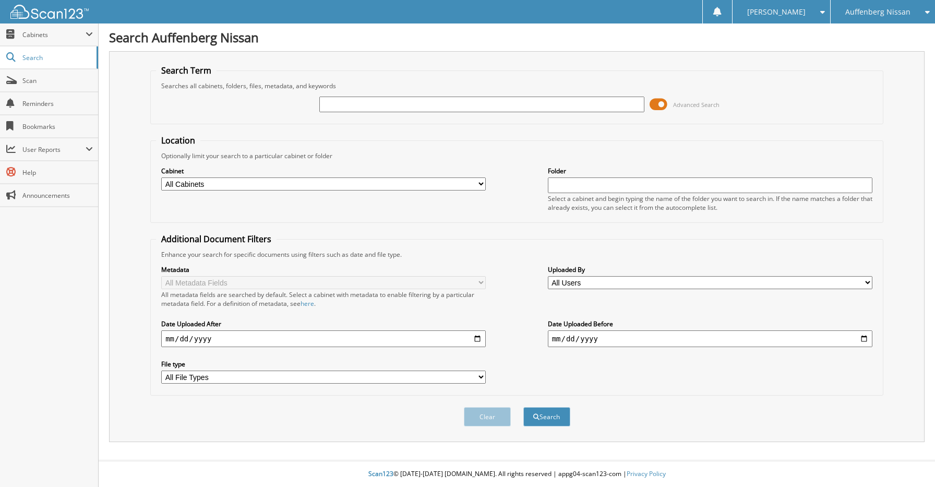
click at [380, 100] on input "text" at bounding box center [481, 104] width 324 height 16
type input "MATHEW HOFFMANN"
click at [523, 407] on button "Search" at bounding box center [546, 416] width 47 height 19
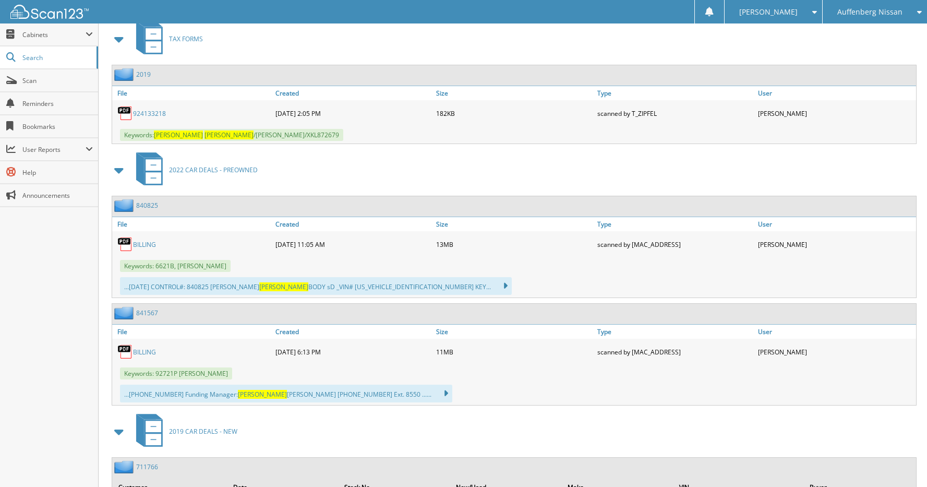
scroll to position [469, 0]
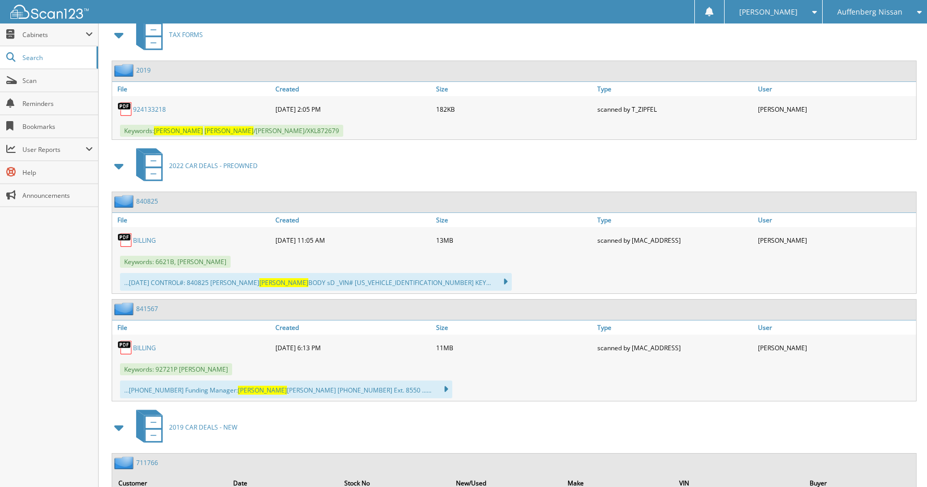
click at [144, 198] on link "840825" at bounding box center [147, 201] width 22 height 9
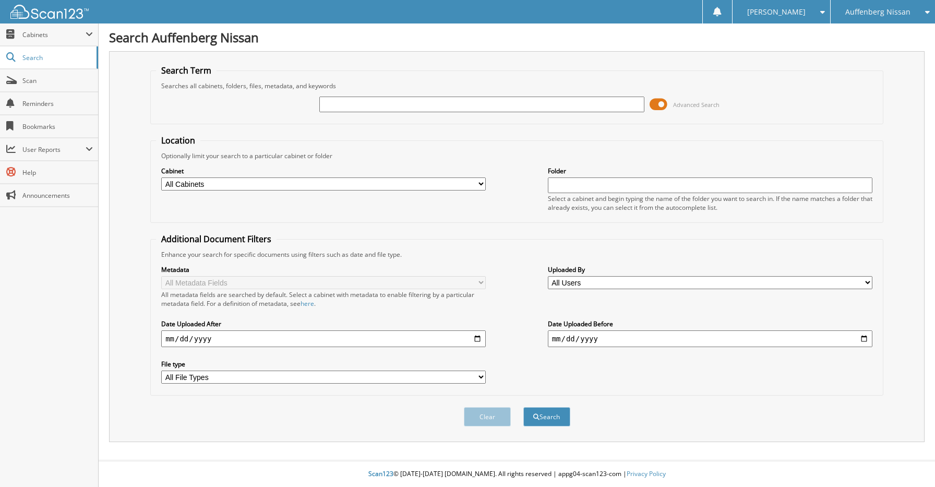
click at [564, 104] on input "text" at bounding box center [481, 104] width 324 height 16
type input "[US_VEHICLE_IDENTIFICATION_NUMBER]"
click at [543, 418] on button "Search" at bounding box center [546, 416] width 47 height 19
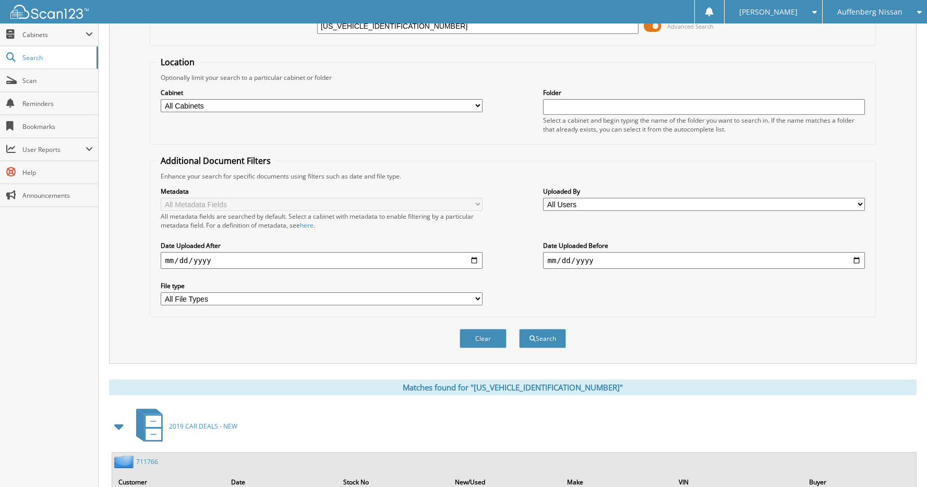
scroll to position [138, 0]
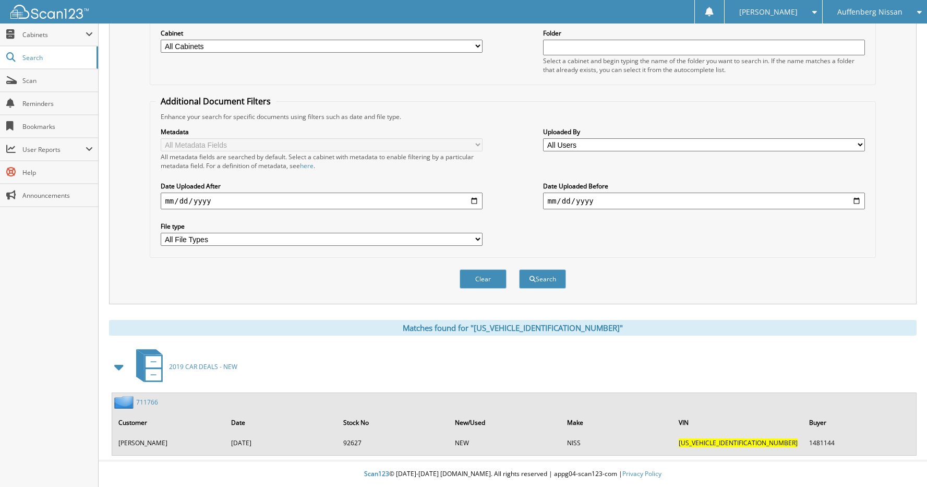
click at [148, 403] on link "711766" at bounding box center [147, 401] width 22 height 9
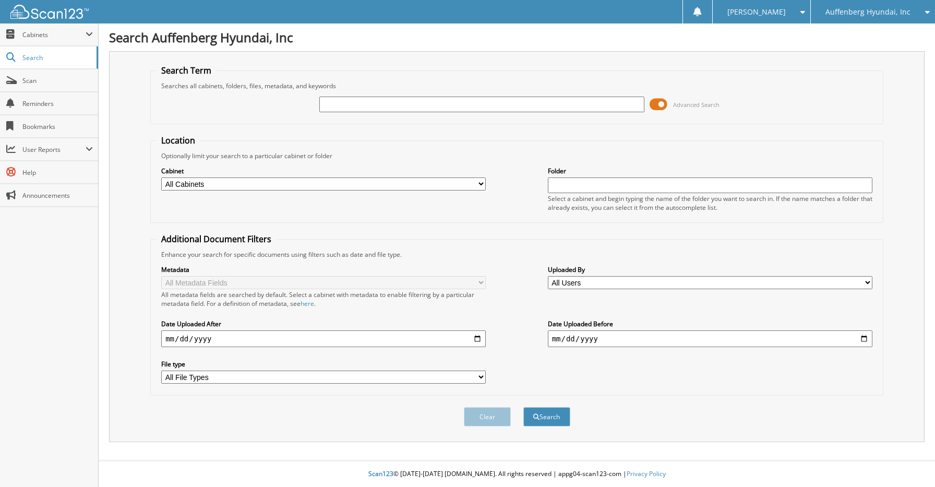
click at [382, 106] on input "text" at bounding box center [481, 104] width 324 height 16
type input "TIMOTHY SANDERS"
click at [523, 407] on button "Search" at bounding box center [546, 416] width 47 height 19
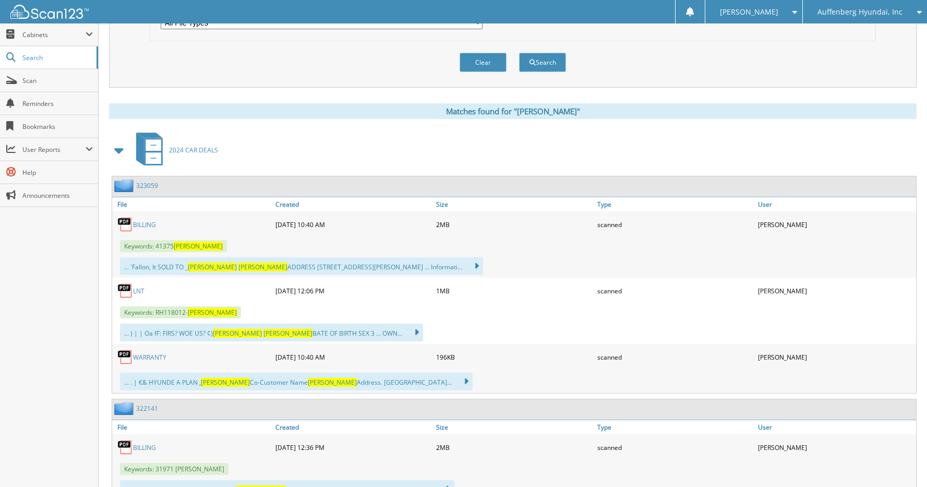
scroll to position [365, 0]
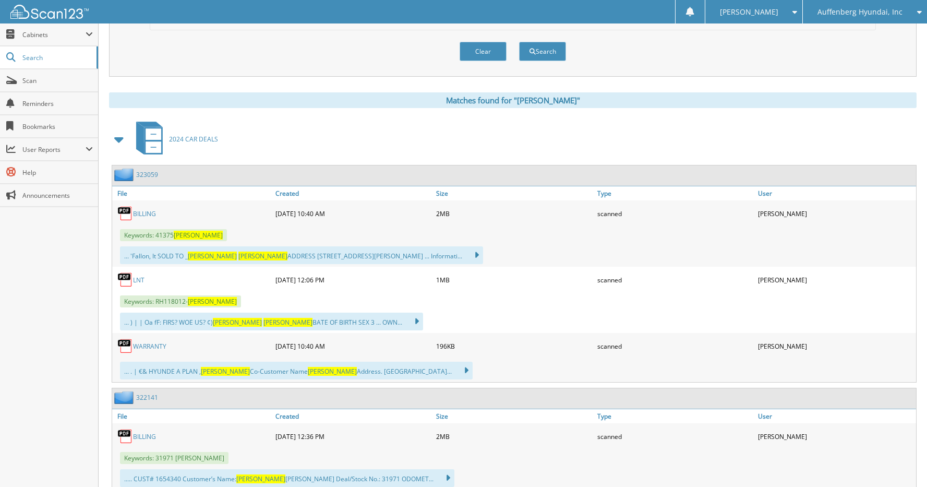
click at [150, 175] on link "323059" at bounding box center [147, 174] width 22 height 9
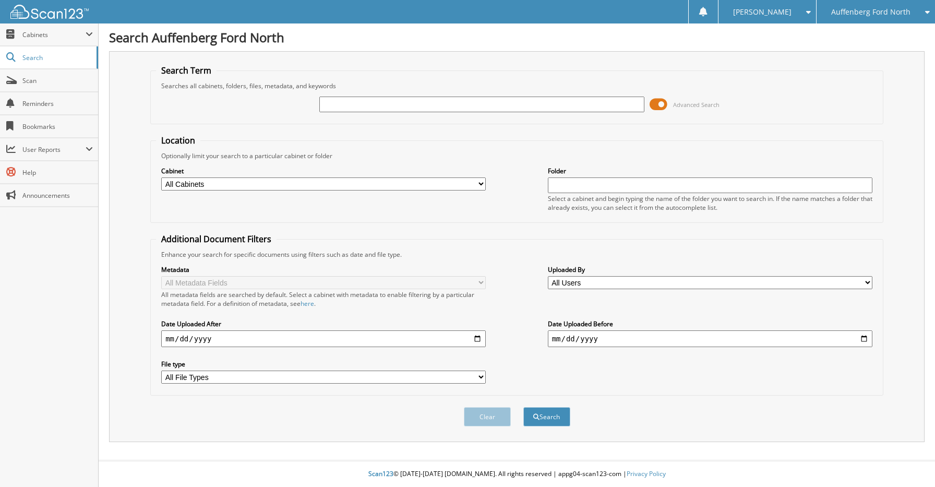
click at [367, 103] on input "text" at bounding box center [481, 104] width 324 height 16
type input "[PERSON_NAME]"
click at [523, 407] on button "Search" at bounding box center [546, 416] width 47 height 19
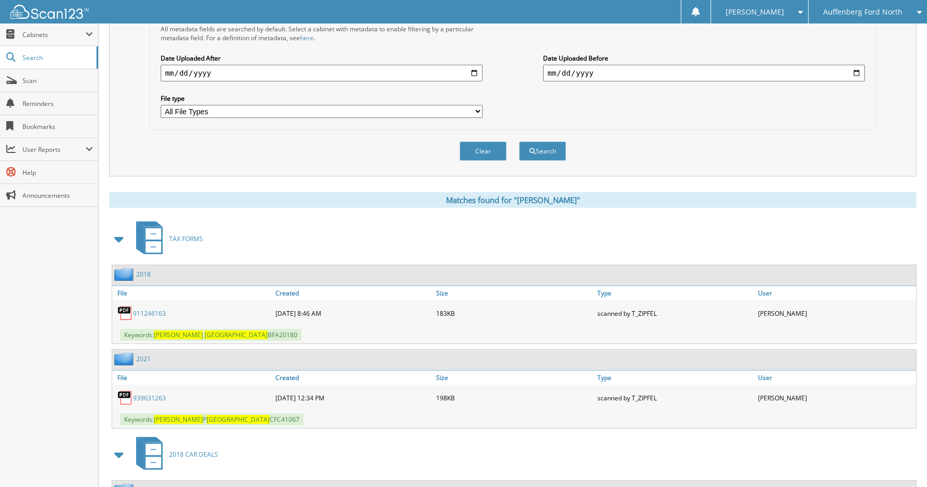
scroll to position [354, 0]
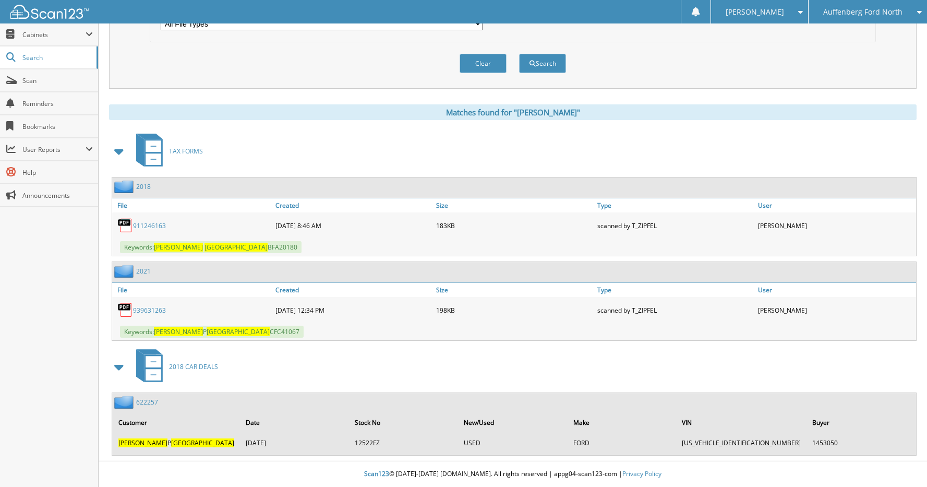
click at [144, 397] on link "622257" at bounding box center [147, 401] width 22 height 9
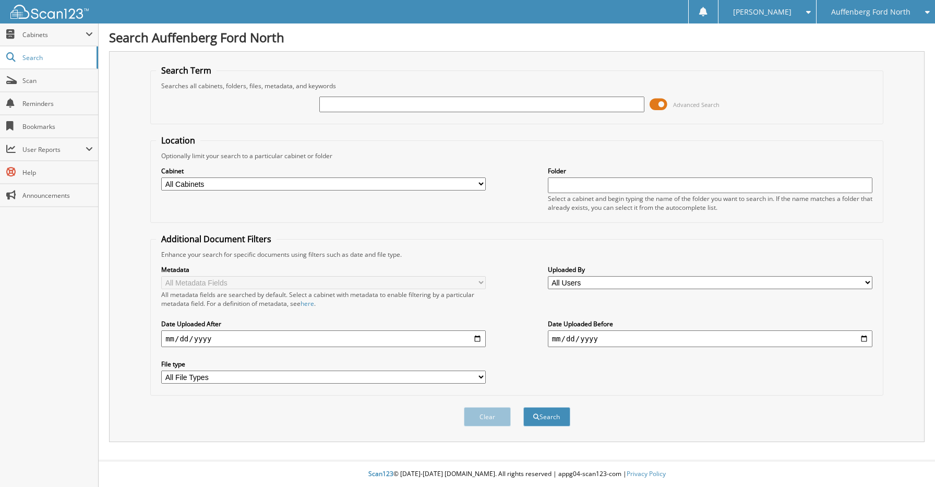
click at [546, 108] on input "text" at bounding box center [481, 104] width 324 height 16
type input "[PERSON_NAME]"
click at [523, 407] on button "Search" at bounding box center [546, 416] width 47 height 19
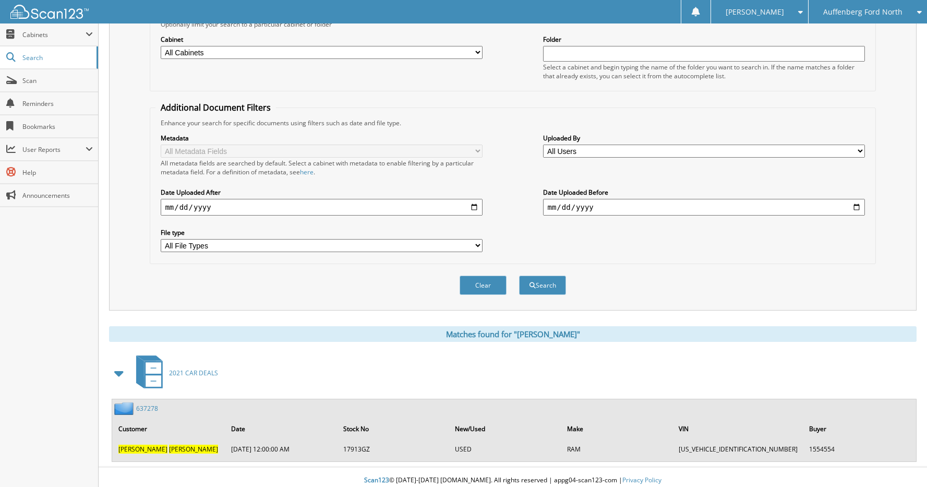
scroll to position [138, 0]
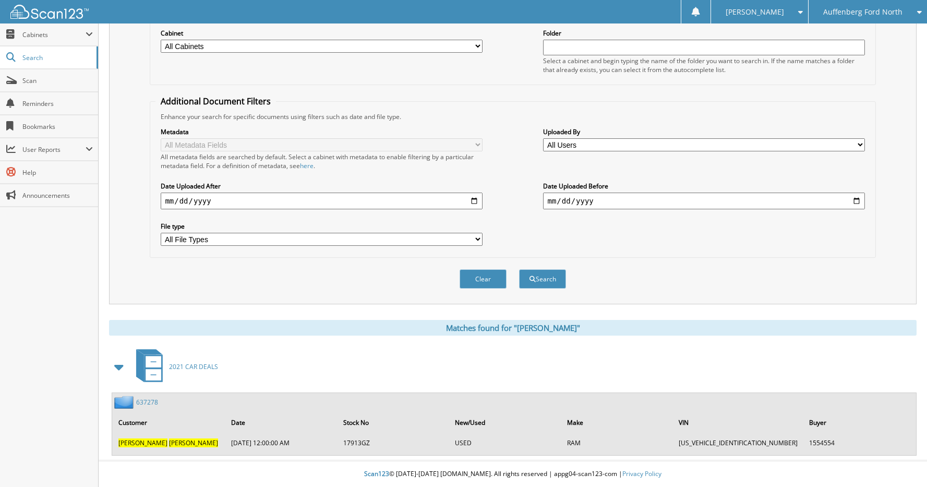
click at [153, 399] on link "637278" at bounding box center [147, 401] width 22 height 9
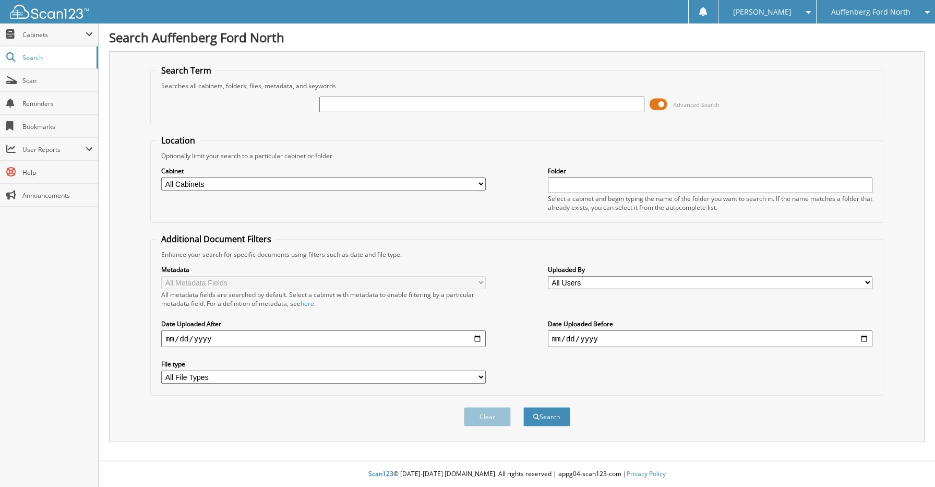
click at [932, 21] on div "Auffenberg Ford North Auffenberg Chrysler Auffenberg Ford South Auffenberg Hyun…" at bounding box center [875, 11] width 119 height 23
click at [926, 12] on icon at bounding box center [924, 11] width 10 height 7
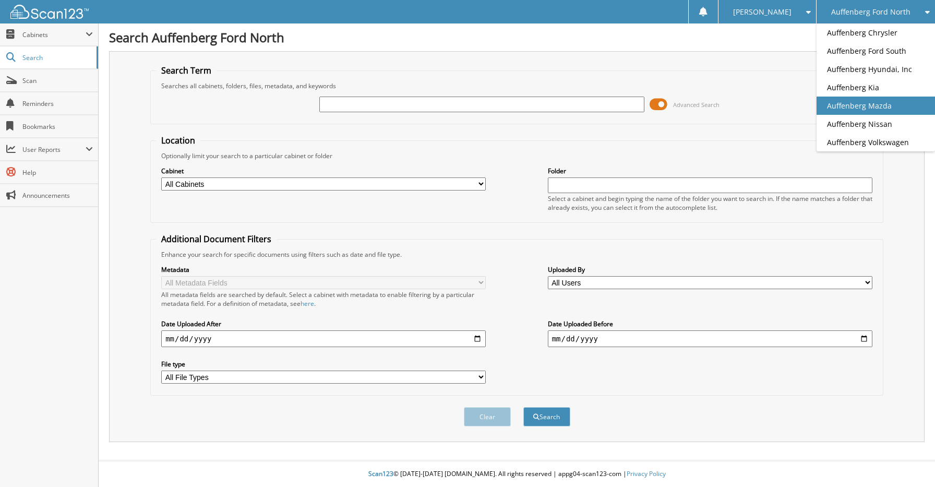
click at [876, 103] on link "Auffenberg Mazda" at bounding box center [875, 105] width 118 height 18
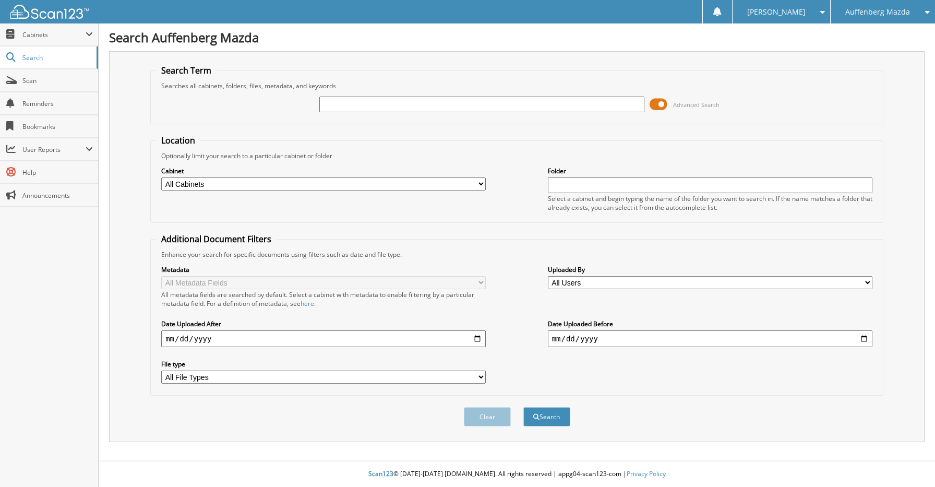
click at [340, 106] on input "text" at bounding box center [481, 104] width 324 height 16
type input "PAIGE GULLEY"
click at [523, 407] on button "Search" at bounding box center [546, 416] width 47 height 19
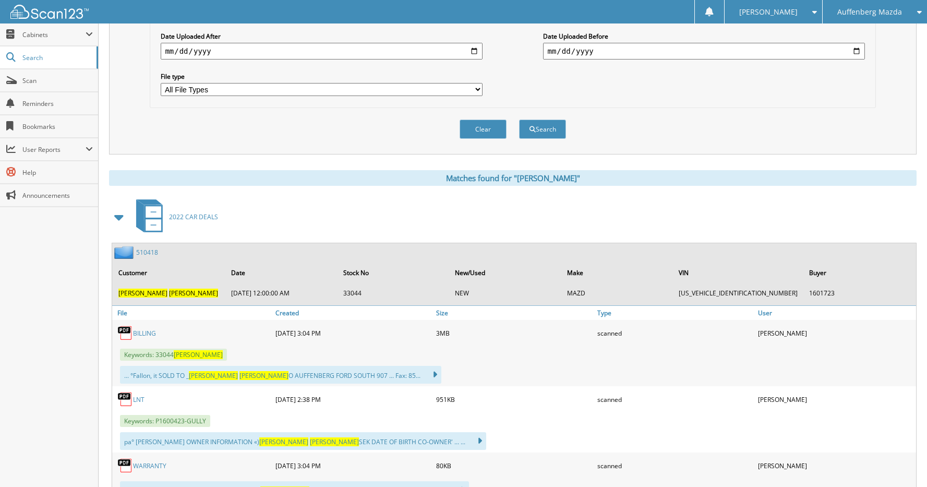
scroll to position [313, 0]
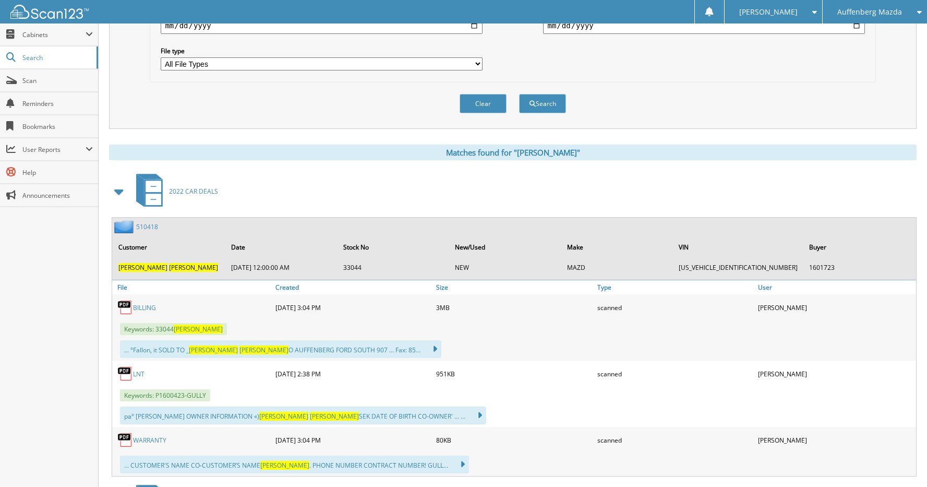
click at [143, 223] on link "510418" at bounding box center [147, 226] width 22 height 9
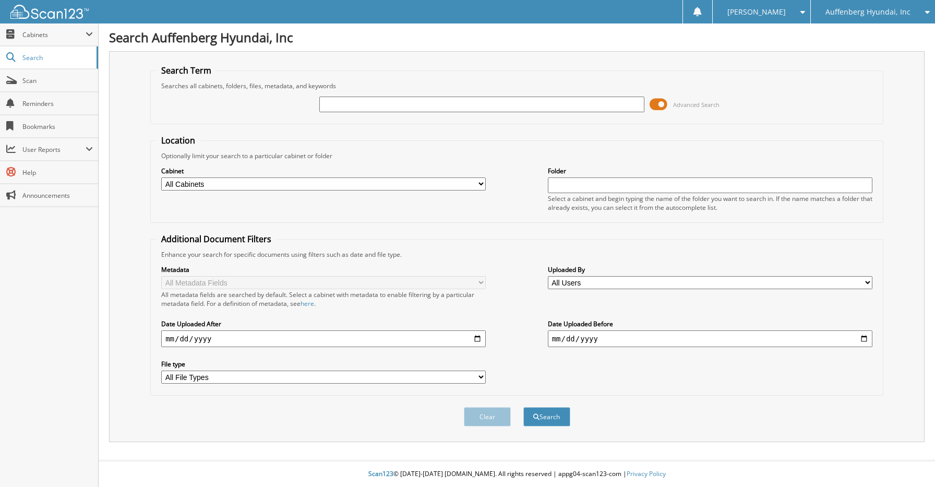
drag, startPoint x: 413, startPoint y: 105, endPoint x: 402, endPoint y: 103, distance: 11.3
click at [413, 104] on input "text" at bounding box center [481, 104] width 324 height 16
type input "GALE REINHEIMER"
click at [523, 407] on button "Search" at bounding box center [546, 416] width 47 height 19
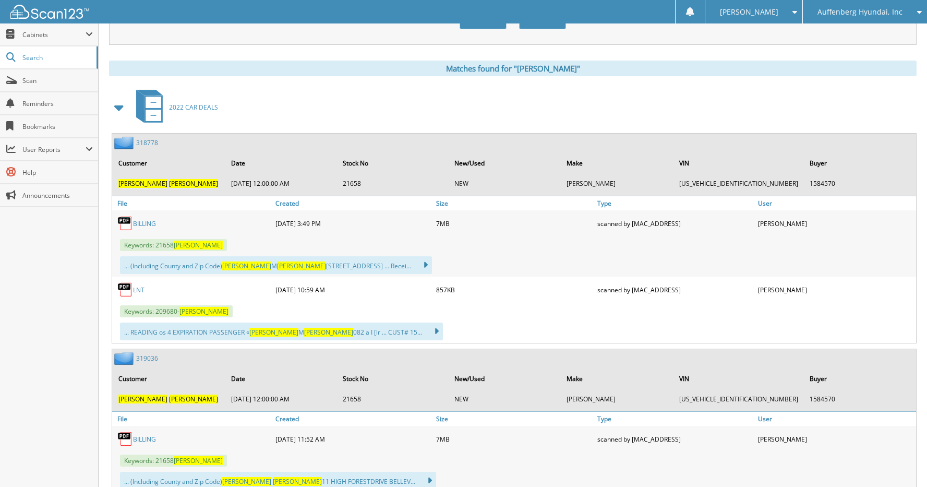
scroll to position [417, 0]
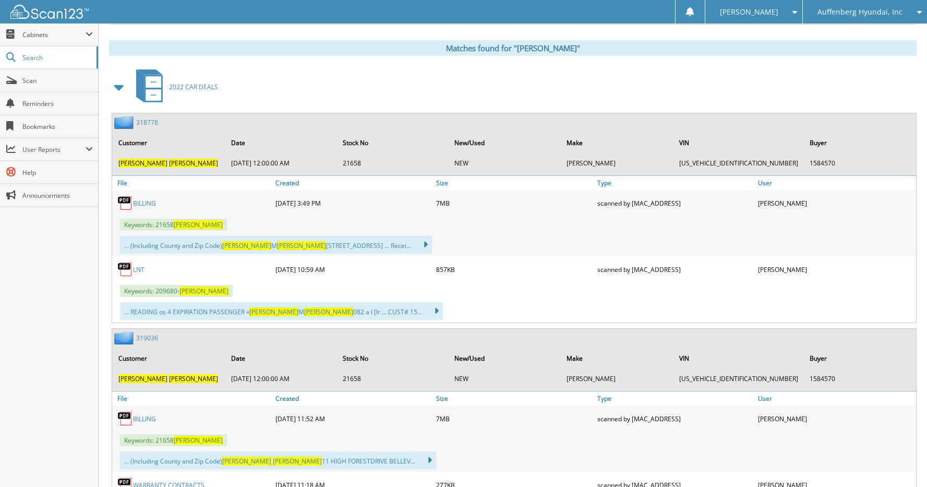
click at [147, 121] on link "318778" at bounding box center [147, 122] width 22 height 9
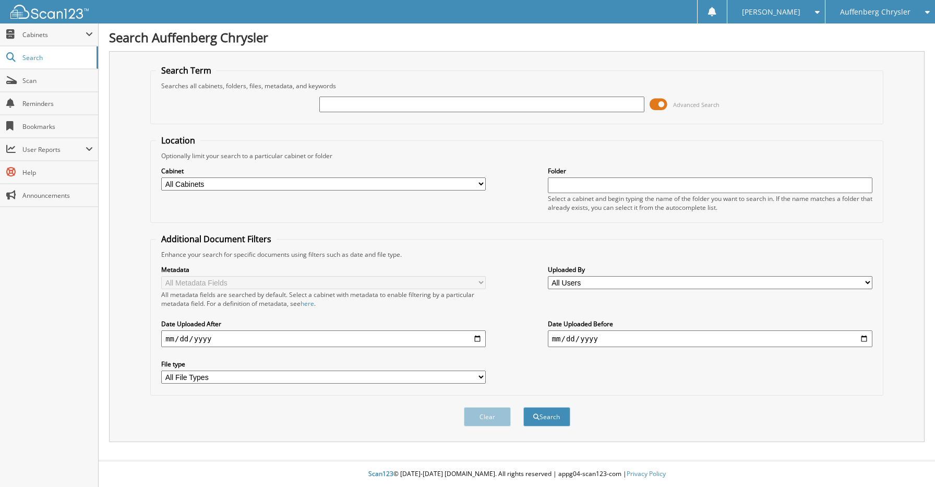
click at [381, 112] on div at bounding box center [481, 104] width 324 height 18
click at [425, 98] on input "text" at bounding box center [481, 104] width 324 height 16
type input "KARI MURRAY"
click at [523, 407] on button "Search" at bounding box center [546, 416] width 47 height 19
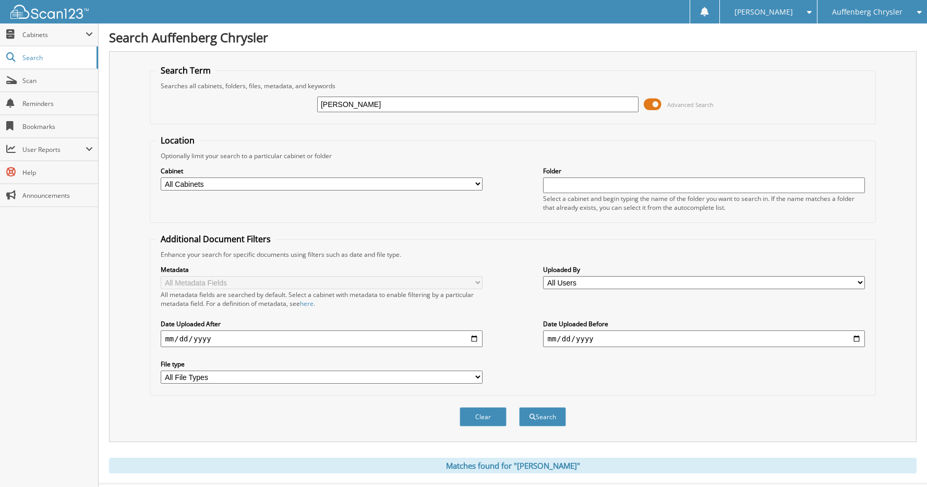
drag, startPoint x: 418, startPoint y: 99, endPoint x: 261, endPoint y: 93, distance: 157.1
click at [261, 93] on div "KARI MURRAY Advanced Search" at bounding box center [512, 104] width 714 height 28
type input "836671"
click at [519, 407] on button "Search" at bounding box center [542, 416] width 47 height 19
click at [911, 11] on div "Auffenberg Chrysler" at bounding box center [871, 11] width 99 height 23
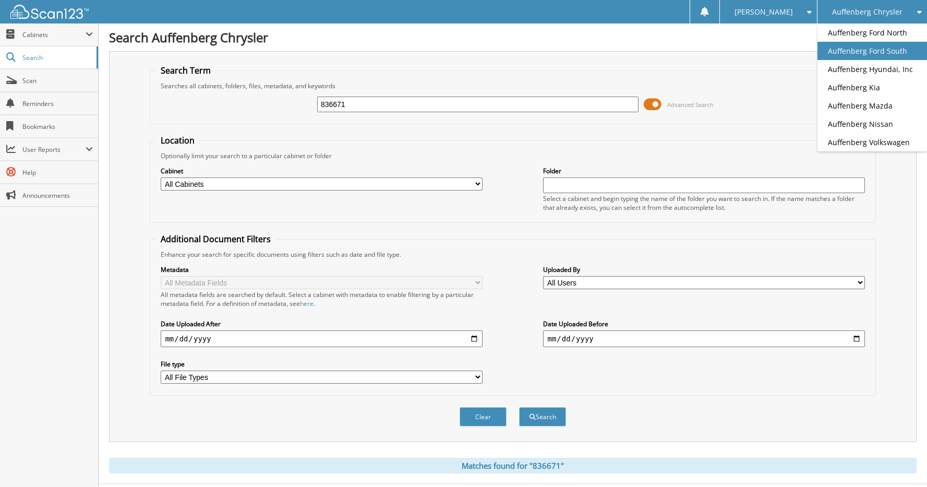
click at [884, 50] on link "Auffenberg Ford South" at bounding box center [872, 51] width 110 height 18
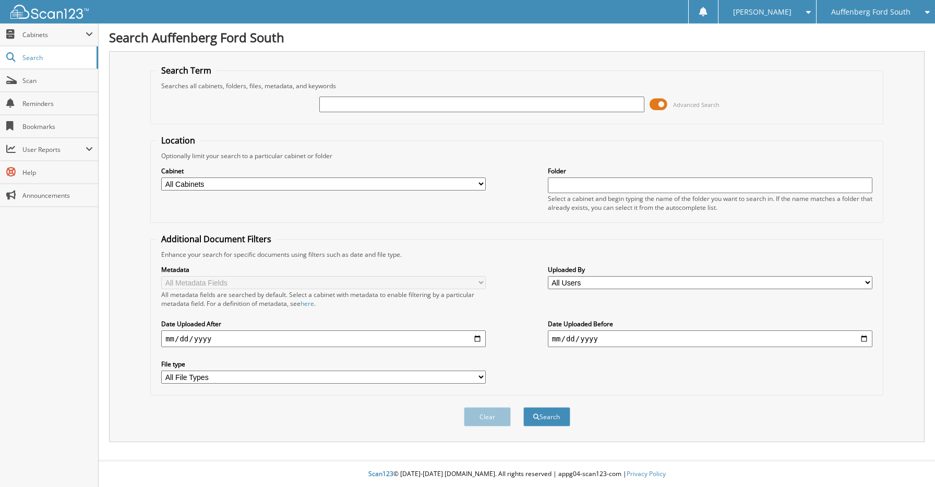
click at [367, 104] on input "text" at bounding box center [481, 104] width 324 height 16
type input "836671"
click at [523, 407] on button "Search" at bounding box center [546, 416] width 47 height 19
click at [926, 14] on icon at bounding box center [924, 11] width 10 height 7
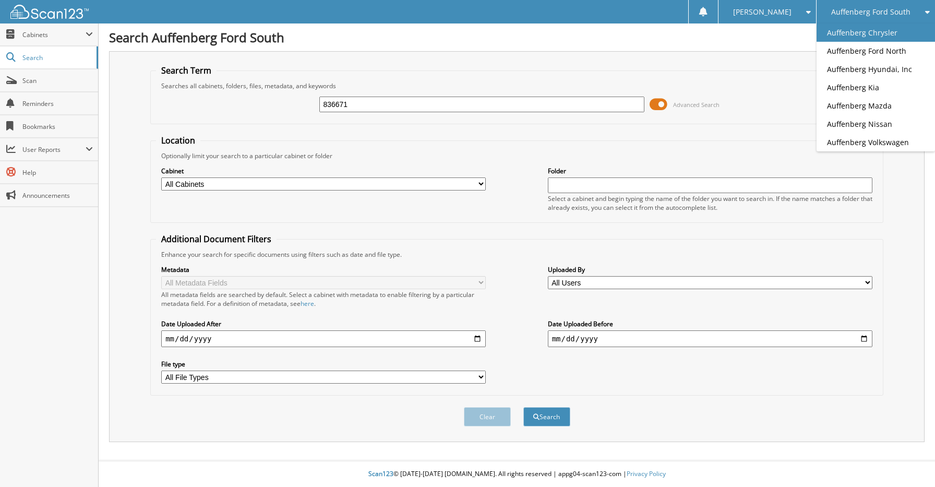
click at [876, 33] on link "Auffenberg Chrysler" at bounding box center [875, 32] width 118 height 18
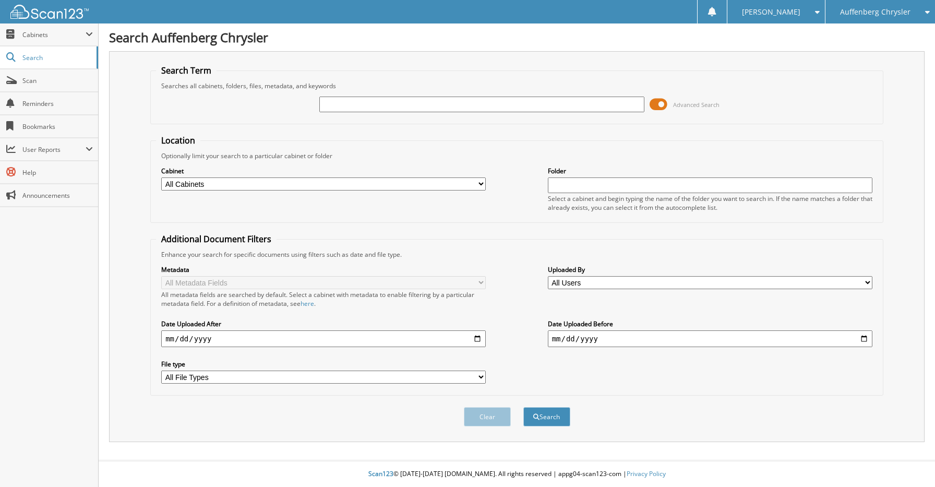
click at [395, 104] on input "text" at bounding box center [481, 104] width 324 height 16
type input "1543379"
click at [547, 410] on button "Search" at bounding box center [546, 416] width 47 height 19
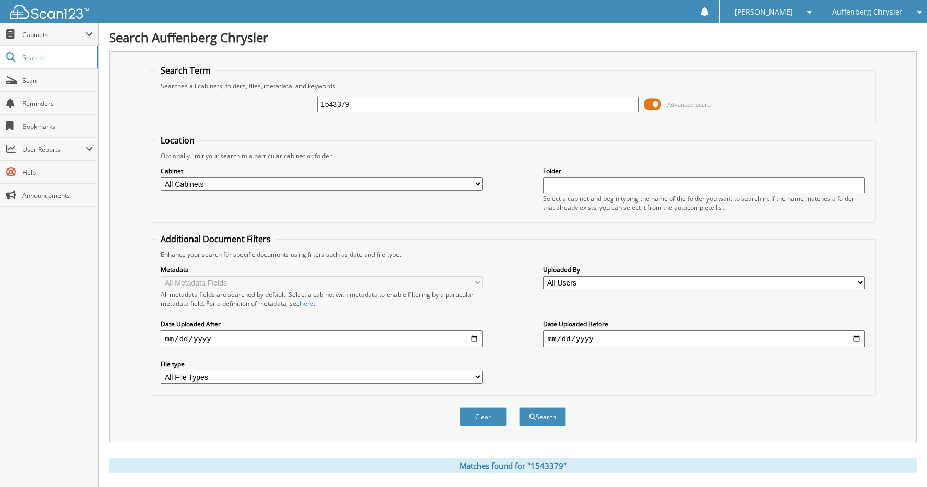
drag, startPoint x: 390, startPoint y: 100, endPoint x: 316, endPoint y: 101, distance: 74.1
click at [316, 101] on div "1543379 Advanced Search" at bounding box center [512, 104] width 714 height 28
type input "836671"
click at [519, 407] on button "Search" at bounding box center [542, 416] width 47 height 19
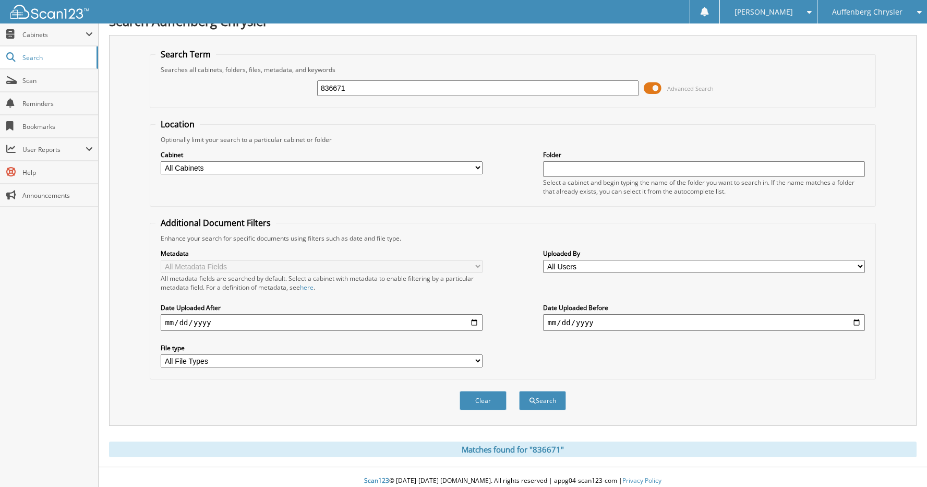
scroll to position [23, 0]
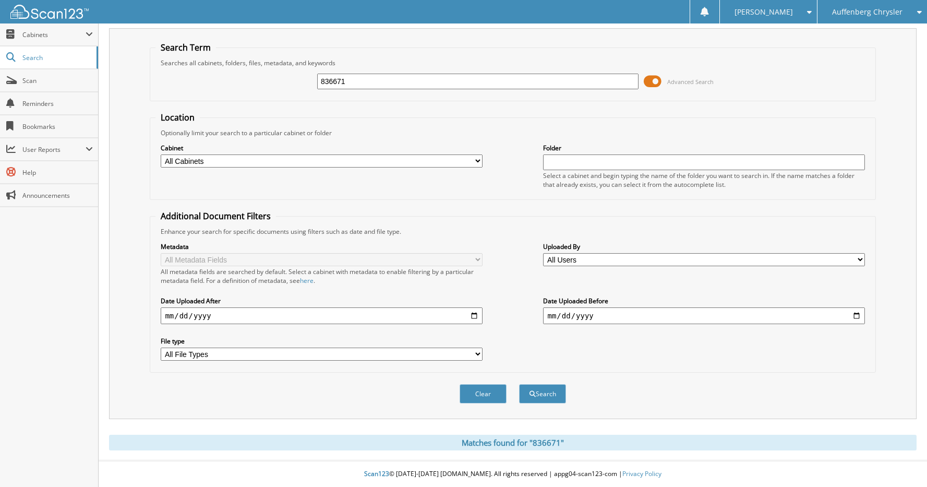
click at [907, 9] on div "Auffenberg Chrysler" at bounding box center [871, 11] width 99 height 23
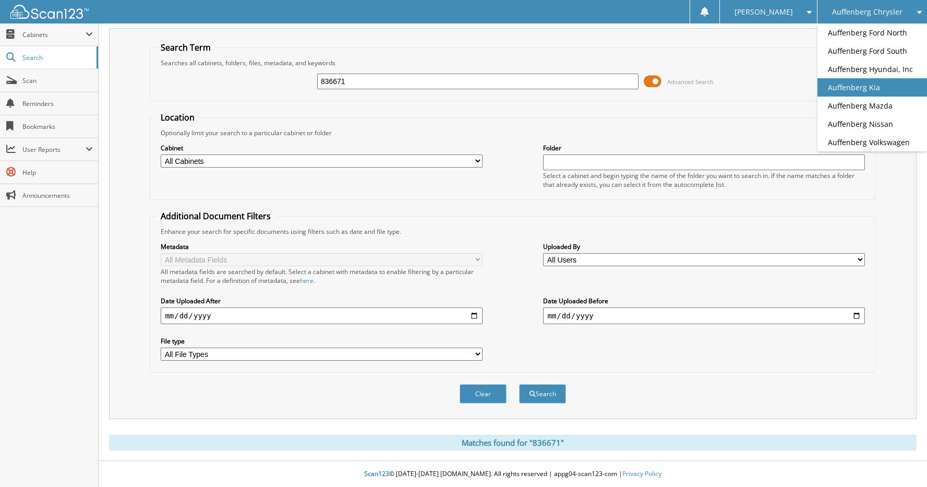
click at [874, 84] on link "Auffenberg Kia" at bounding box center [872, 87] width 110 height 18
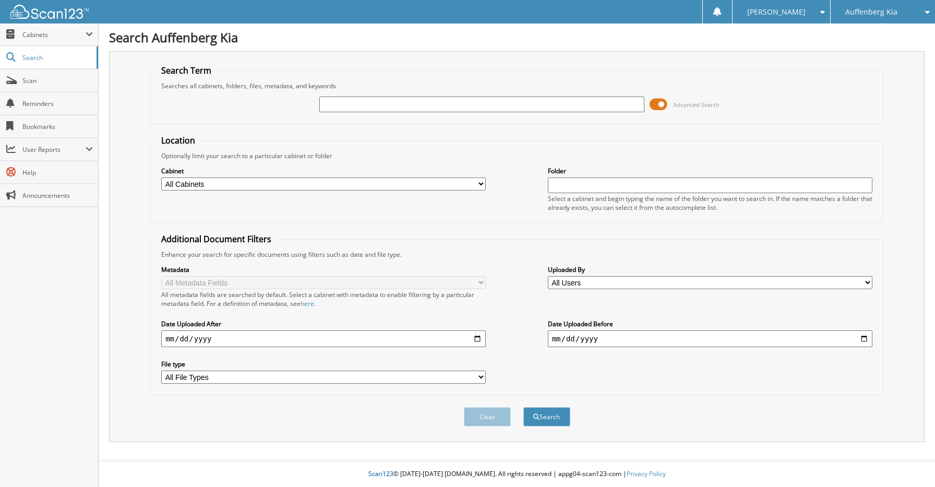
click at [497, 106] on input "text" at bounding box center [481, 104] width 324 height 16
type input "[PERSON_NAME]"
click at [523, 407] on button "Search" at bounding box center [546, 416] width 47 height 19
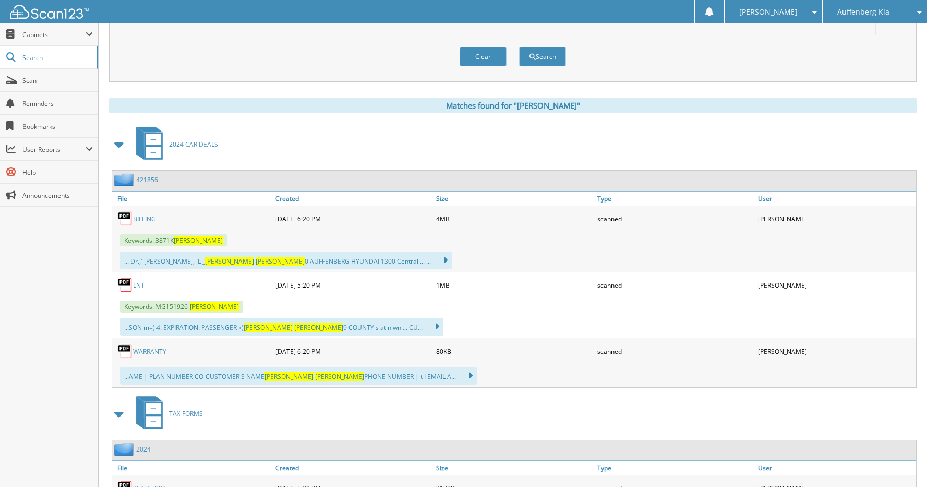
scroll to position [365, 0]
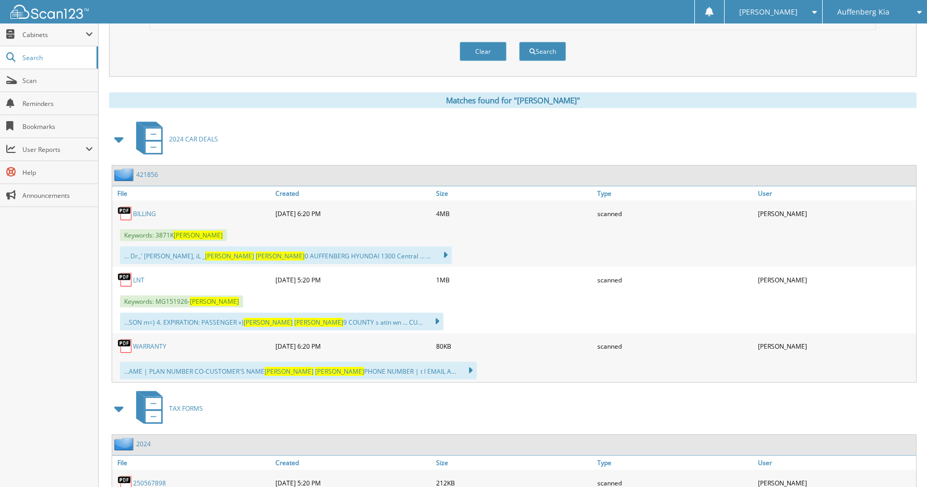
click at [149, 173] on link "421856" at bounding box center [147, 174] width 22 height 9
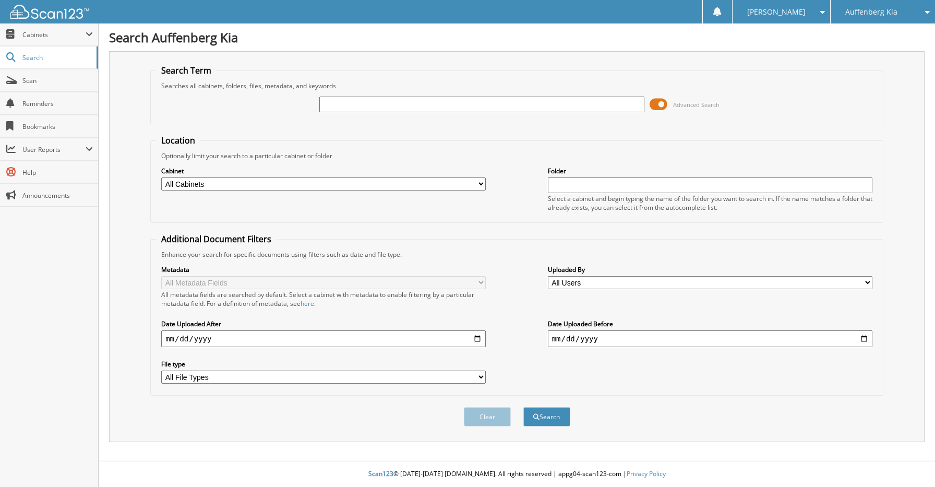
click at [407, 105] on input "text" at bounding box center [481, 104] width 324 height 16
type input "[PERSON_NAME]"
click at [523, 407] on button "Search" at bounding box center [546, 416] width 47 height 19
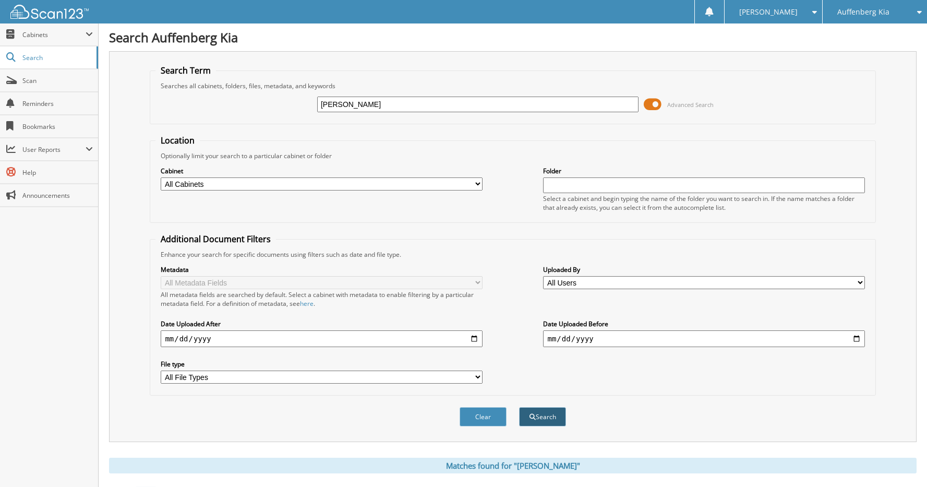
click at [554, 416] on button "Search" at bounding box center [542, 416] width 47 height 19
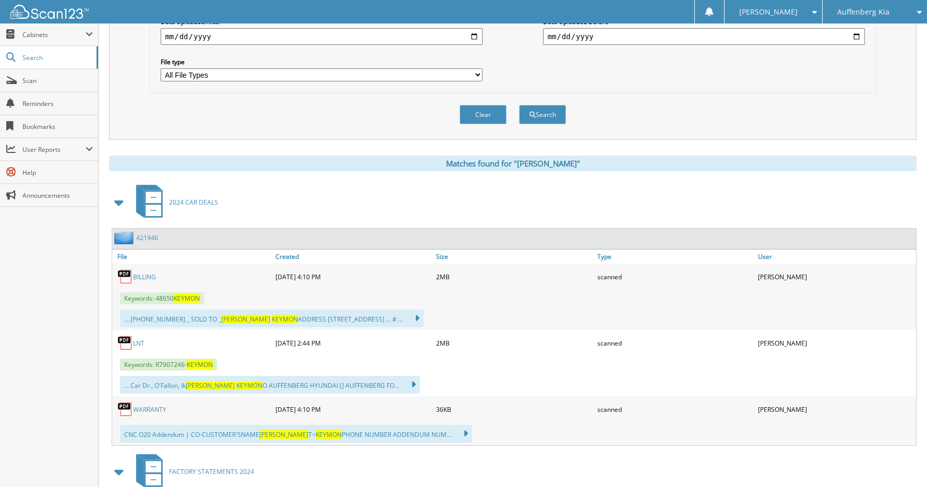
scroll to position [417, 0]
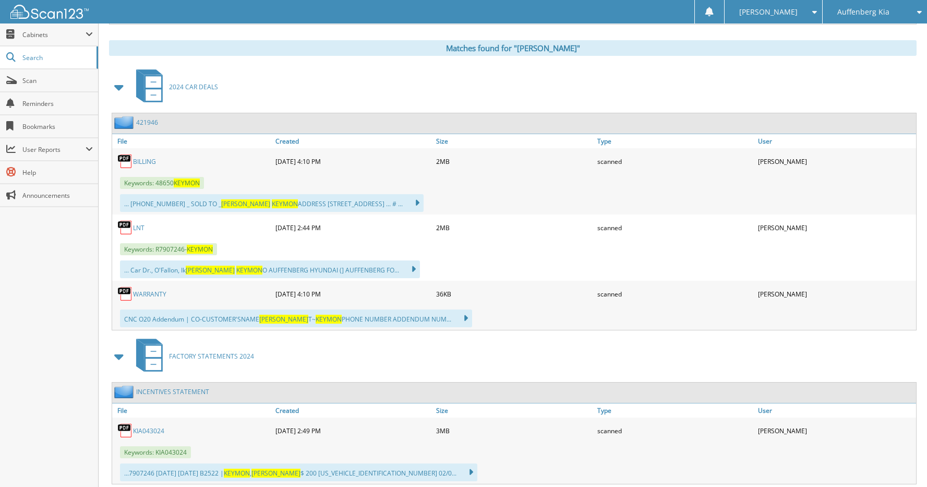
click at [150, 122] on link "421946" at bounding box center [147, 122] width 22 height 9
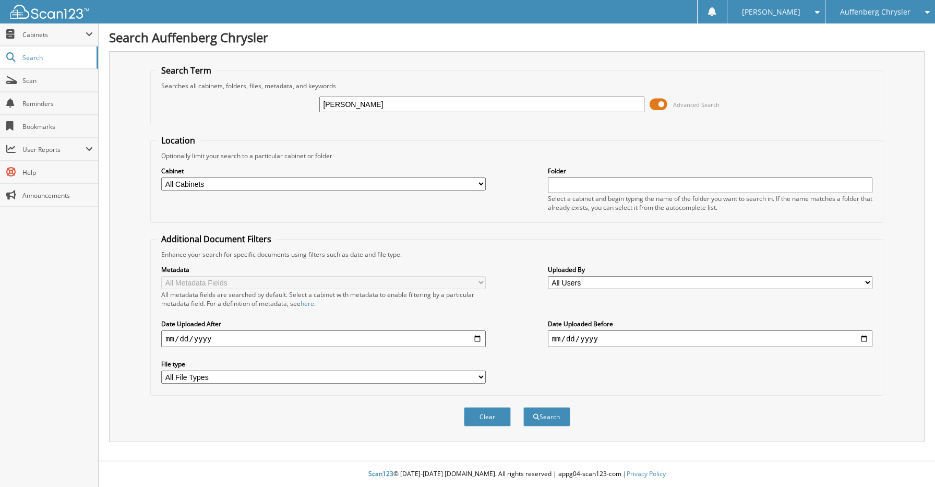
type input "[PERSON_NAME]"
click at [523, 407] on button "Search" at bounding box center [546, 416] width 47 height 19
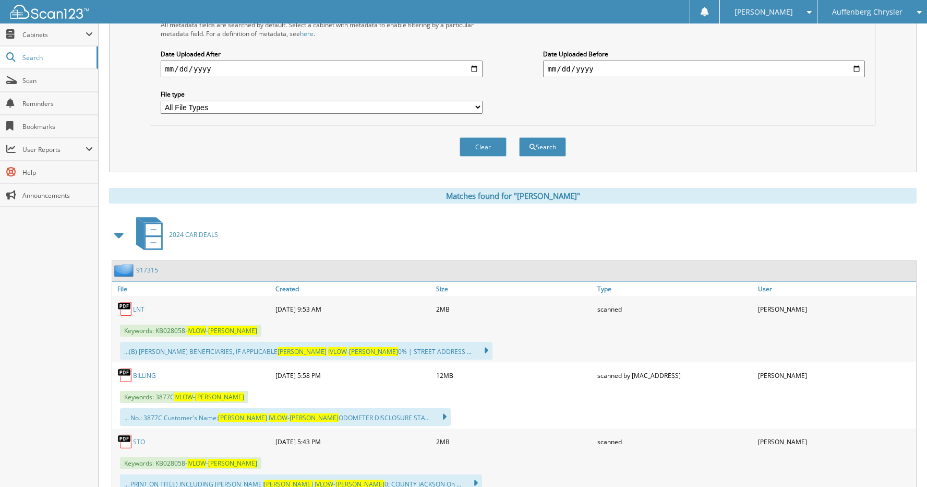
scroll to position [365, 0]
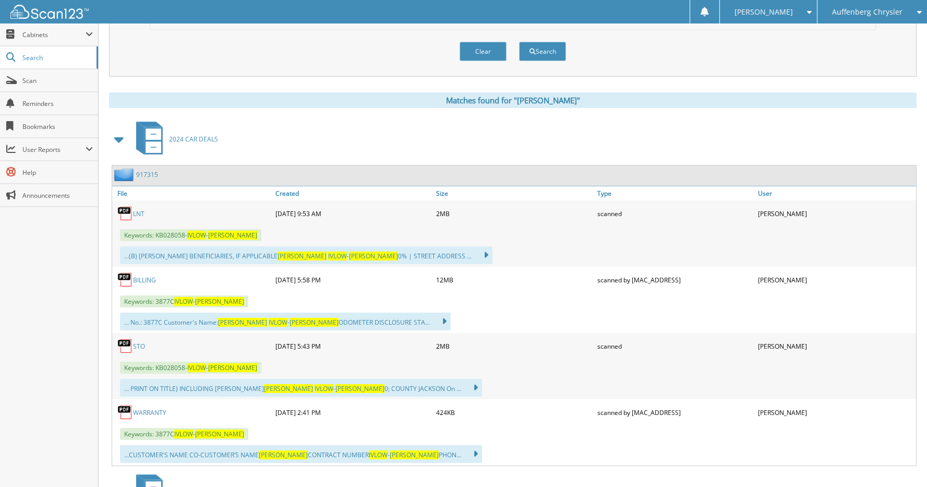
click at [140, 175] on link "917315" at bounding box center [147, 174] width 22 height 9
